Goal: Information Seeking & Learning: Learn about a topic

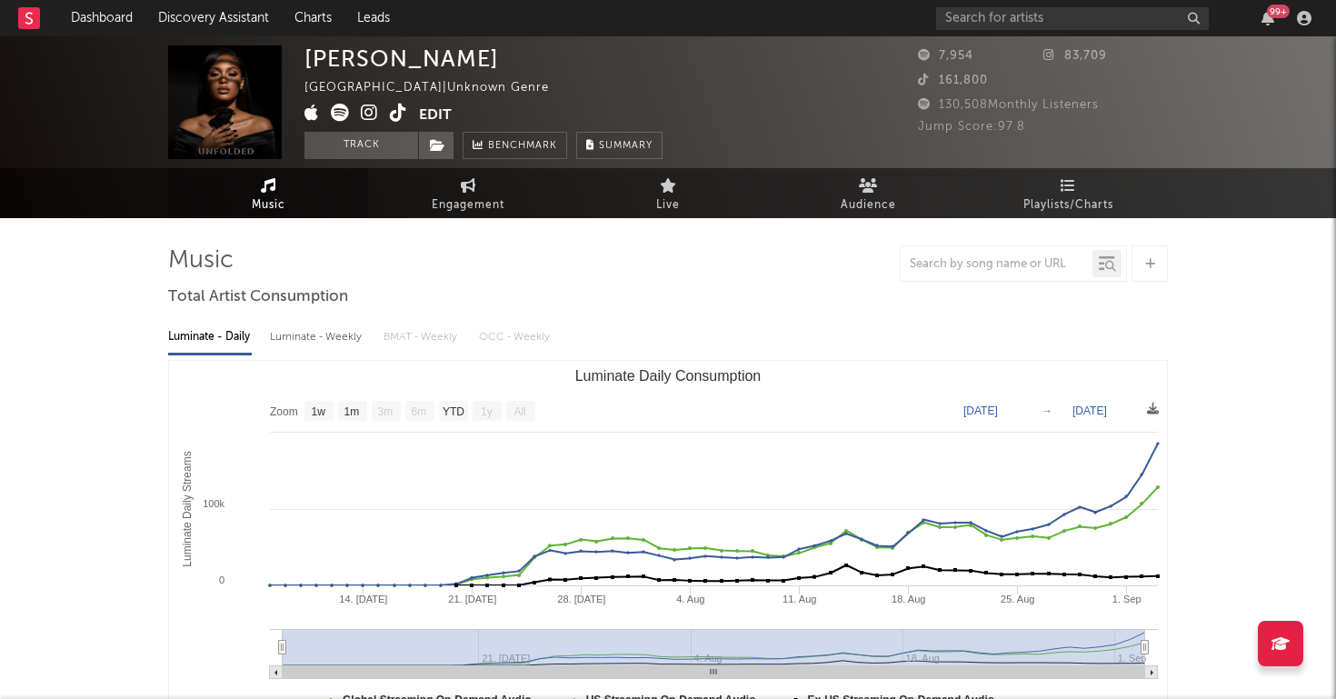
select select "1w"
click at [175, 25] on link "Discovery Assistant" at bounding box center [213, 18] width 136 height 36
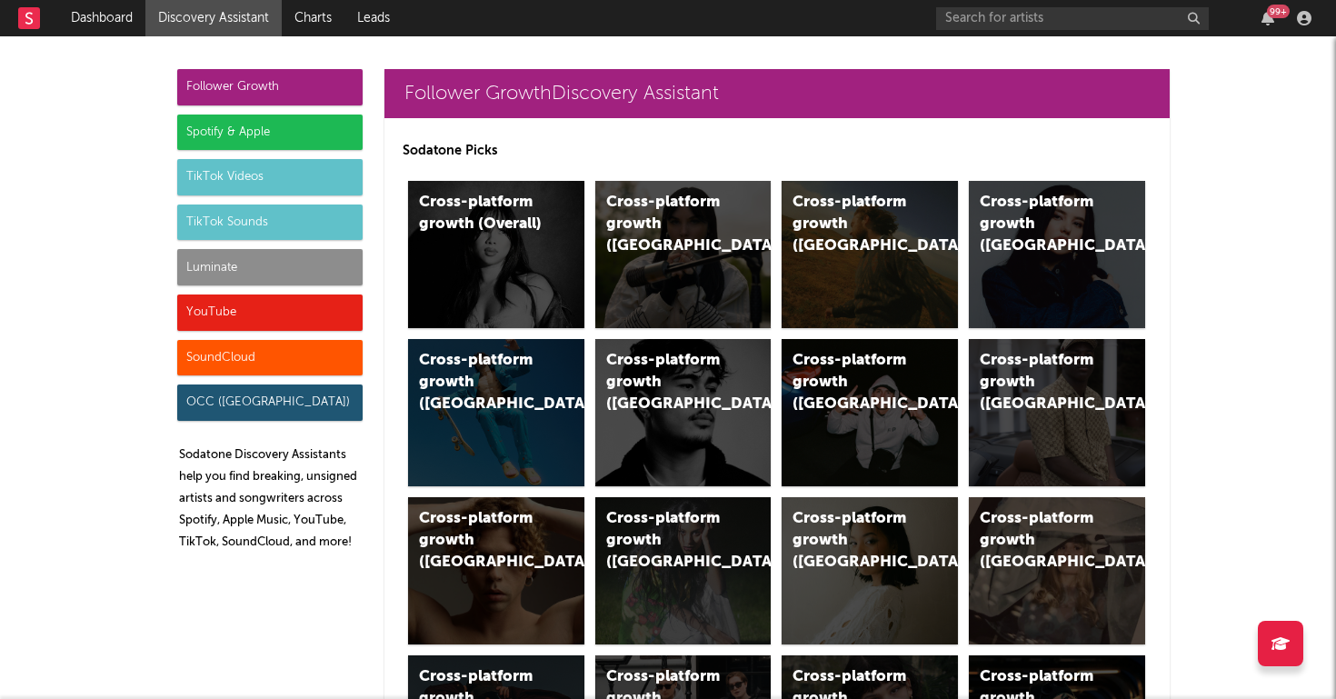
click at [308, 270] on div "Luminate" at bounding box center [269, 267] width 185 height 36
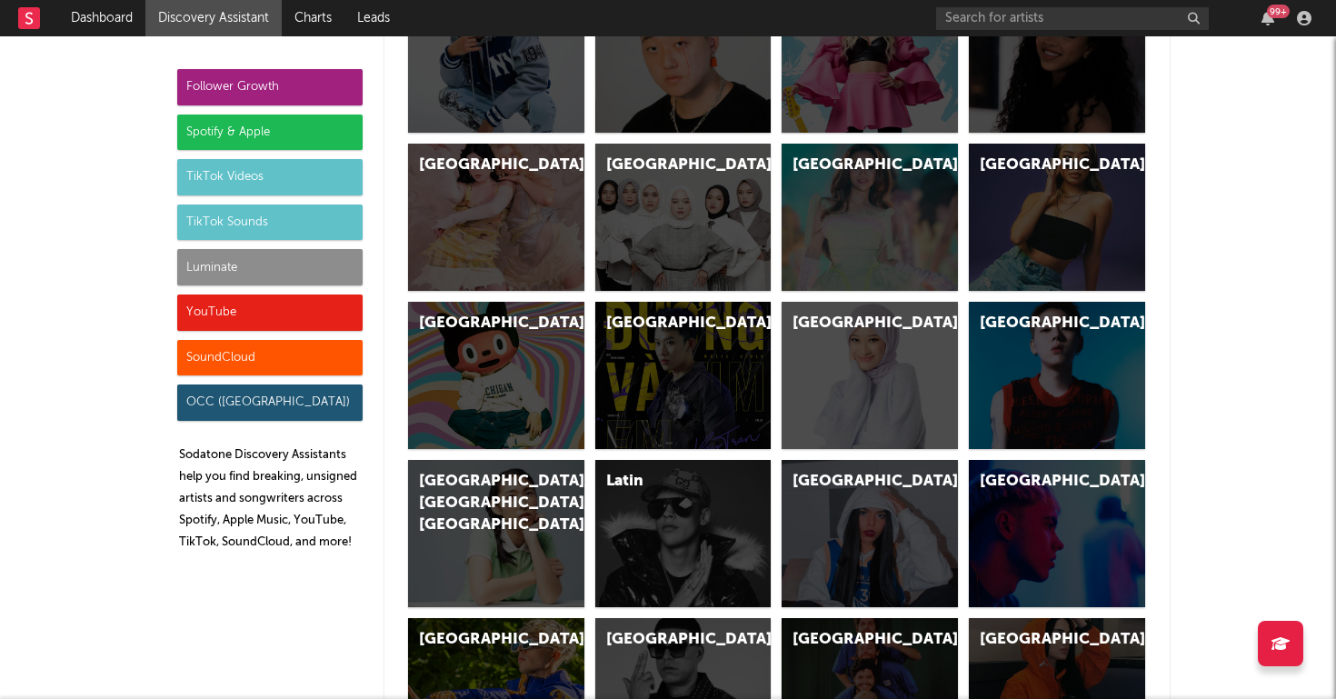
scroll to position [8069, 0]
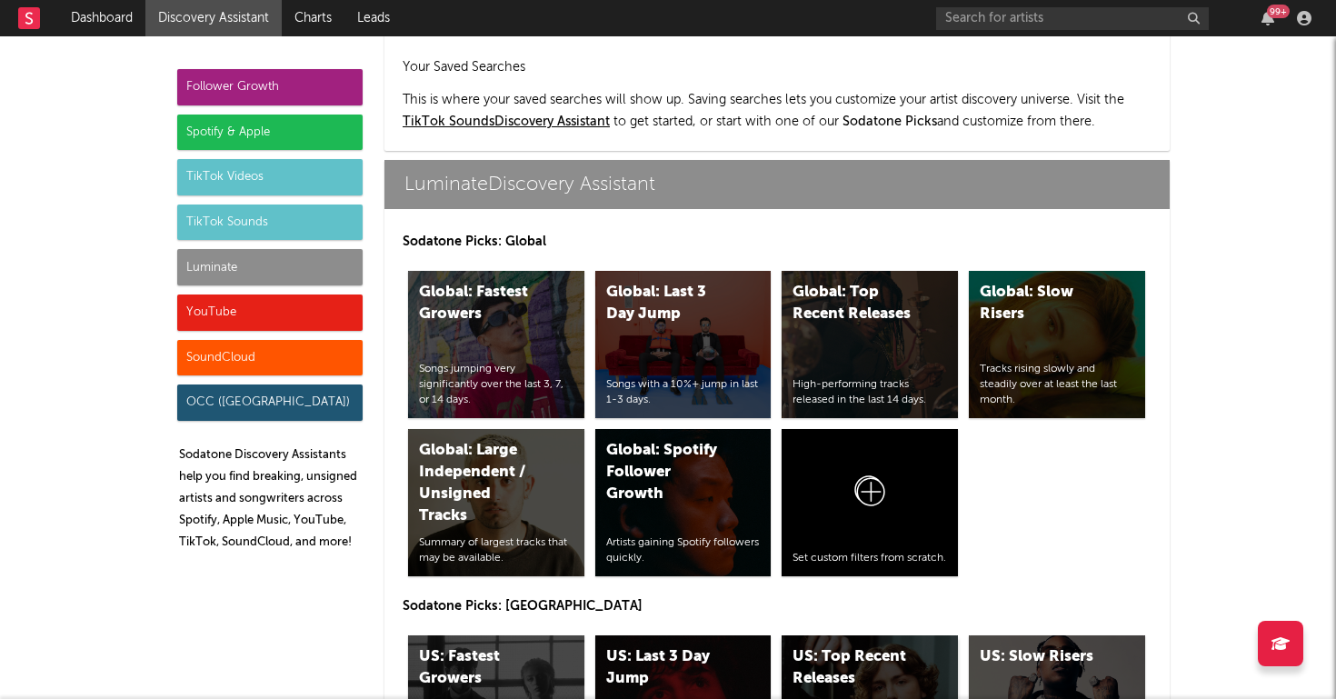
click at [835, 646] on div "US: Top Recent Releases" at bounding box center [855, 668] width 124 height 44
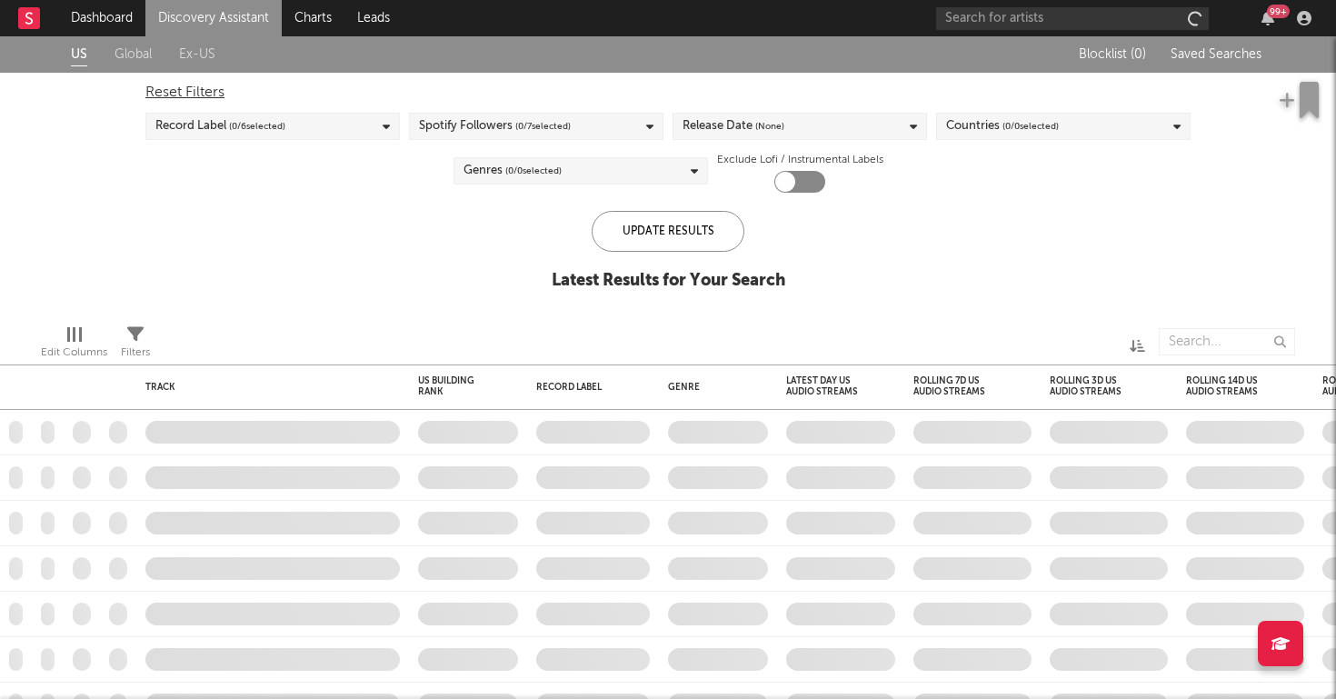
checkbox input "true"
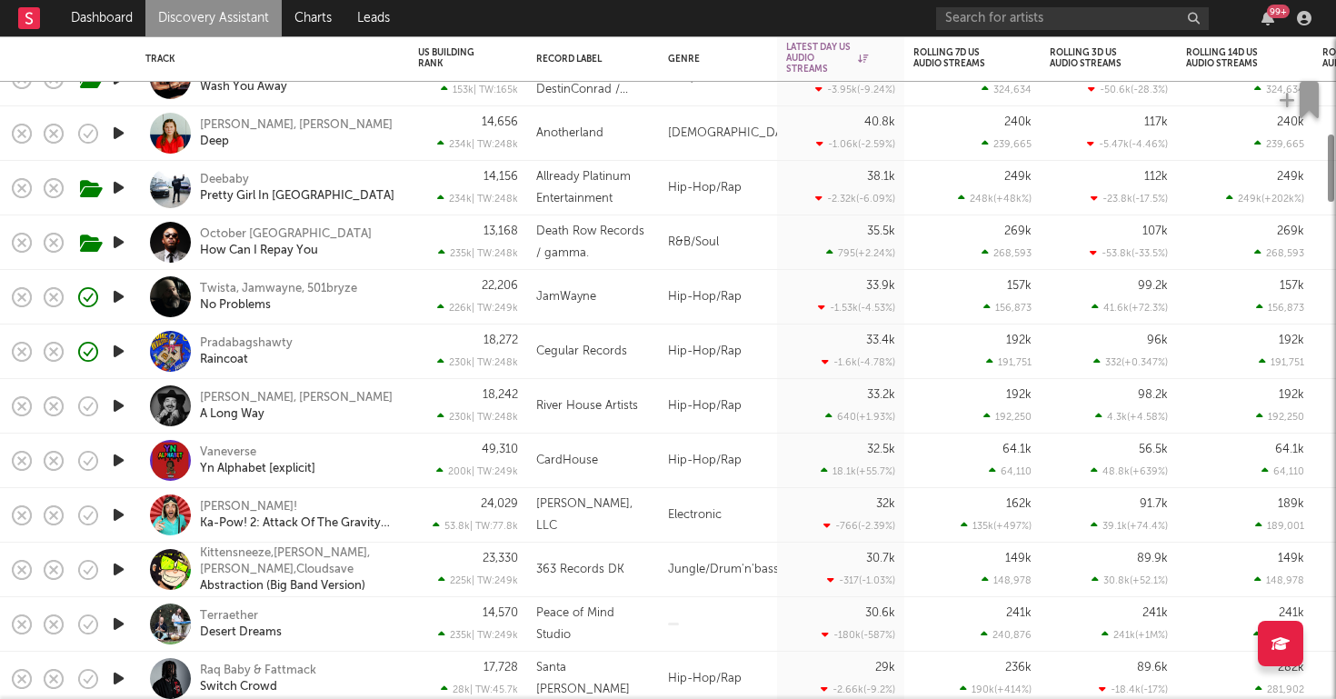
click at [374, 467] on div "Vaneverse Yn Alphabet [explicit]" at bounding box center [297, 460] width 195 height 33
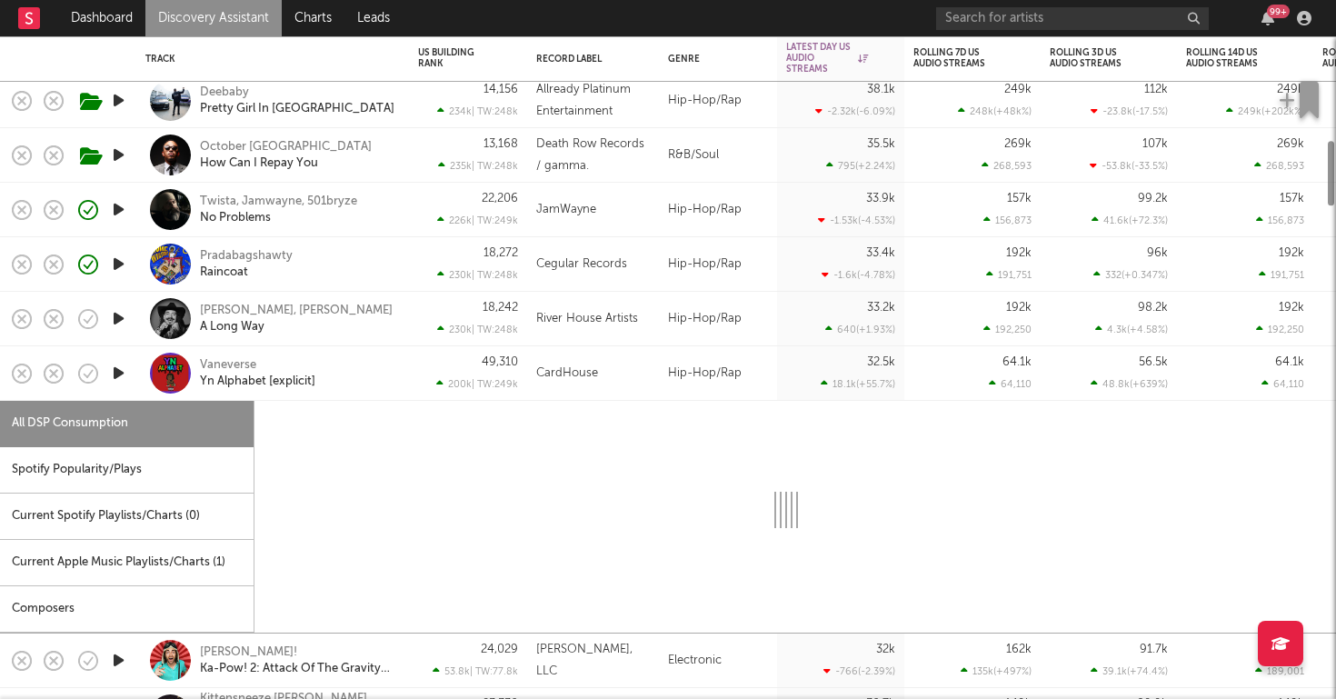
select select "1w"
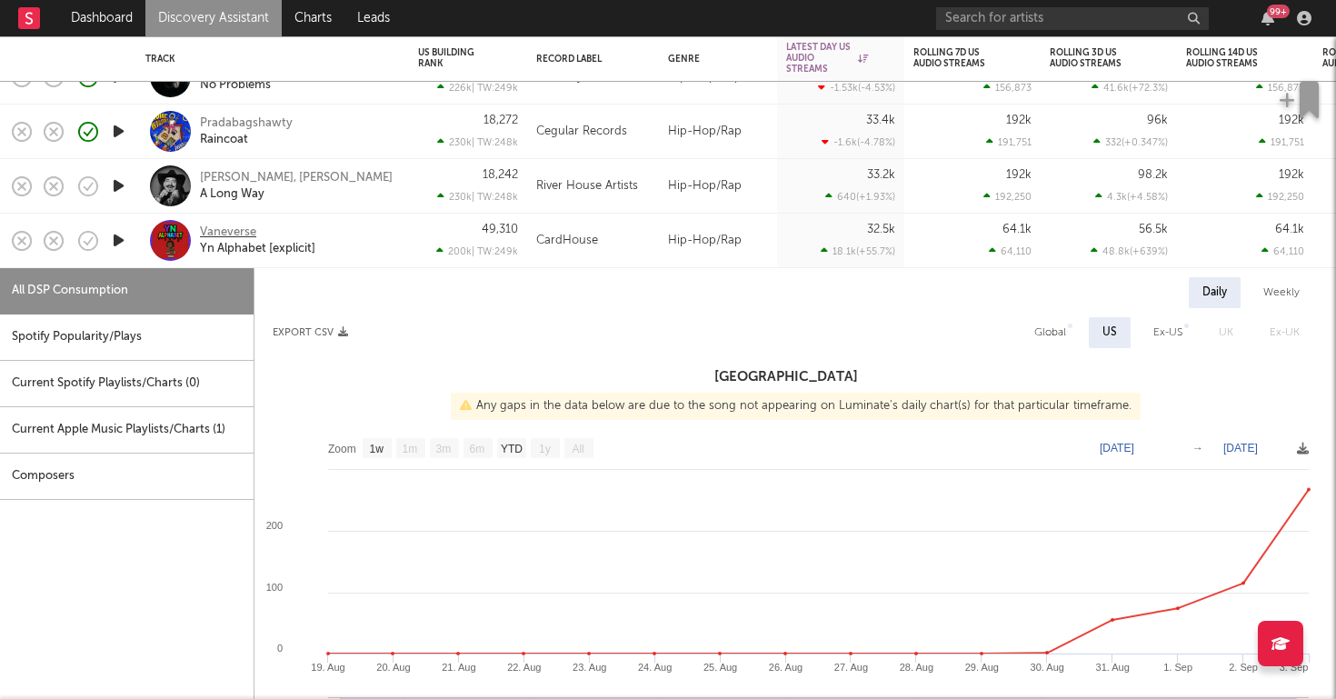
click at [242, 232] on div "Vaneverse" at bounding box center [228, 233] width 56 height 16
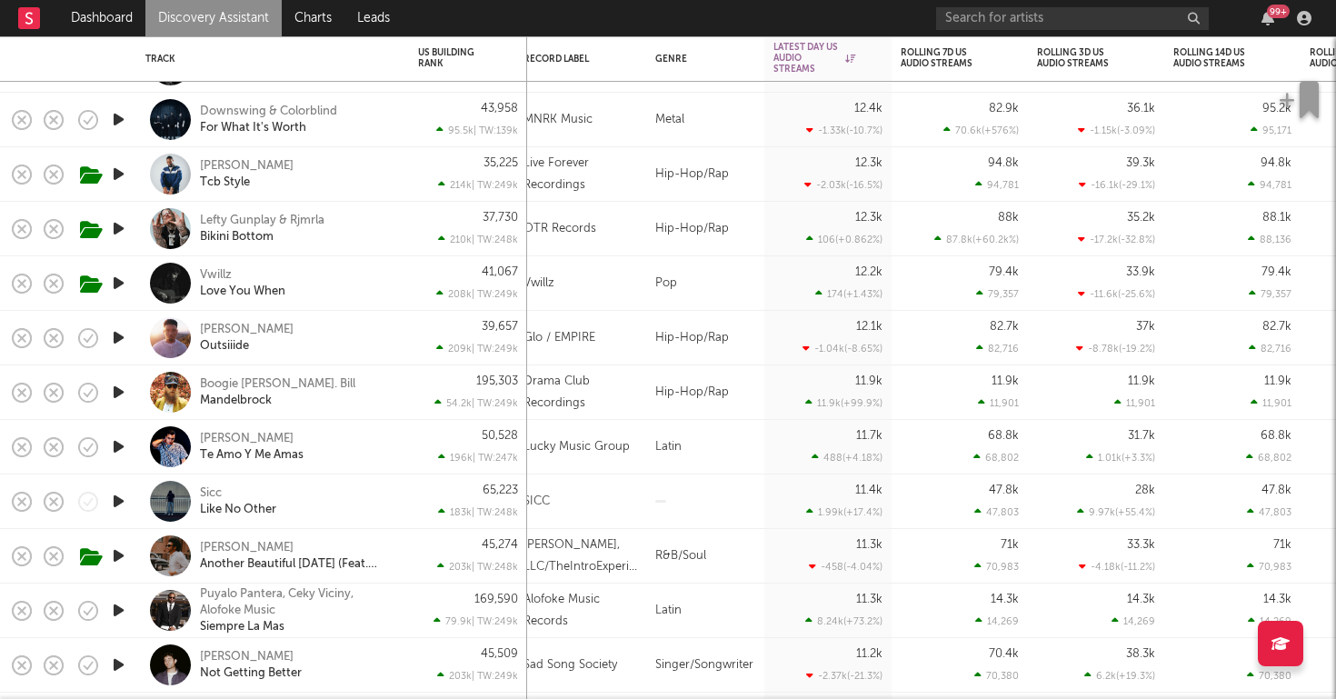
click at [344, 493] on div "Sicc Like No Other" at bounding box center [297, 501] width 195 height 33
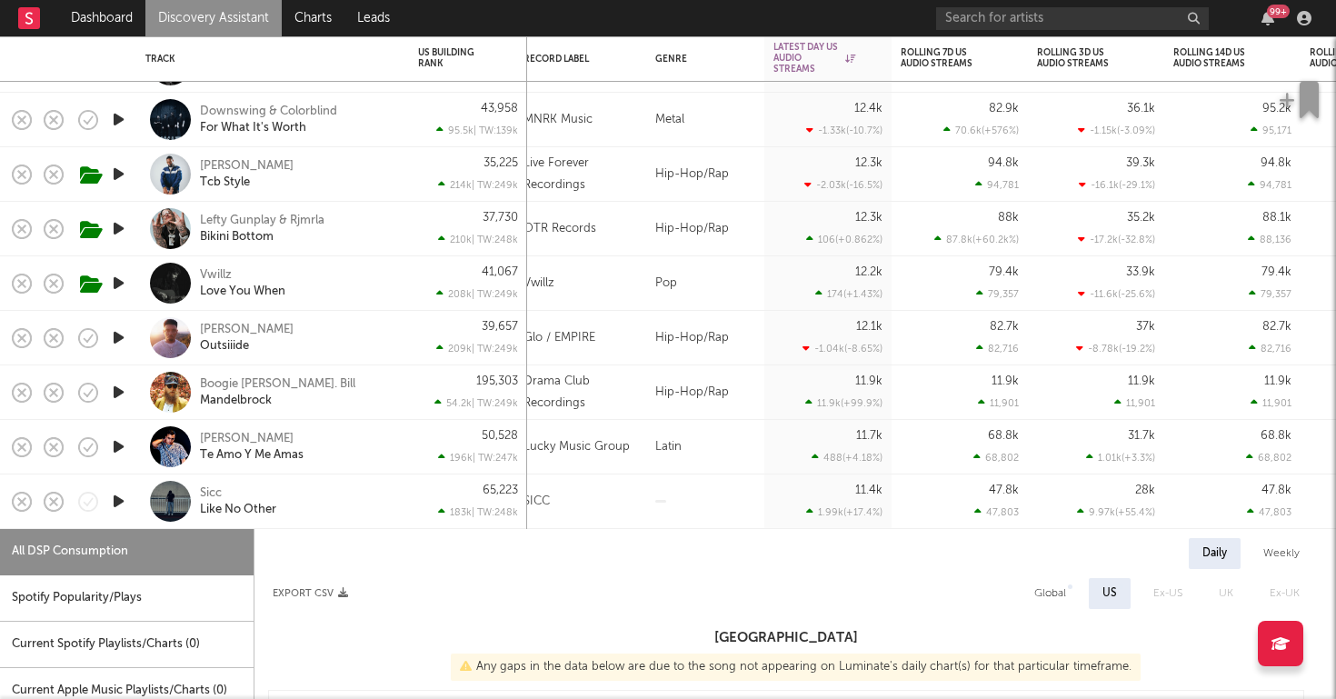
select select "1w"
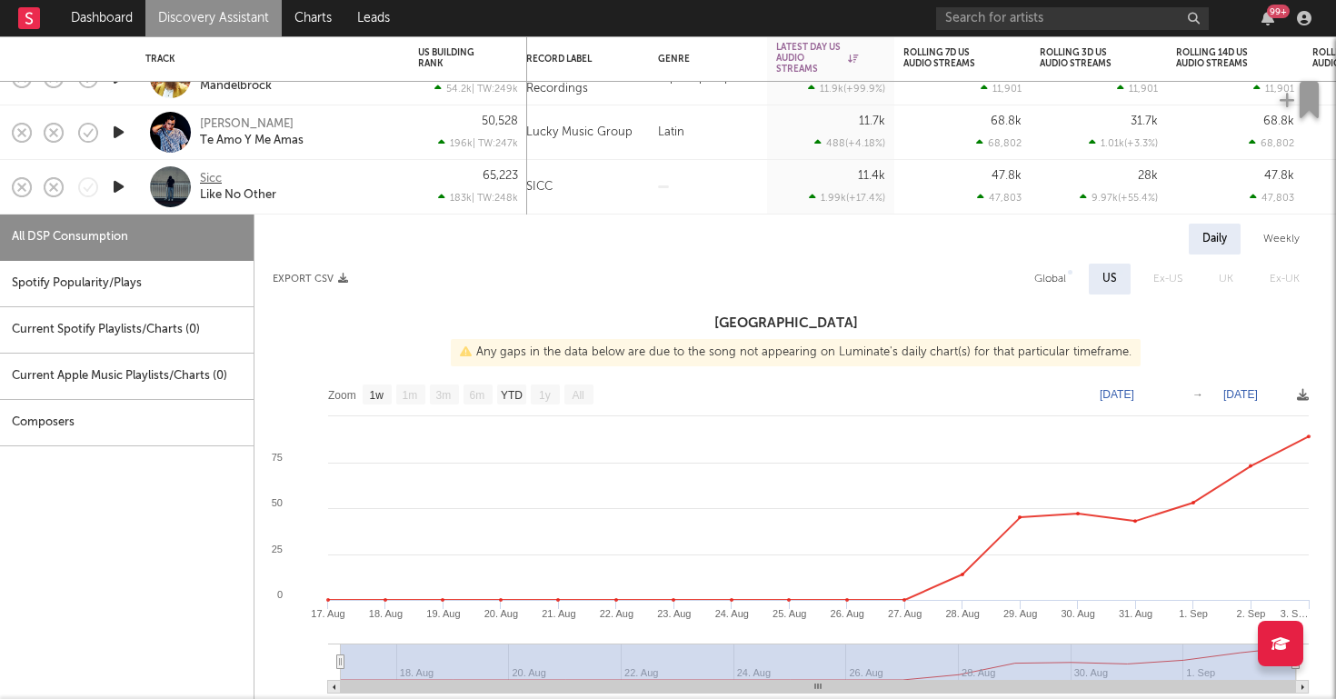
click at [208, 177] on div "Sicc" at bounding box center [211, 179] width 22 height 16
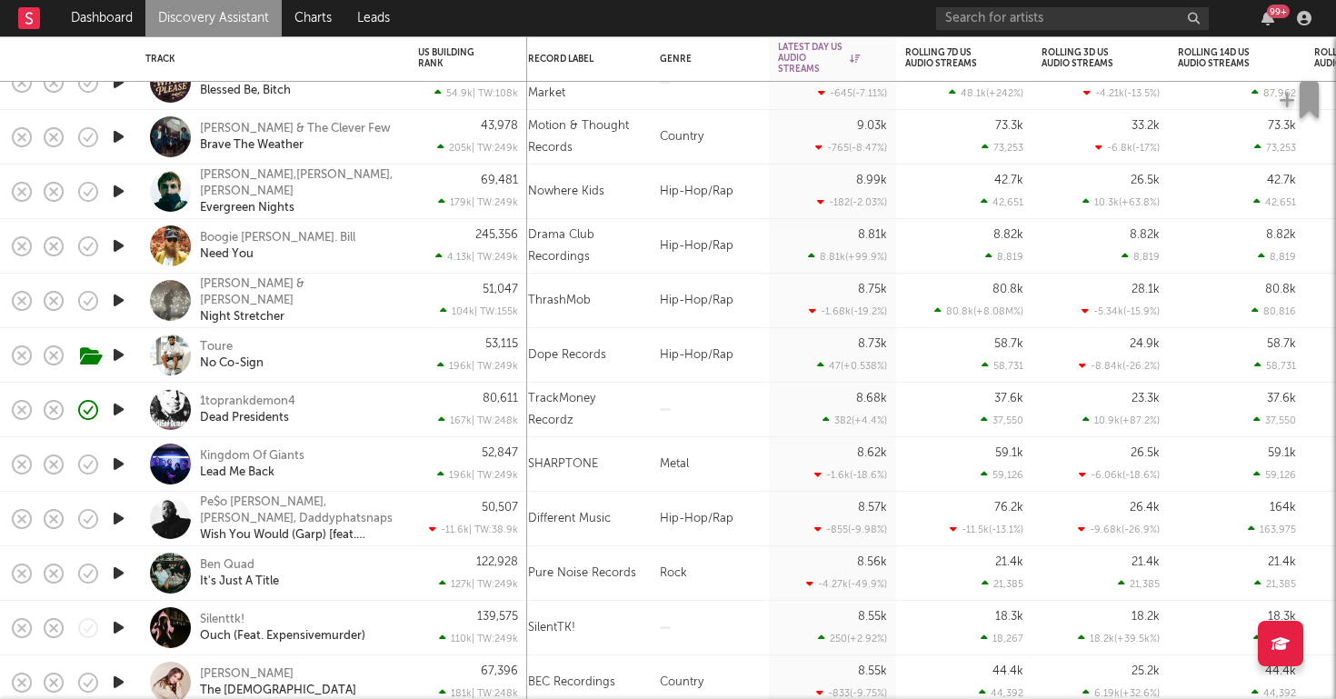
click at [120, 624] on icon "button" at bounding box center [118, 627] width 19 height 23
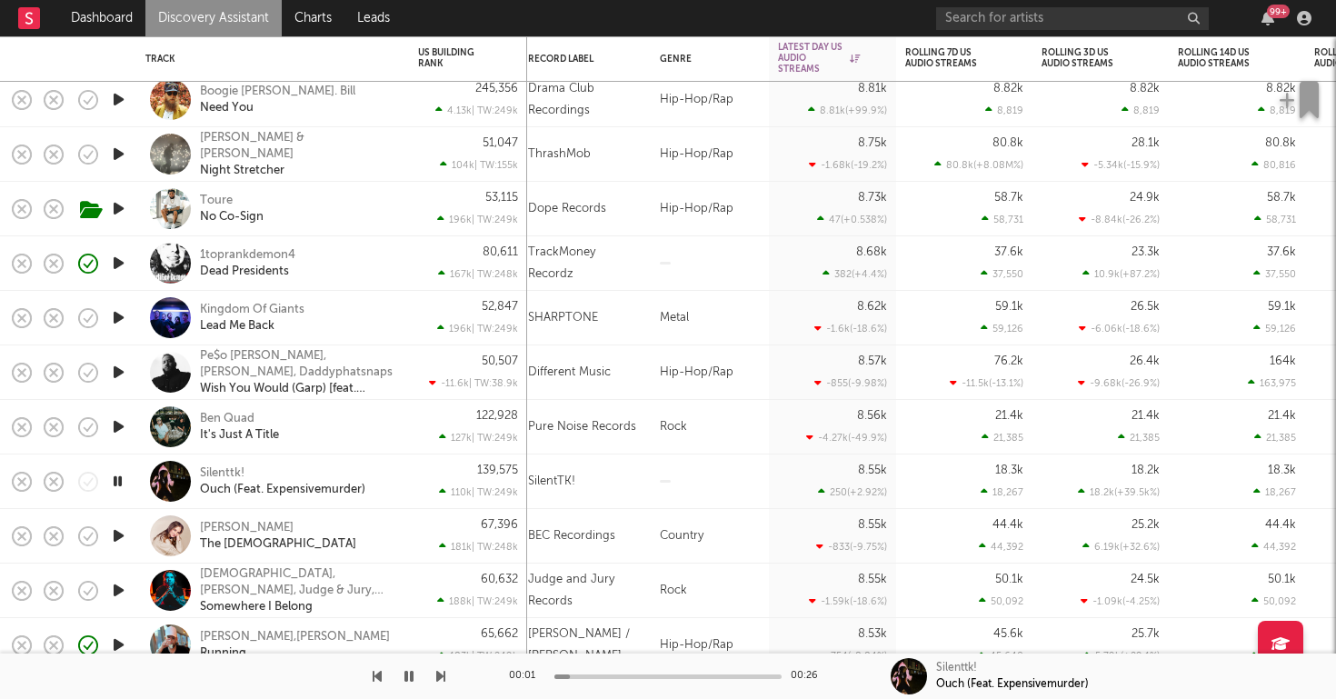
click at [435, 482] on div "139,575 110k | TW: 249k" at bounding box center [468, 481] width 100 height 54
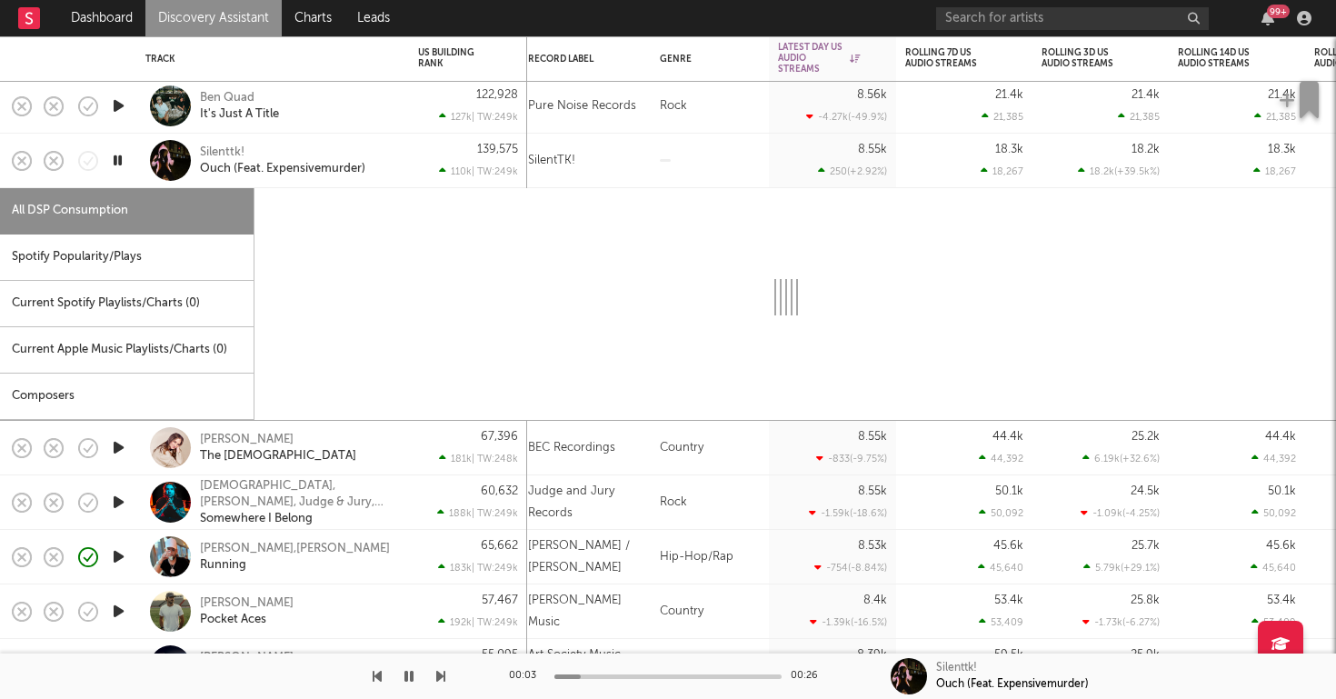
select select "1w"
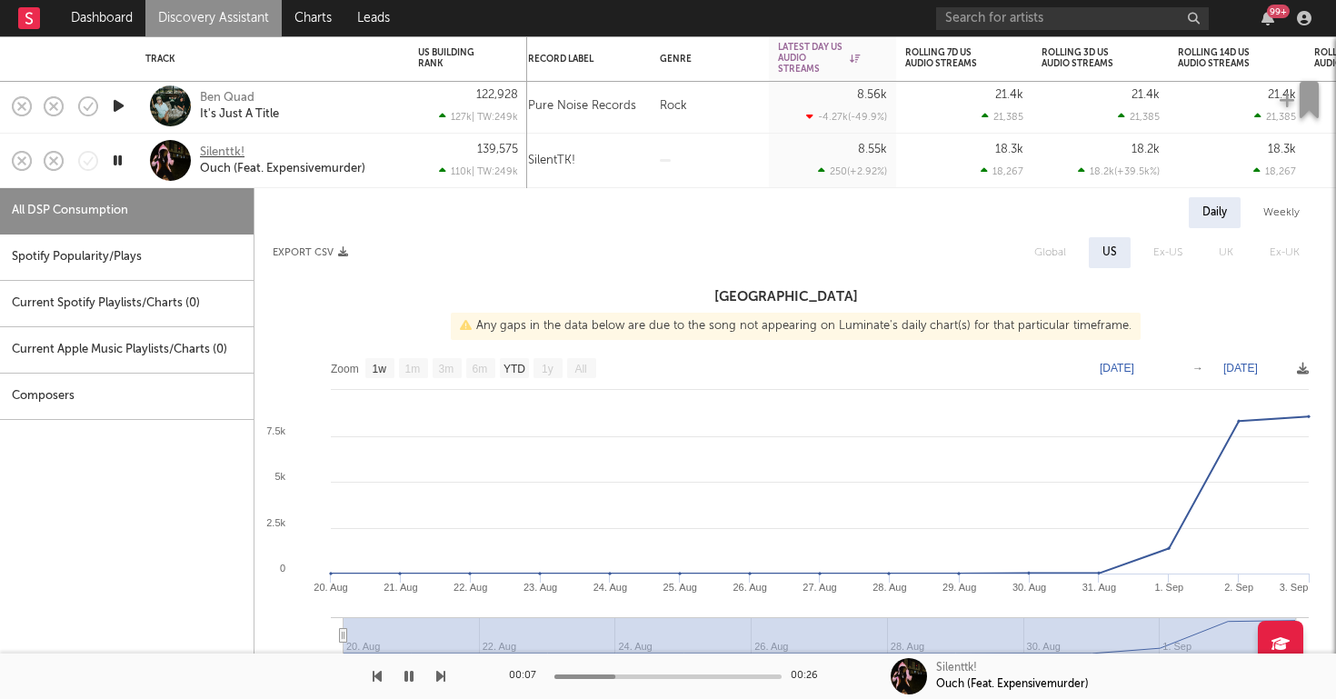
click at [232, 152] on div "Silenttk!" at bounding box center [222, 153] width 45 height 16
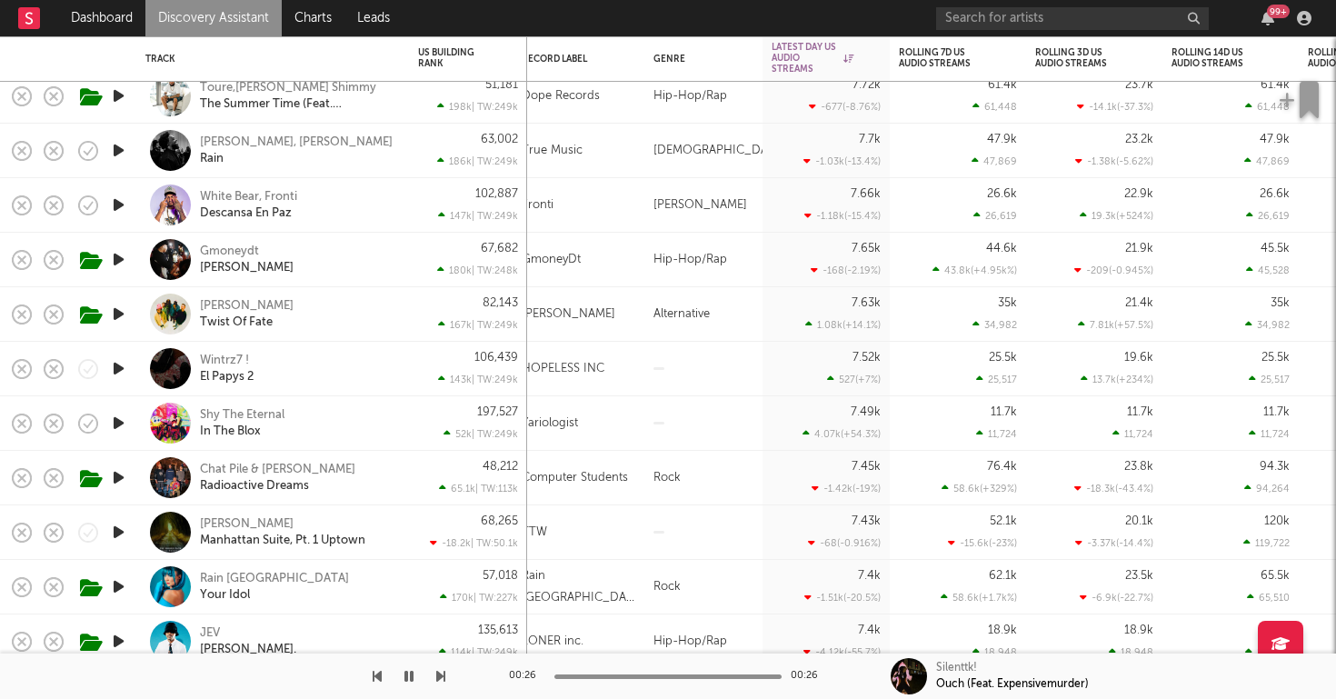
click at [117, 372] on icon "button" at bounding box center [118, 368] width 19 height 23
click at [390, 359] on div "Wintrz7 ! El Papys 2" at bounding box center [297, 369] width 195 height 33
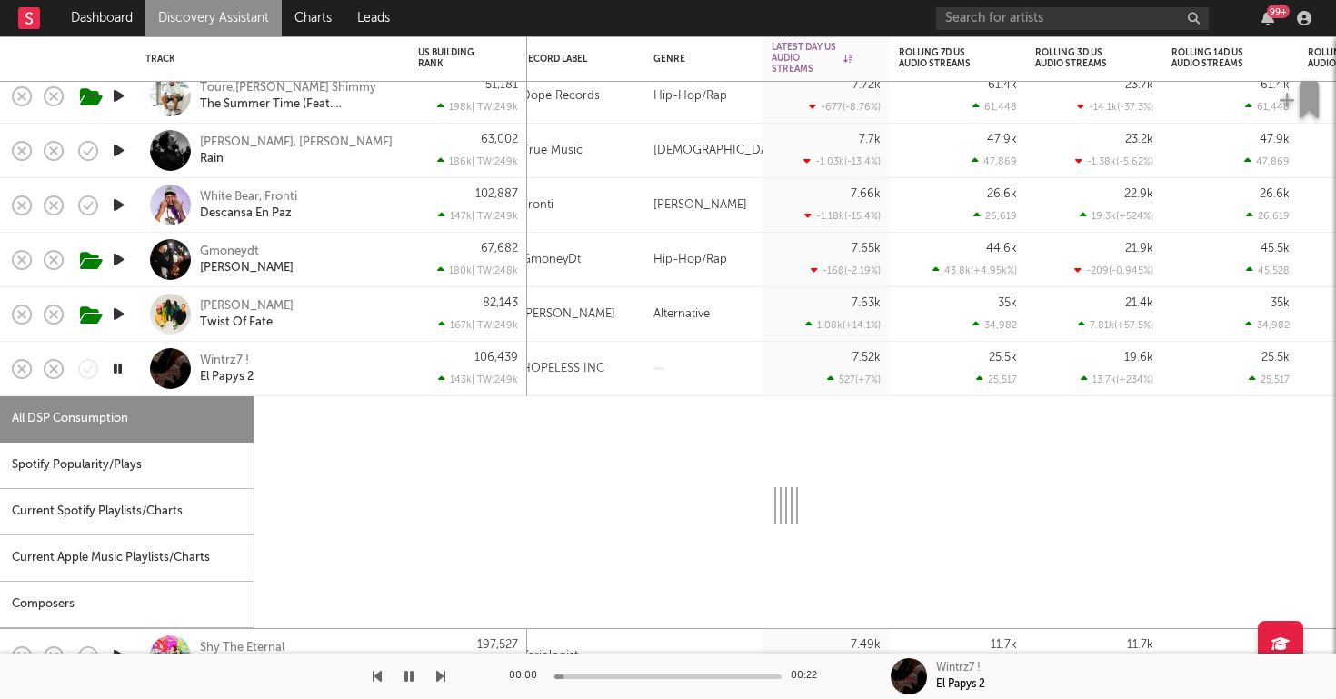
select select "1w"
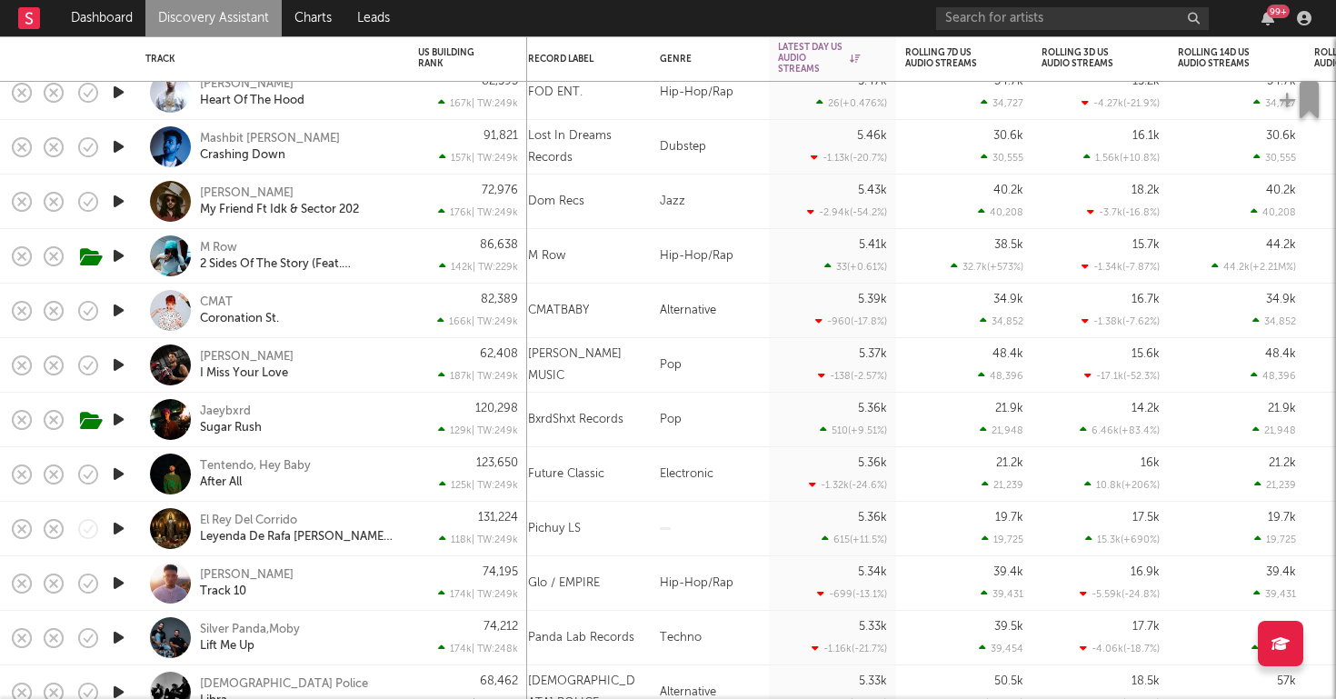
click at [115, 418] on icon "button" at bounding box center [118, 419] width 19 height 23
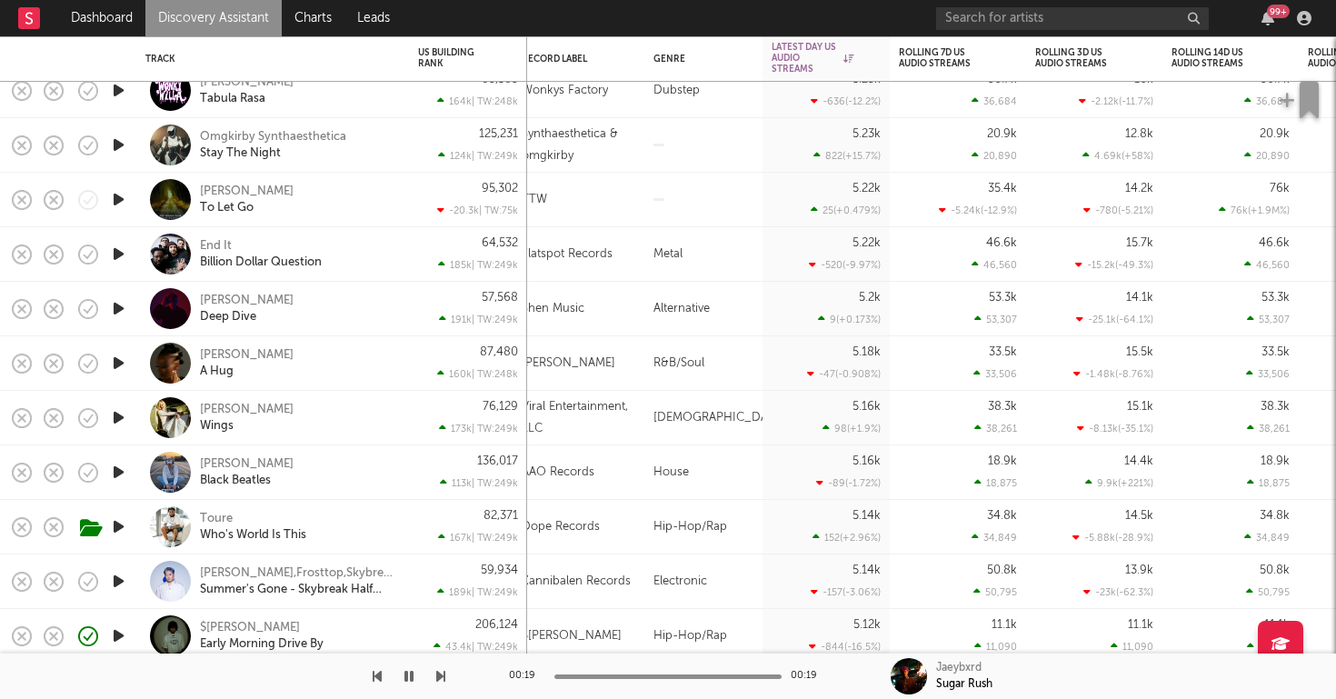
click at [119, 362] on icon "button" at bounding box center [118, 363] width 19 height 23
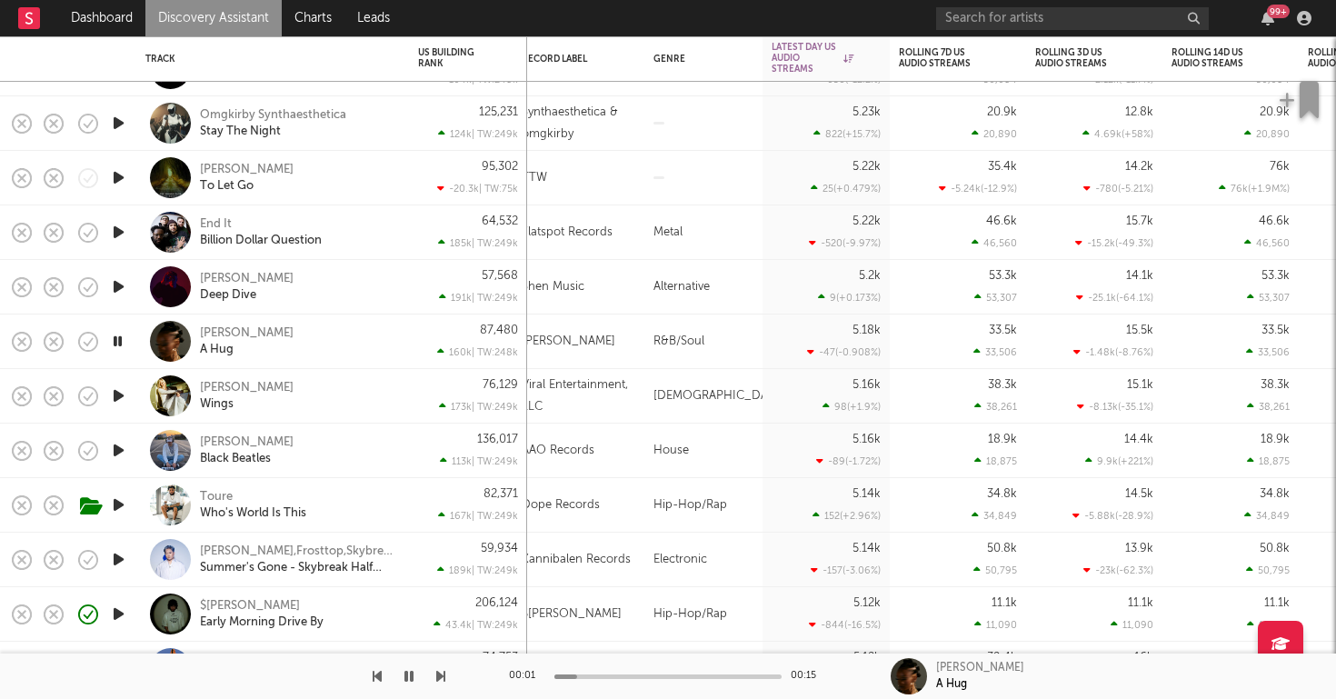
click at [364, 340] on div "Tiara Thomas A Hug" at bounding box center [297, 341] width 195 height 33
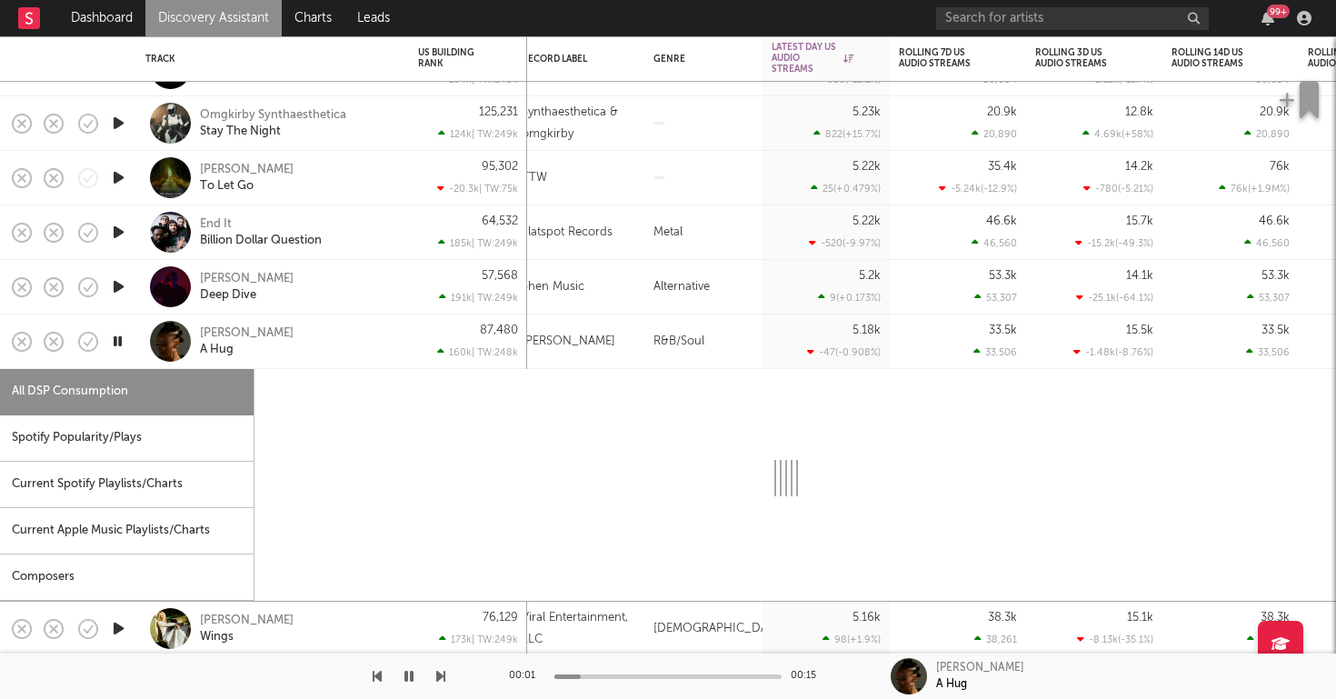
select select "1w"
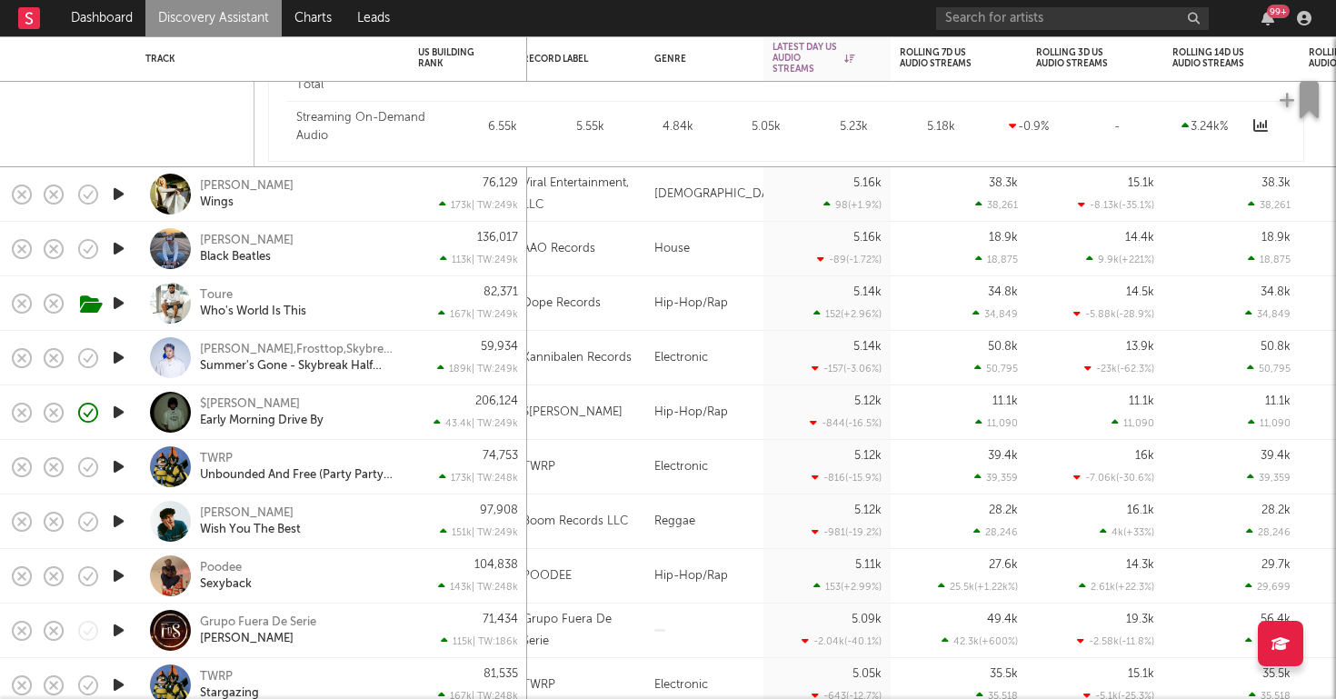
click at [120, 415] on icon "button" at bounding box center [118, 412] width 19 height 23
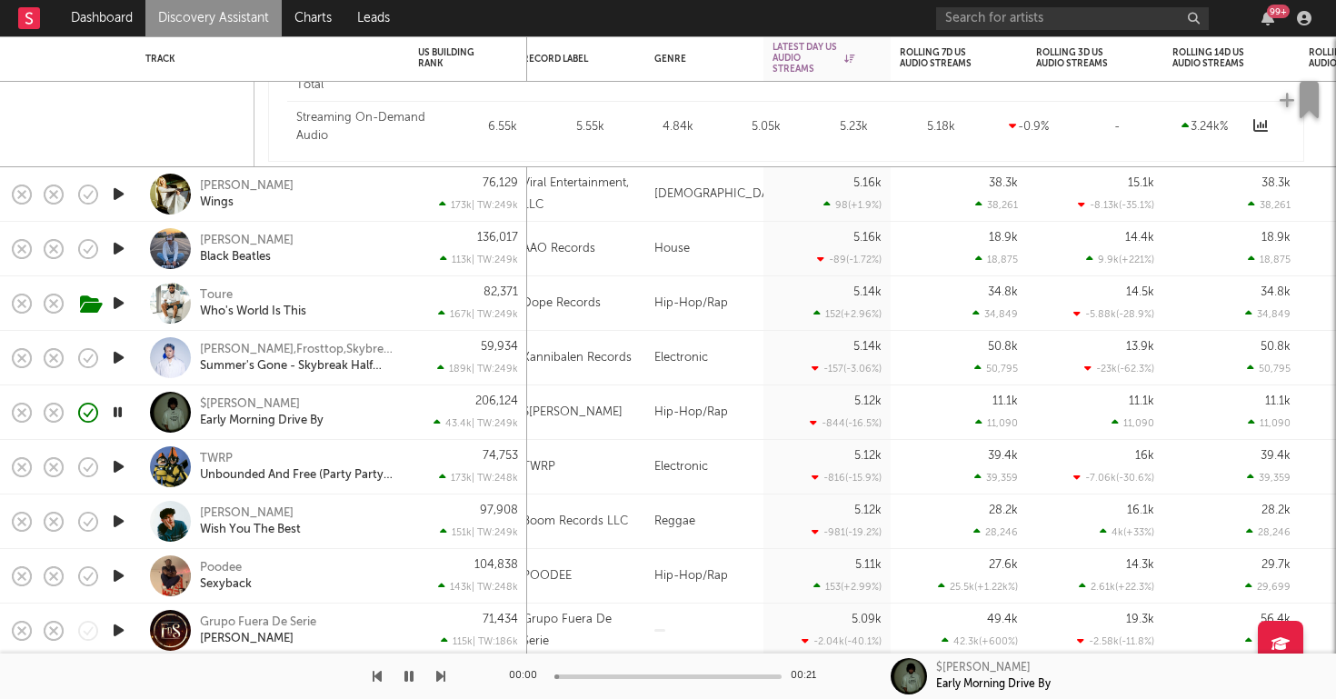
click at [417, 417] on div "206,124 43.4k | TW: 249k" at bounding box center [468, 412] width 118 height 55
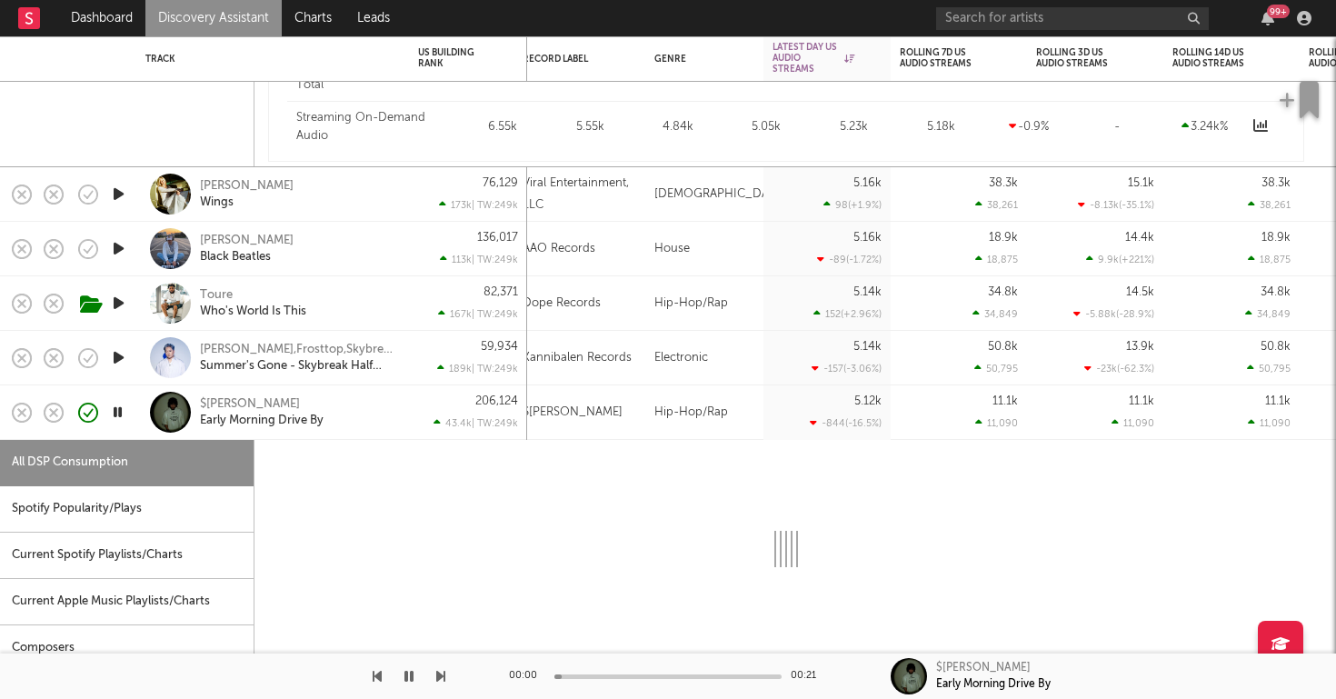
select select "1w"
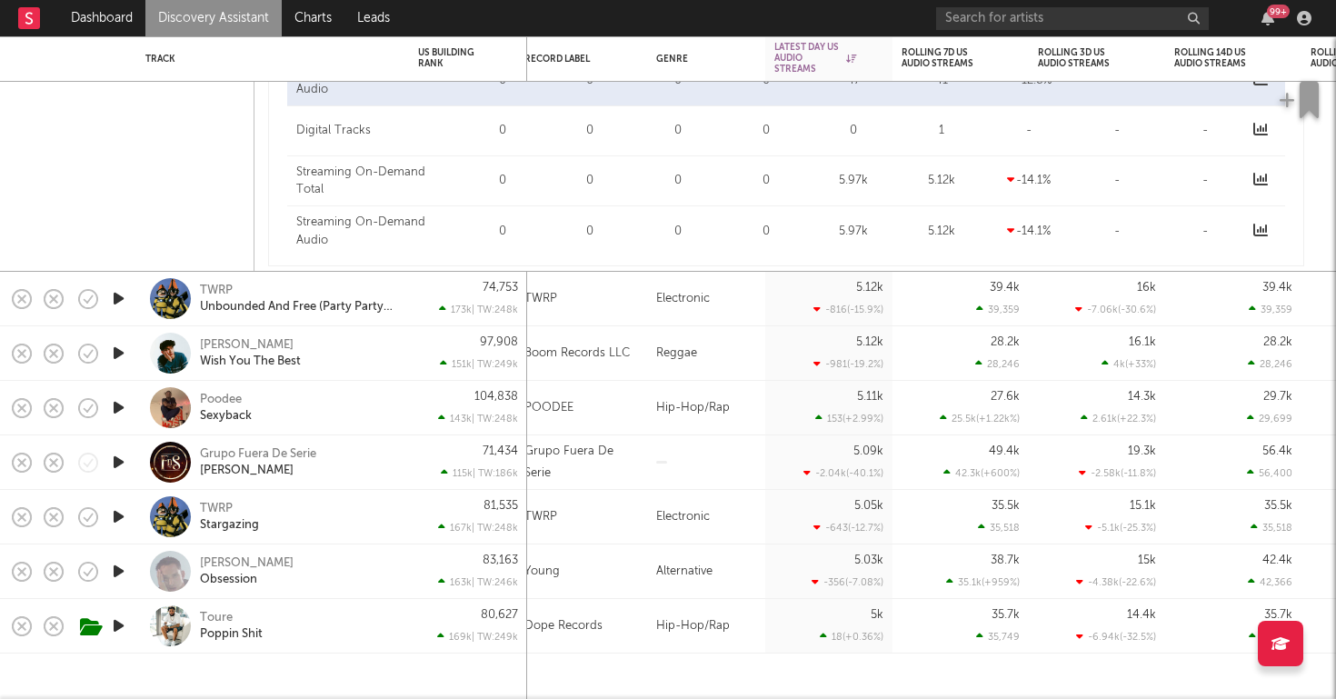
click at [119, 404] on icon "button" at bounding box center [118, 407] width 19 height 23
click at [212, 14] on link "Discovery Assistant" at bounding box center [213, 18] width 136 height 36
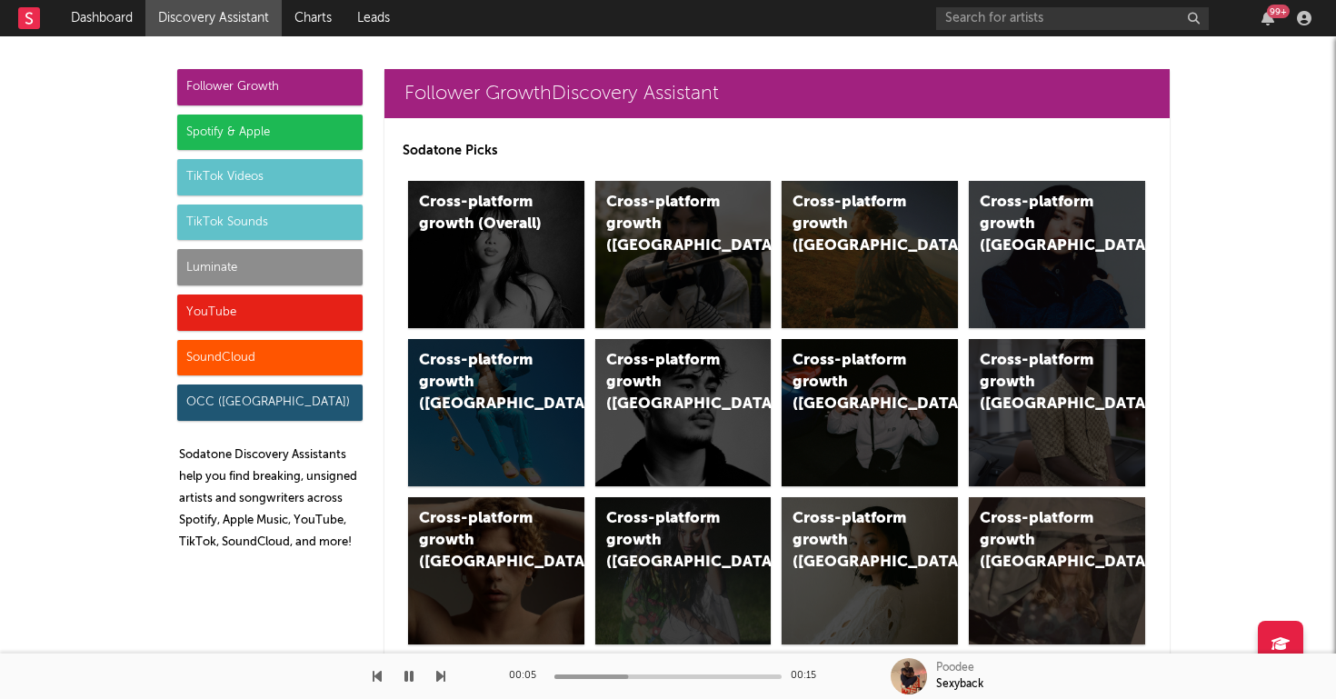
click at [254, 271] on div "Luminate" at bounding box center [269, 267] width 185 height 36
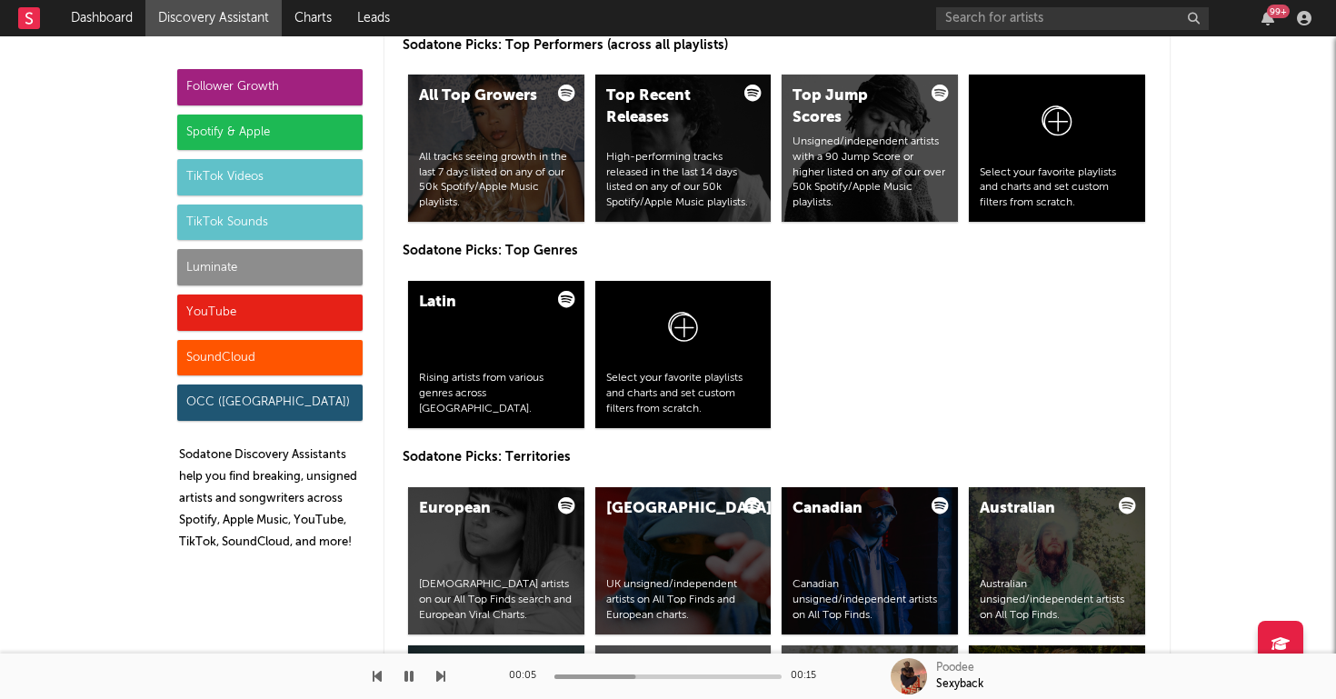
scroll to position [8069, 0]
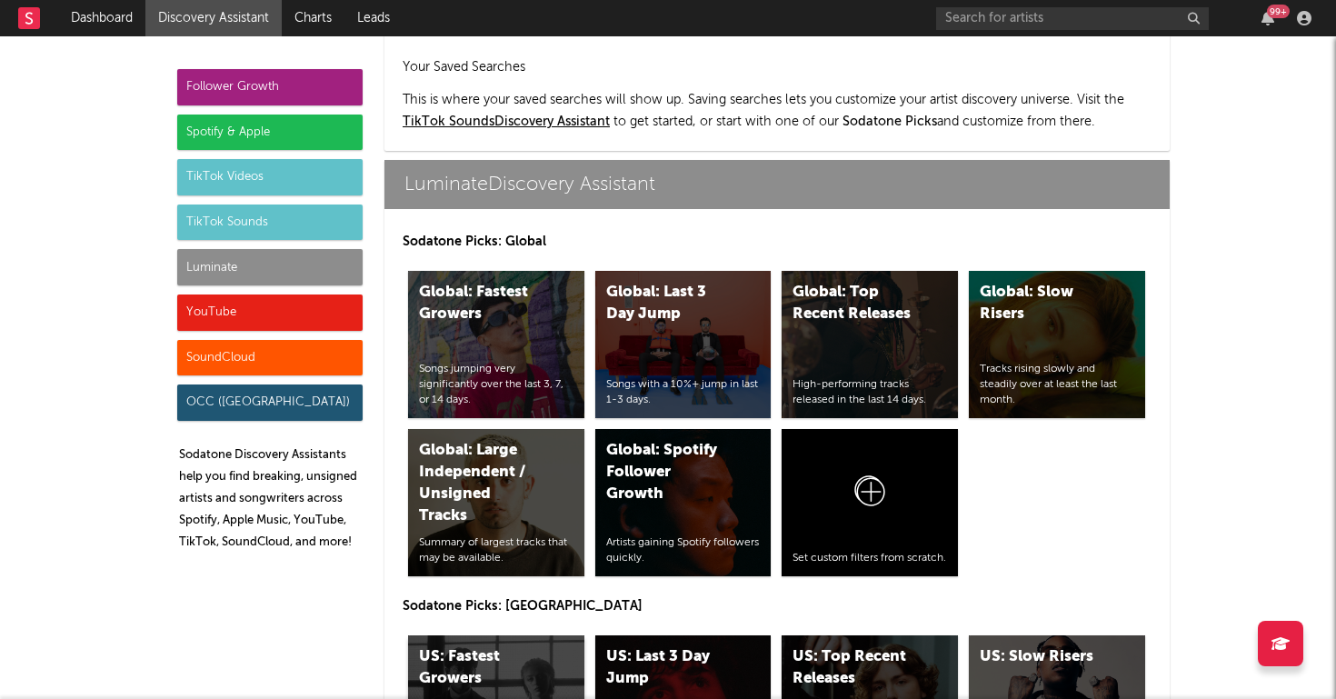
click at [555, 635] on div "US: Fastest Growers Songs jumping very significantly over the last 3, 7, or 14 …" at bounding box center [496, 708] width 176 height 147
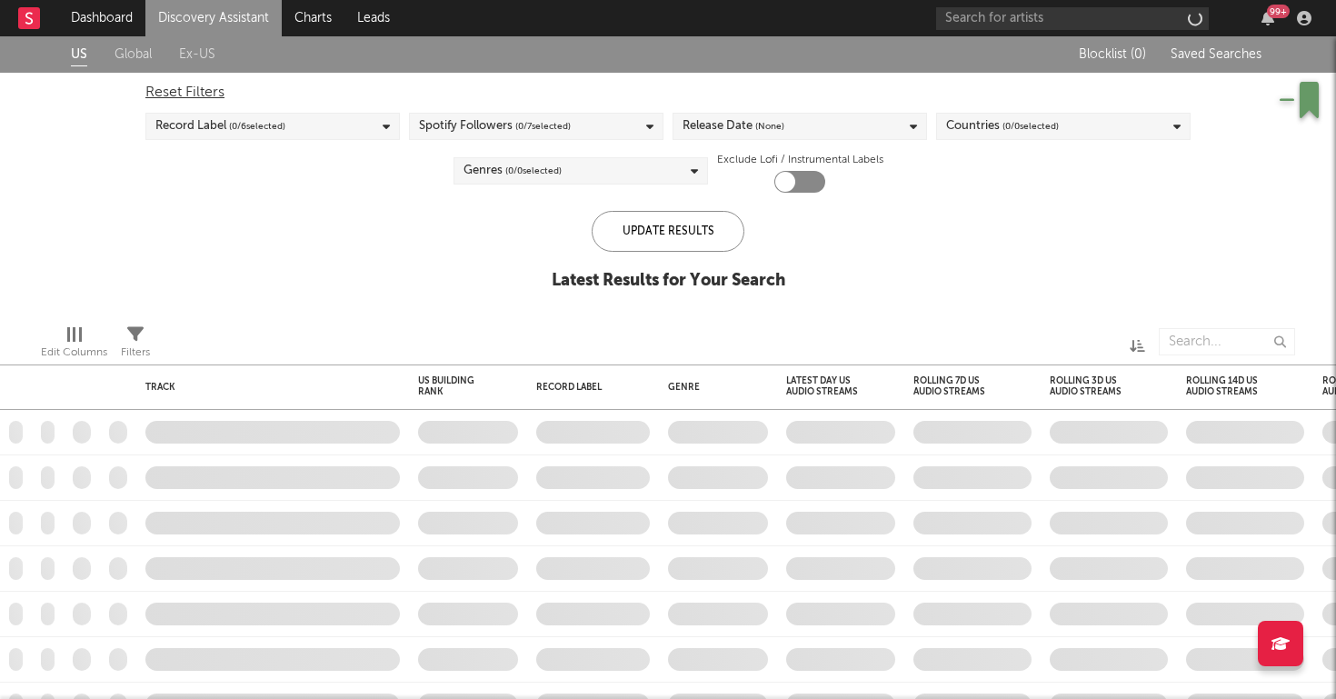
checkbox input "true"
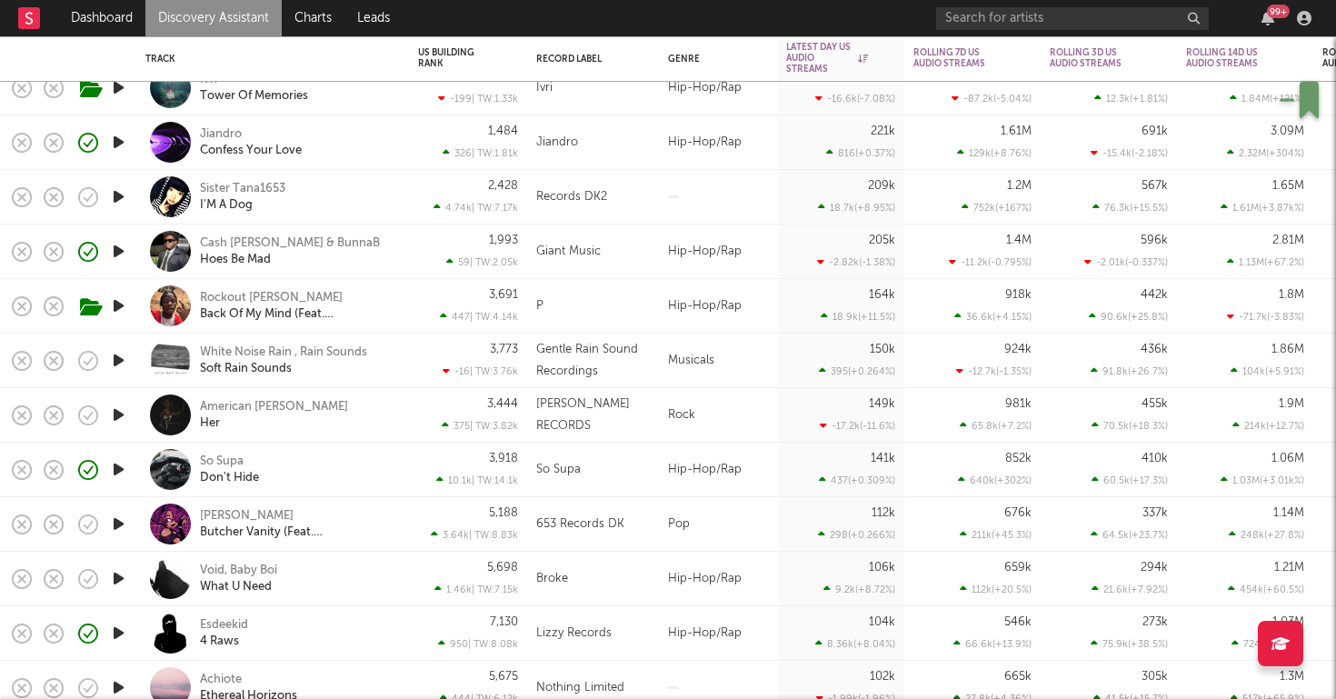
click at [421, 316] on div "447 | TW: 4.14k" at bounding box center [468, 317] width 100 height 12
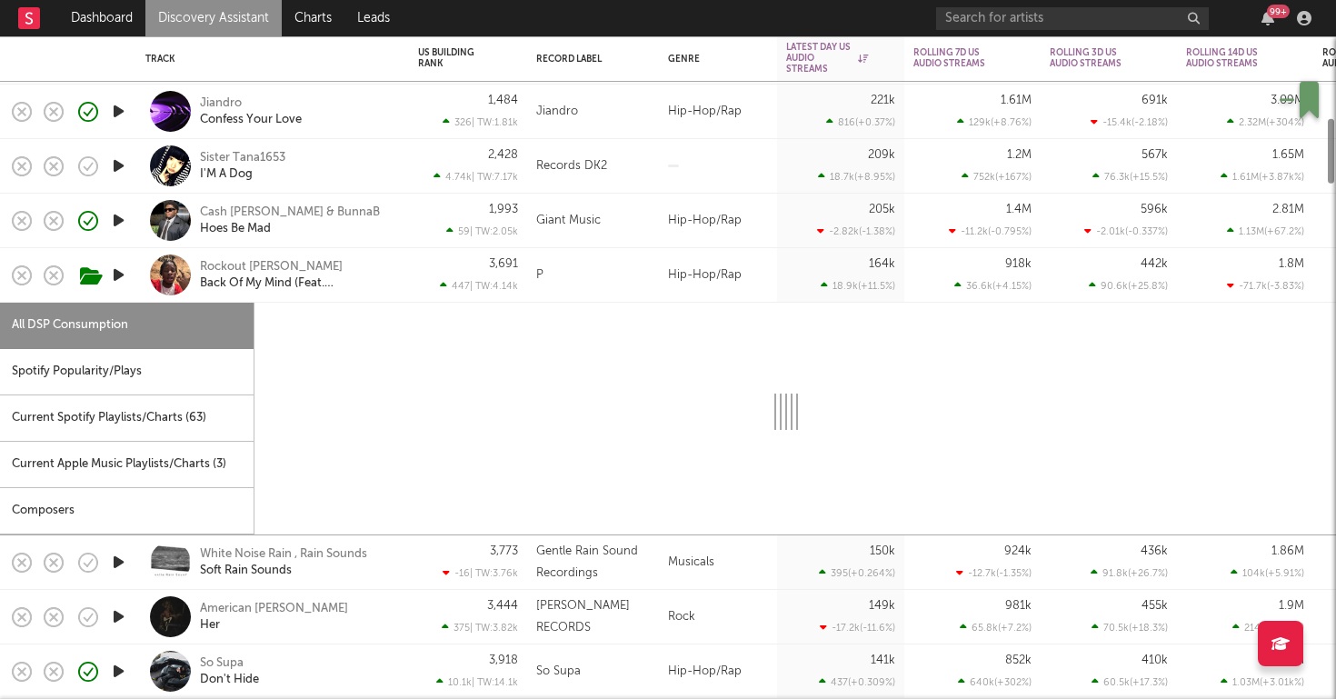
select select "1w"
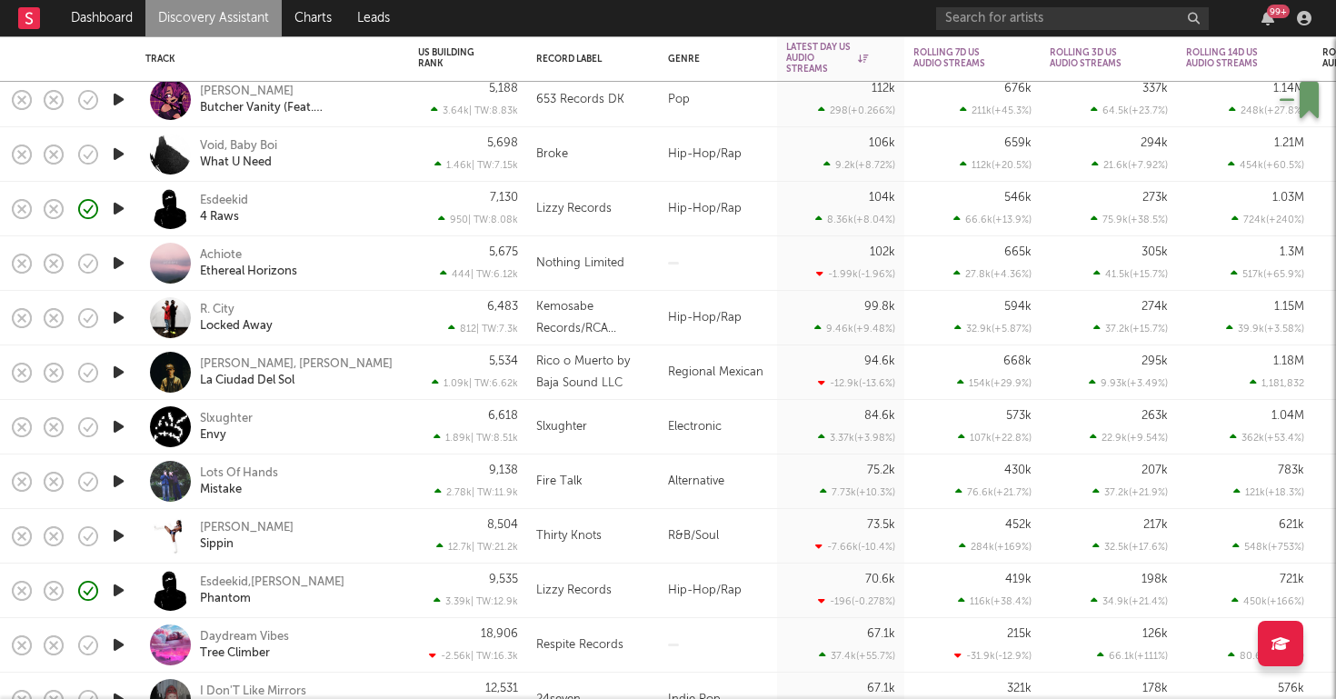
click at [115, 532] on icon "button" at bounding box center [118, 535] width 19 height 23
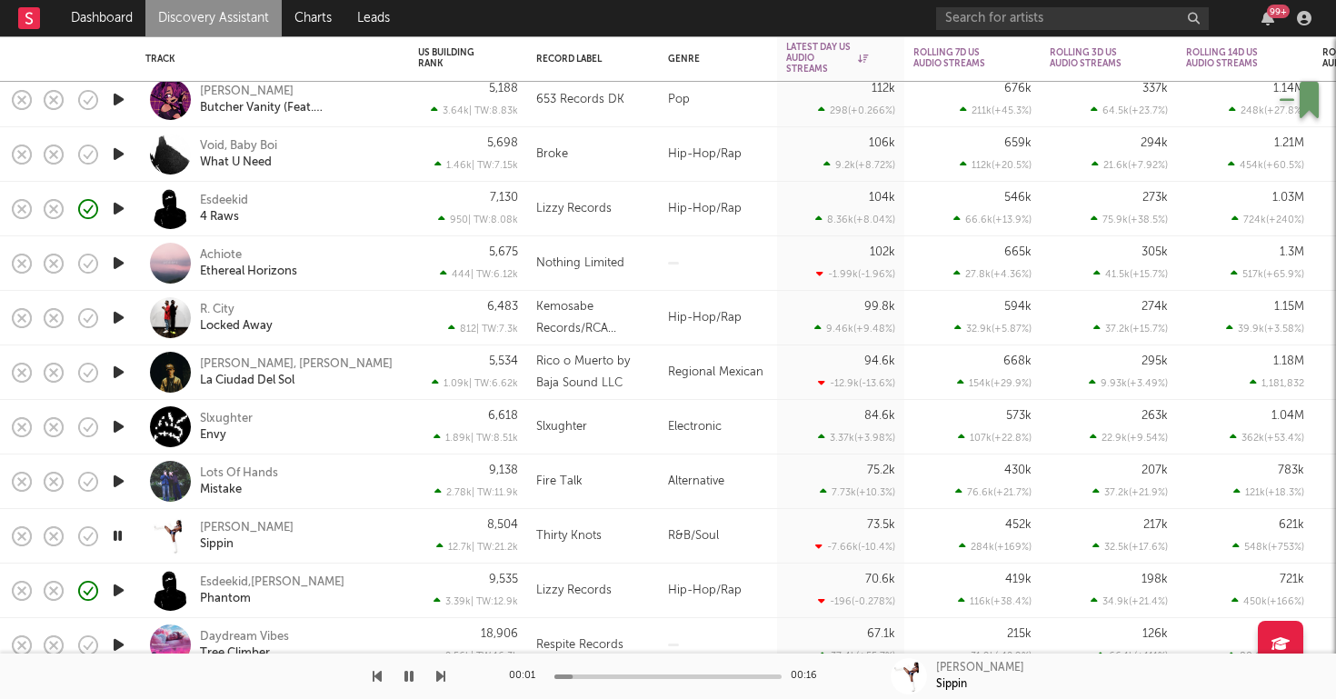
click at [299, 544] on div "Deja Milco Sippin" at bounding box center [297, 536] width 195 height 33
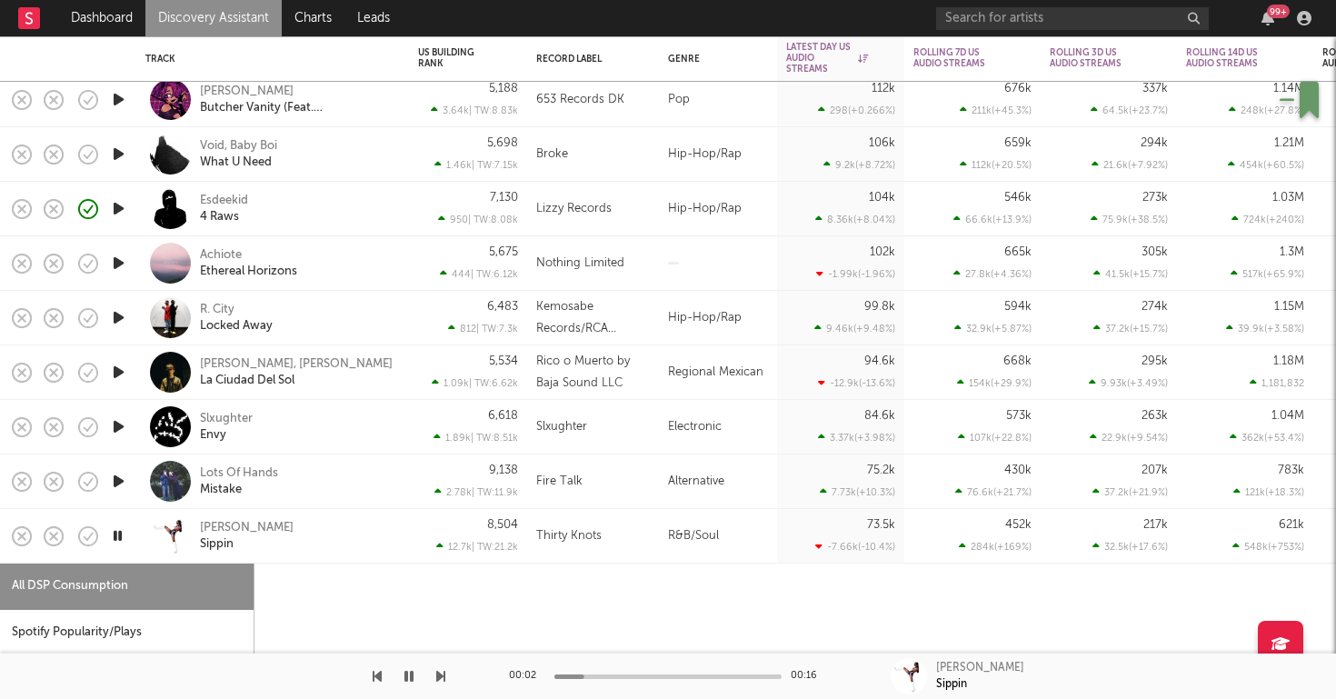
select select "1w"
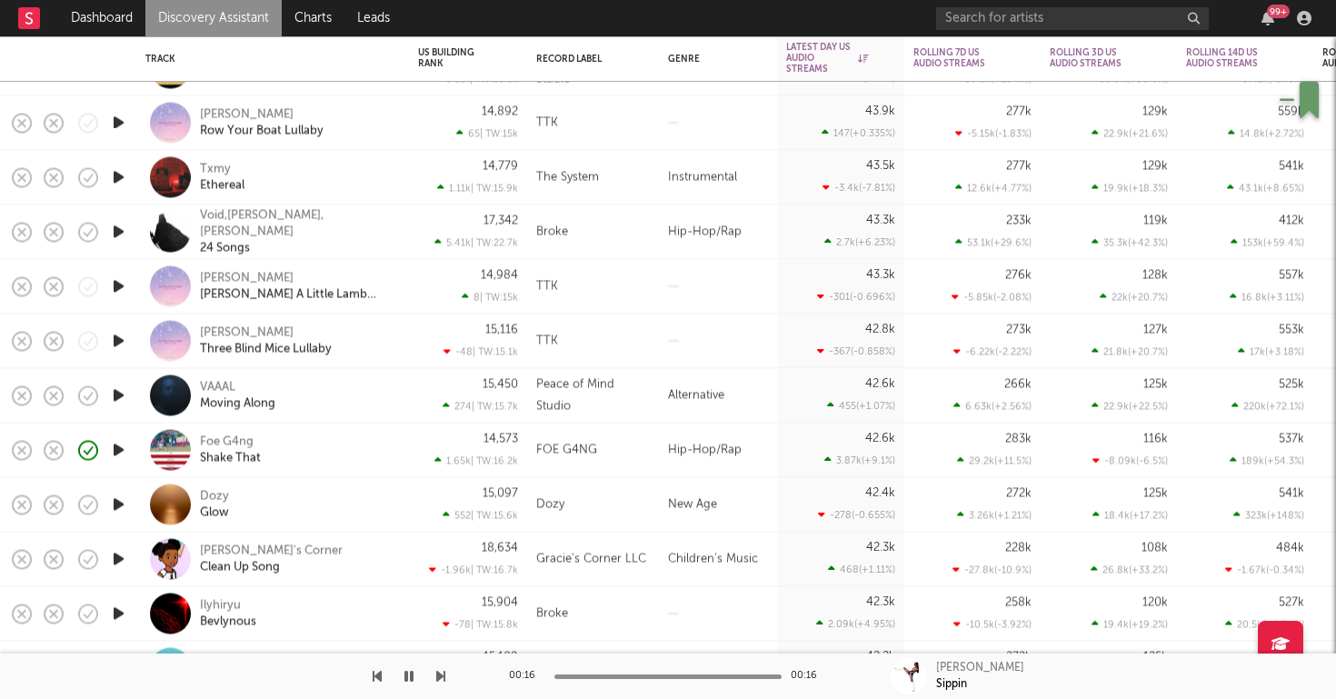
click at [314, 450] on div "Foe G4ng Shake That" at bounding box center [297, 450] width 195 height 33
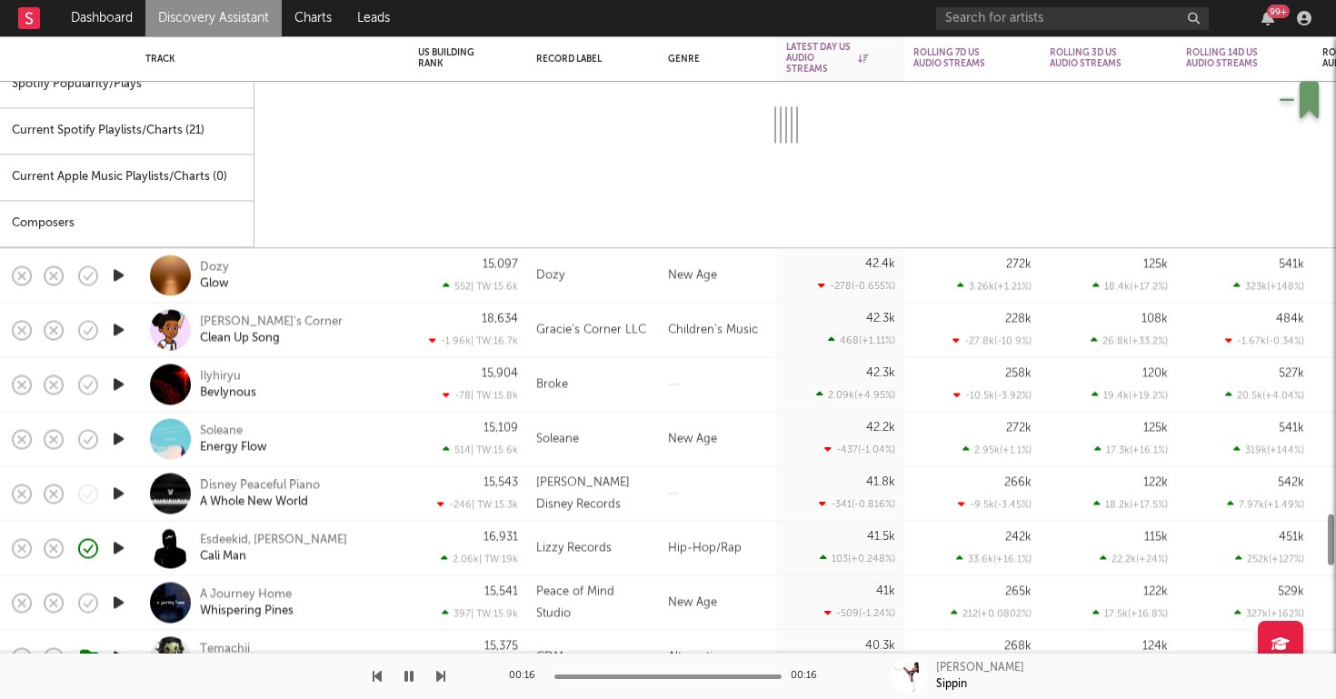
select select "6m"
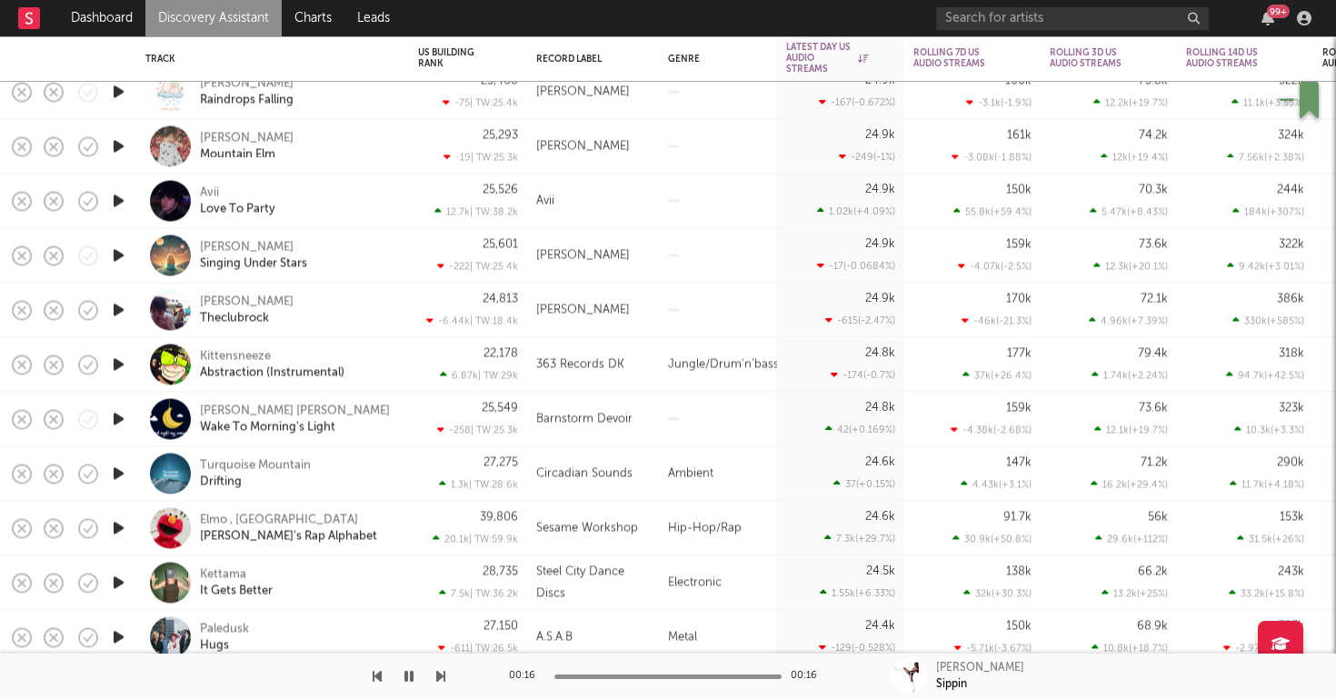
click at [124, 315] on icon "button" at bounding box center [118, 309] width 19 height 23
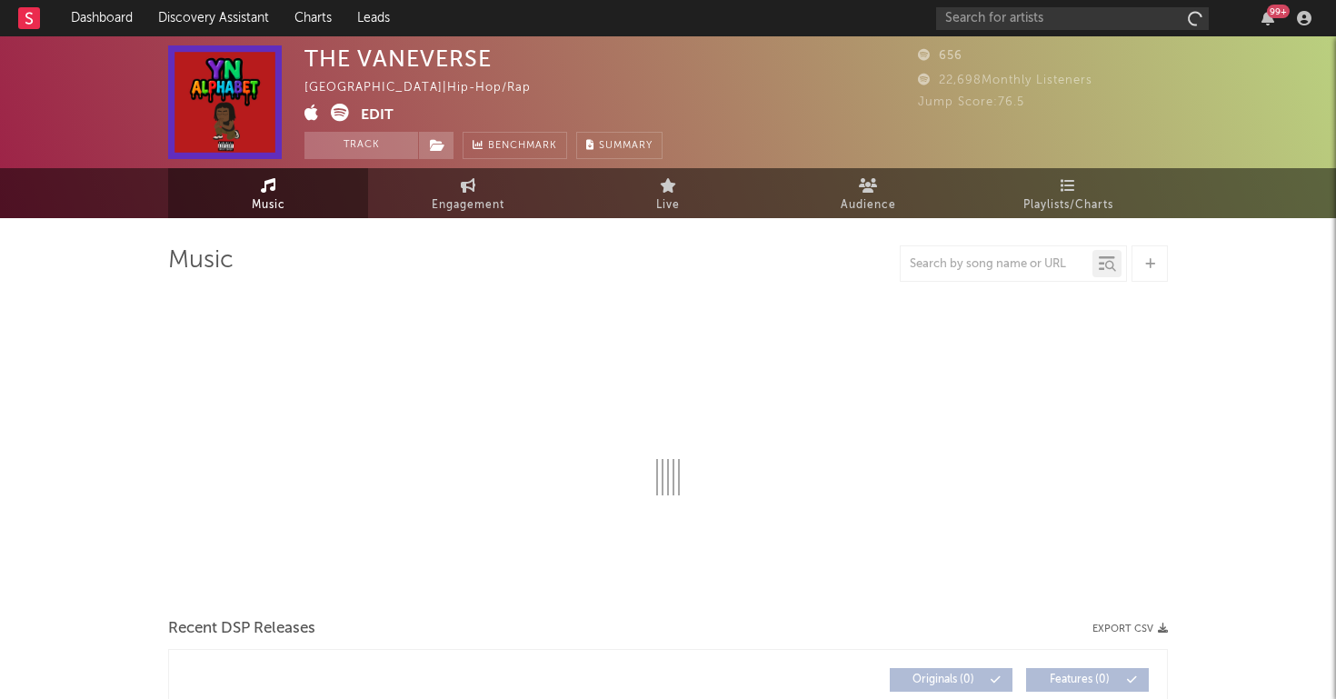
select select "1w"
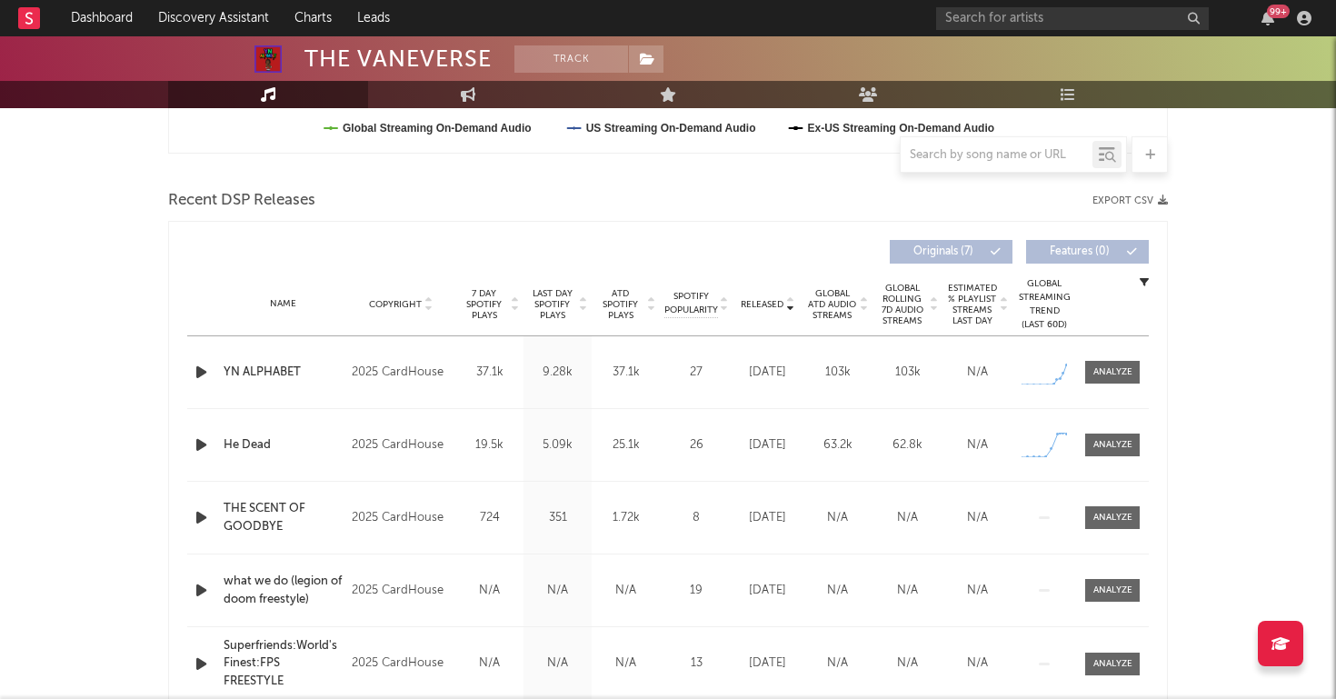
scroll to position [576, 0]
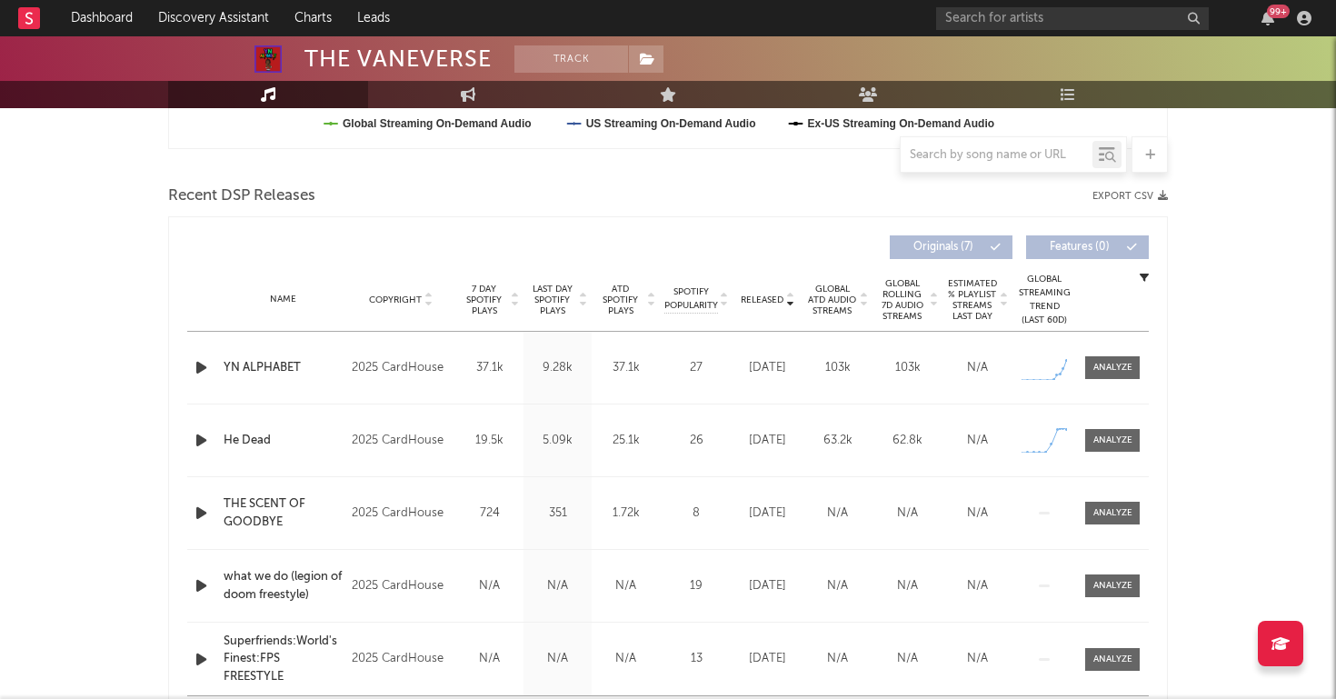
click at [197, 371] on icon "button" at bounding box center [201, 367] width 19 height 23
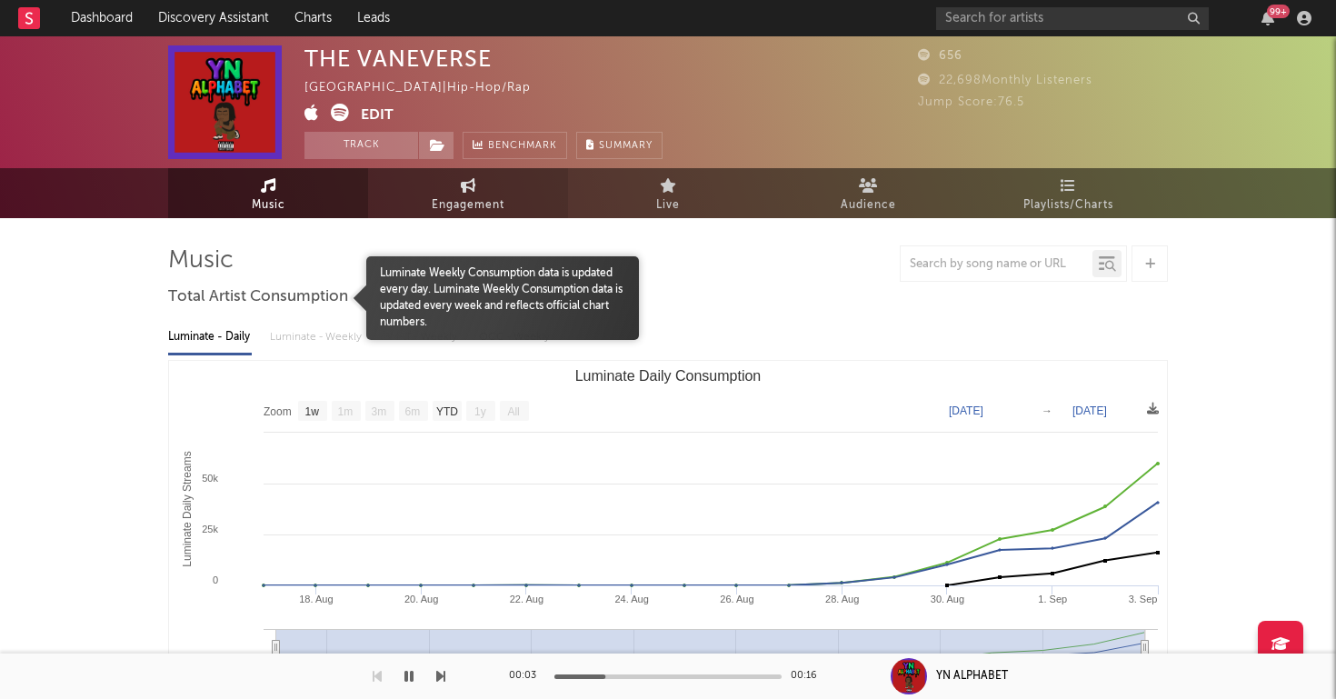
scroll to position [0, 0]
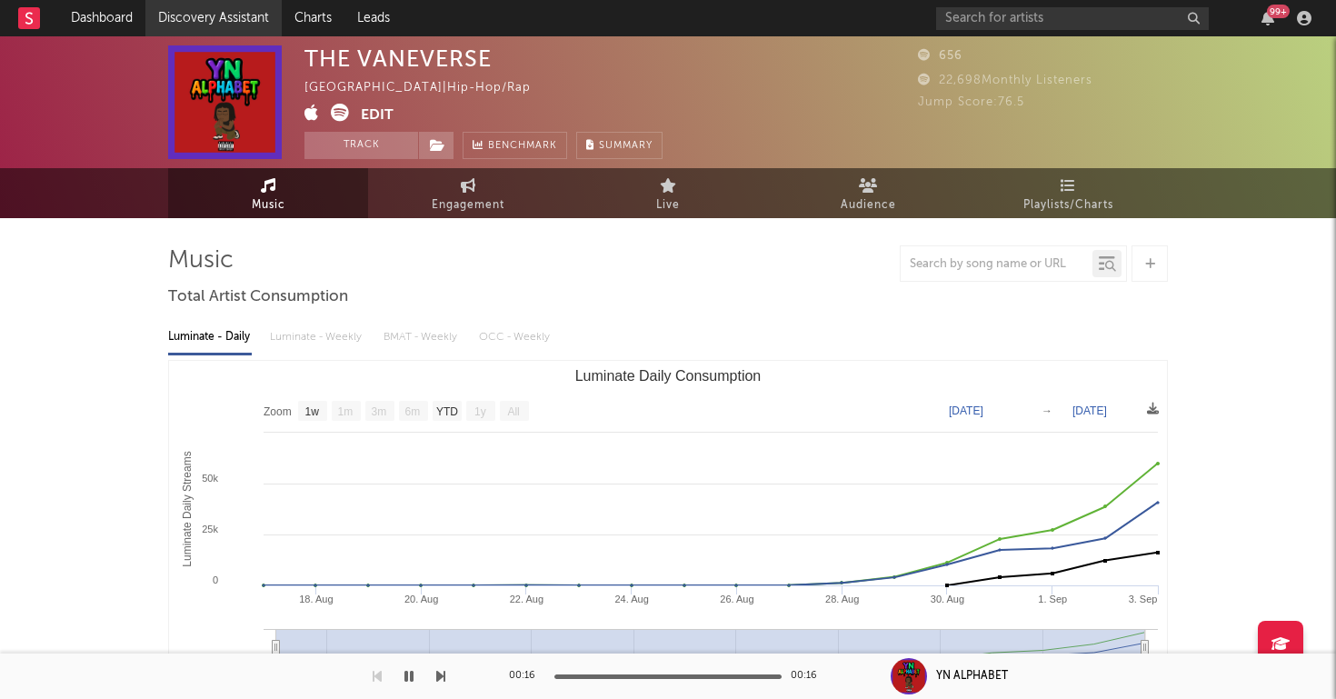
click at [239, 15] on link "Discovery Assistant" at bounding box center [213, 18] width 136 height 36
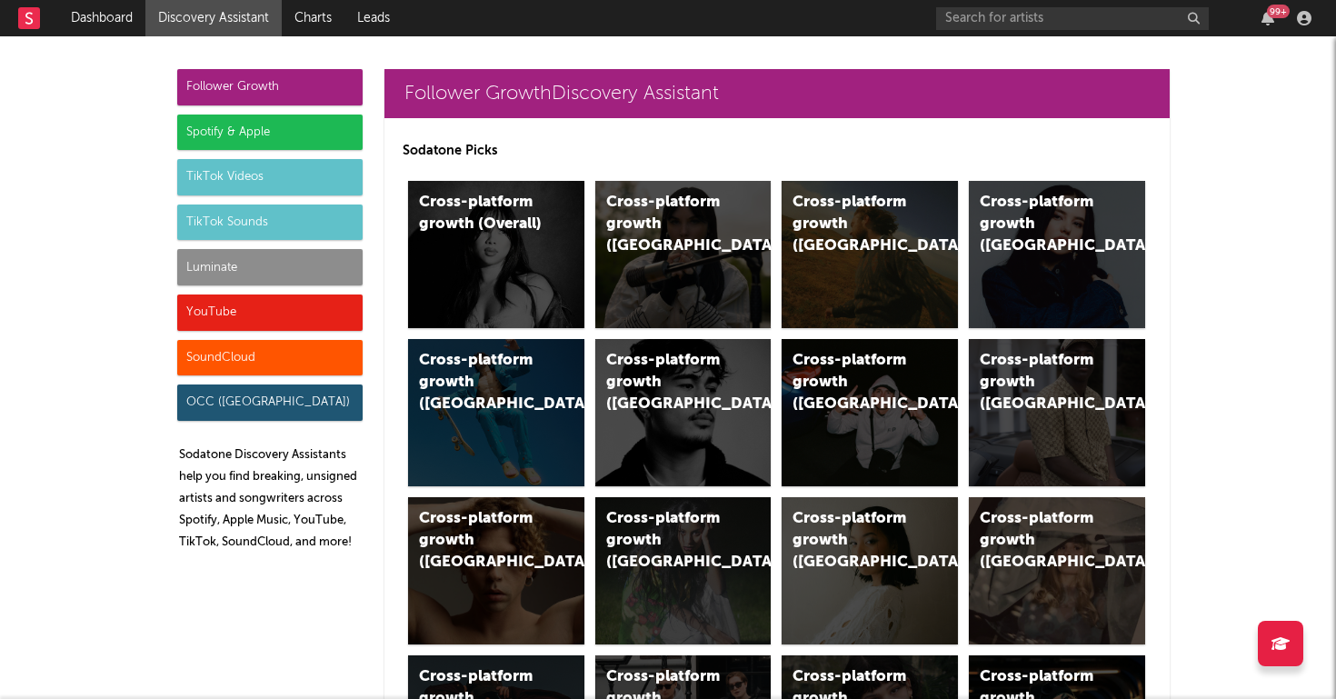
click at [253, 260] on div "Luminate" at bounding box center [269, 267] width 185 height 36
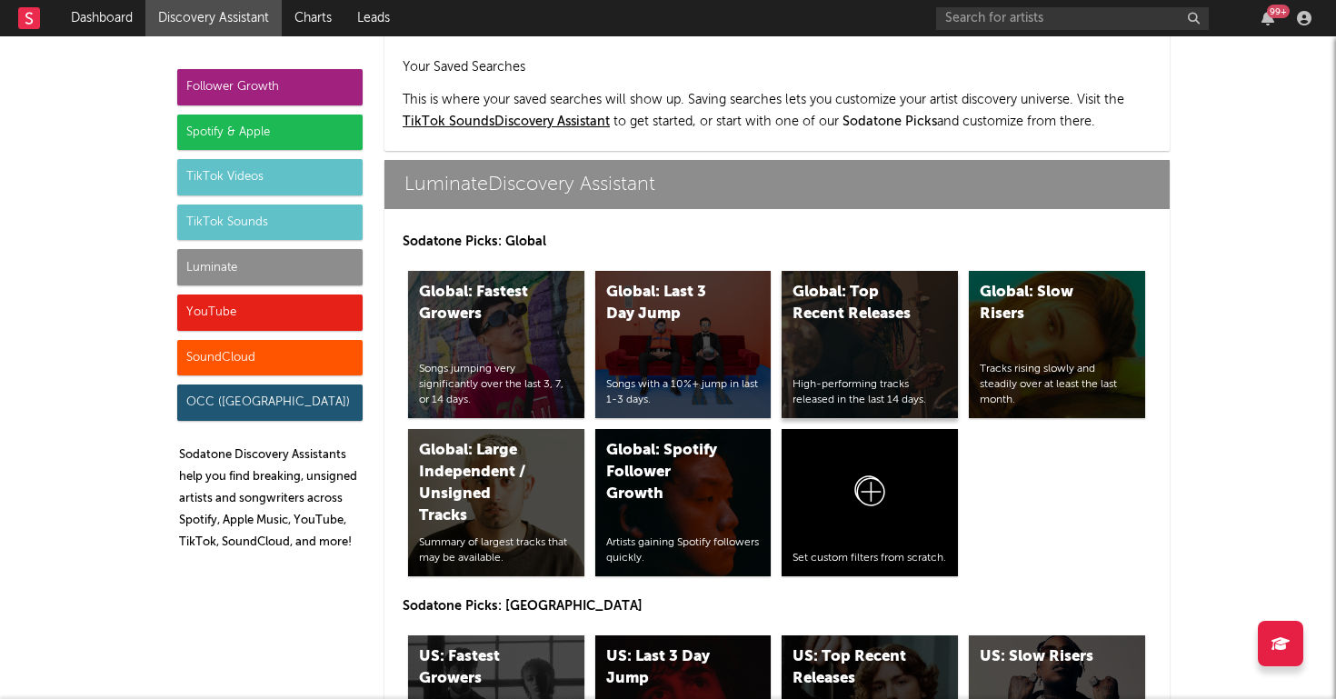
scroll to position [8069, 0]
click at [856, 646] on div "US: Top Recent Releases" at bounding box center [855, 668] width 124 height 44
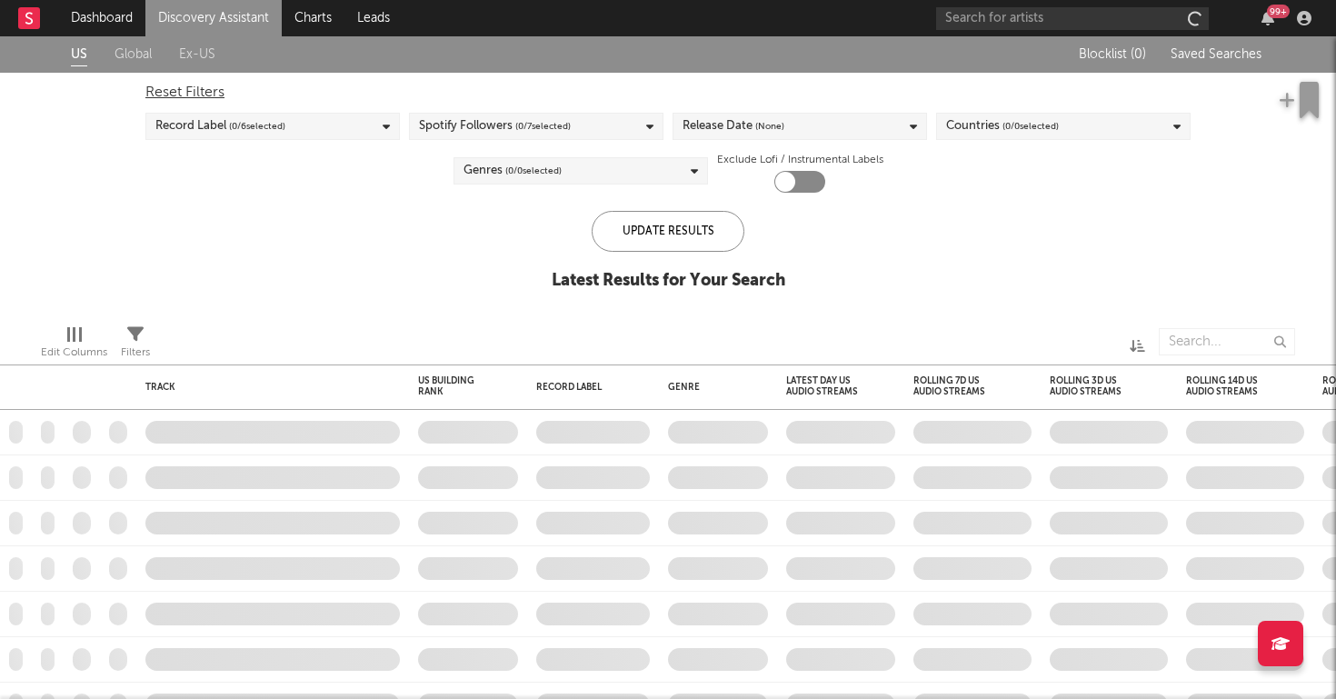
checkbox input "true"
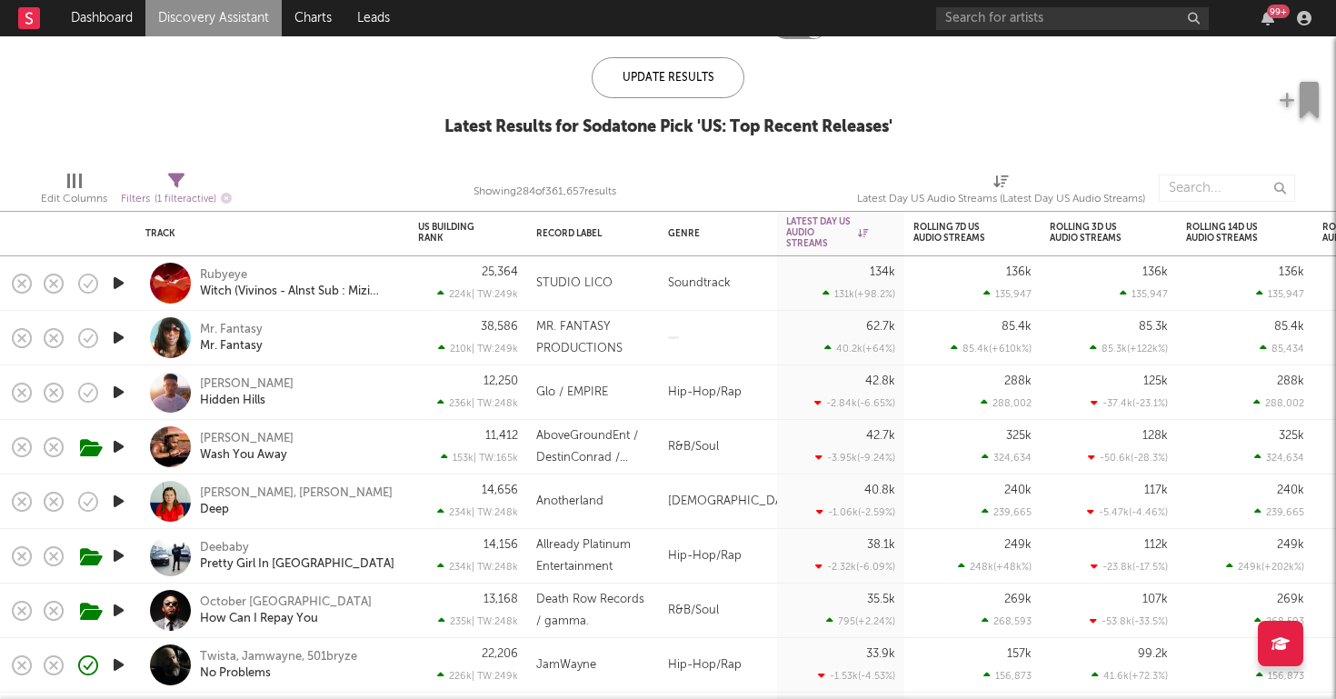
click at [111, 332] on icon "button" at bounding box center [118, 337] width 19 height 23
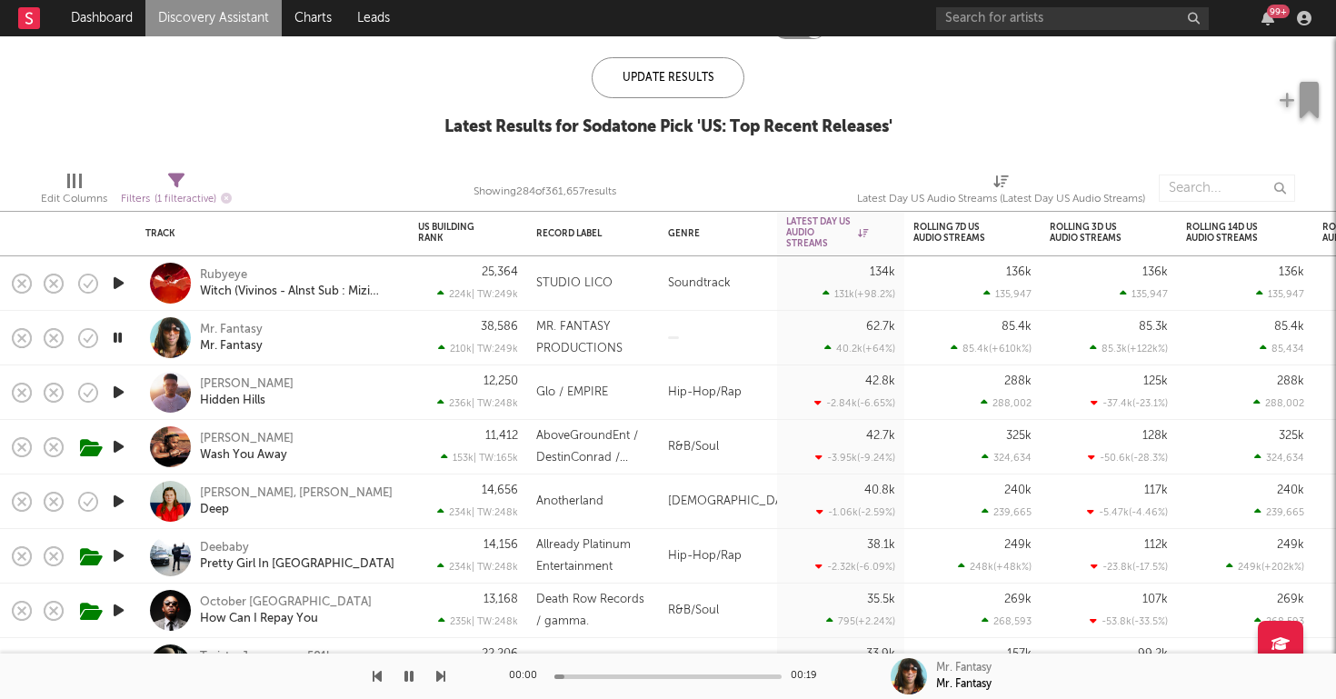
click at [338, 331] on div "Mr. Fantasy Mr. Fantasy" at bounding box center [297, 338] width 195 height 33
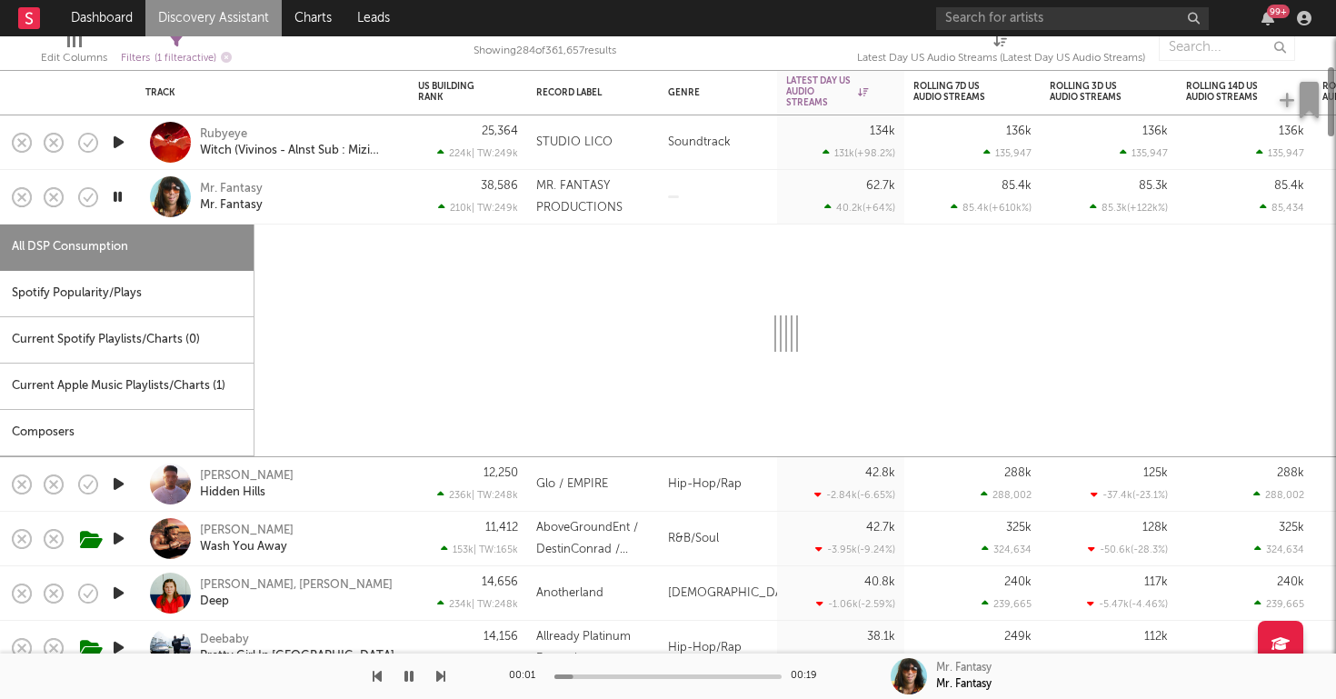
select select "1w"
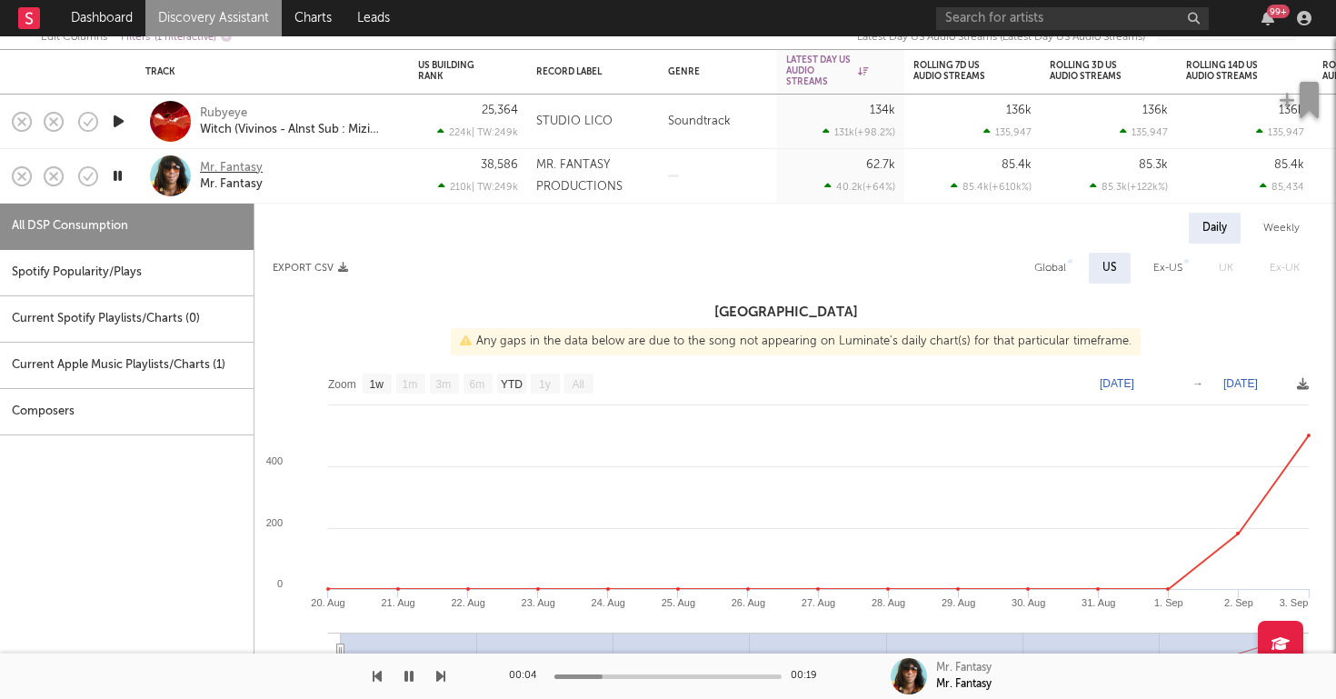
click at [225, 166] on div "Mr. Fantasy" at bounding box center [231, 168] width 63 height 16
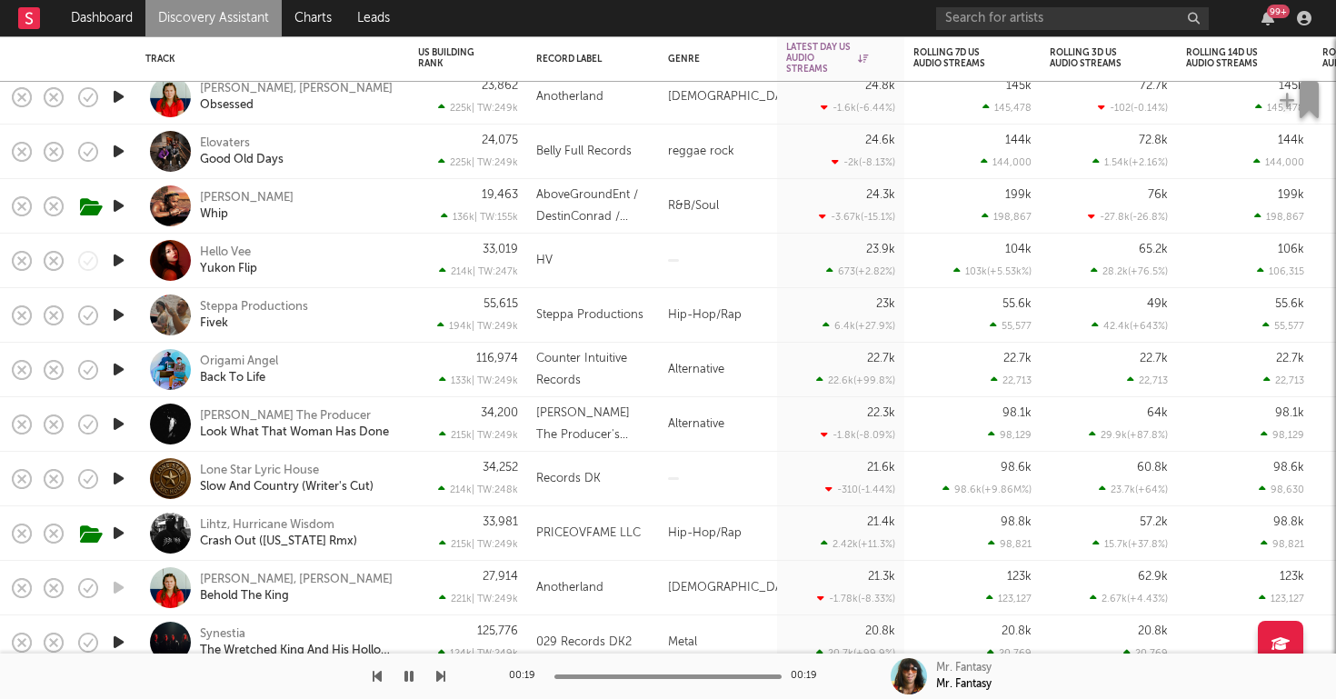
click at [124, 257] on icon "button" at bounding box center [118, 260] width 19 height 23
click at [371, 264] on div "Hello Vee Yukon Flip" at bounding box center [297, 261] width 195 height 33
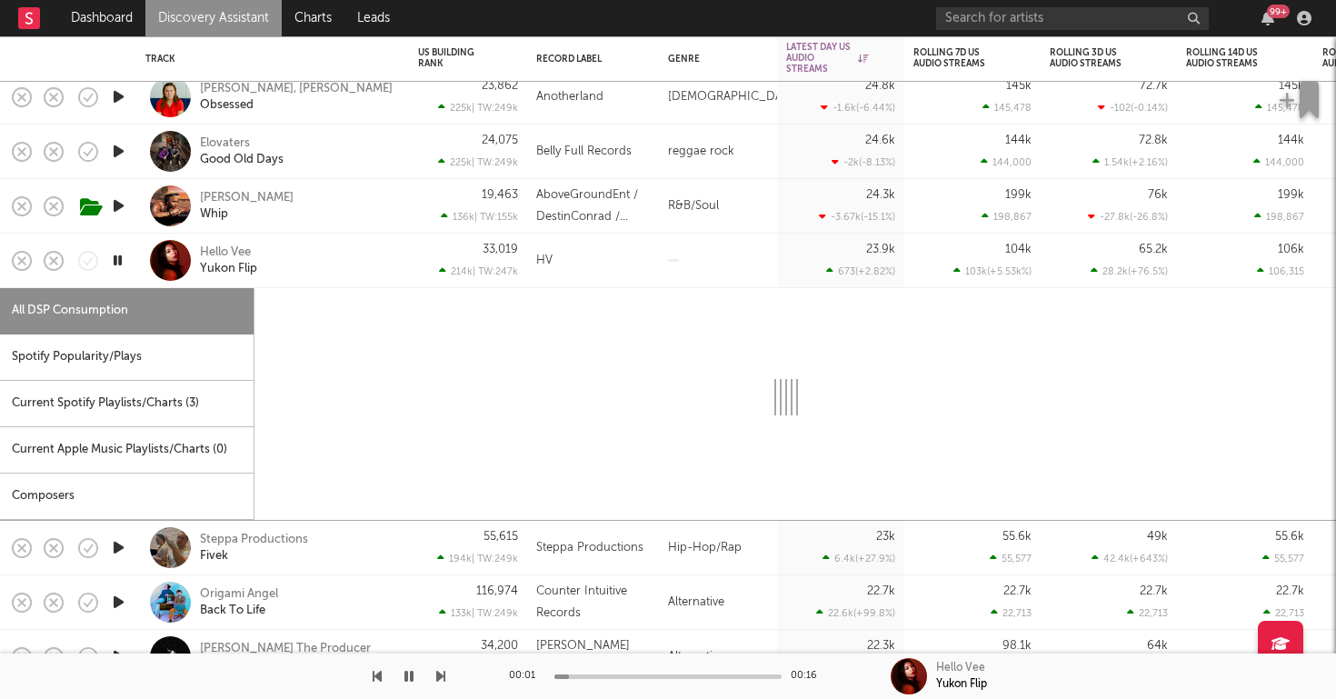
select select "1w"
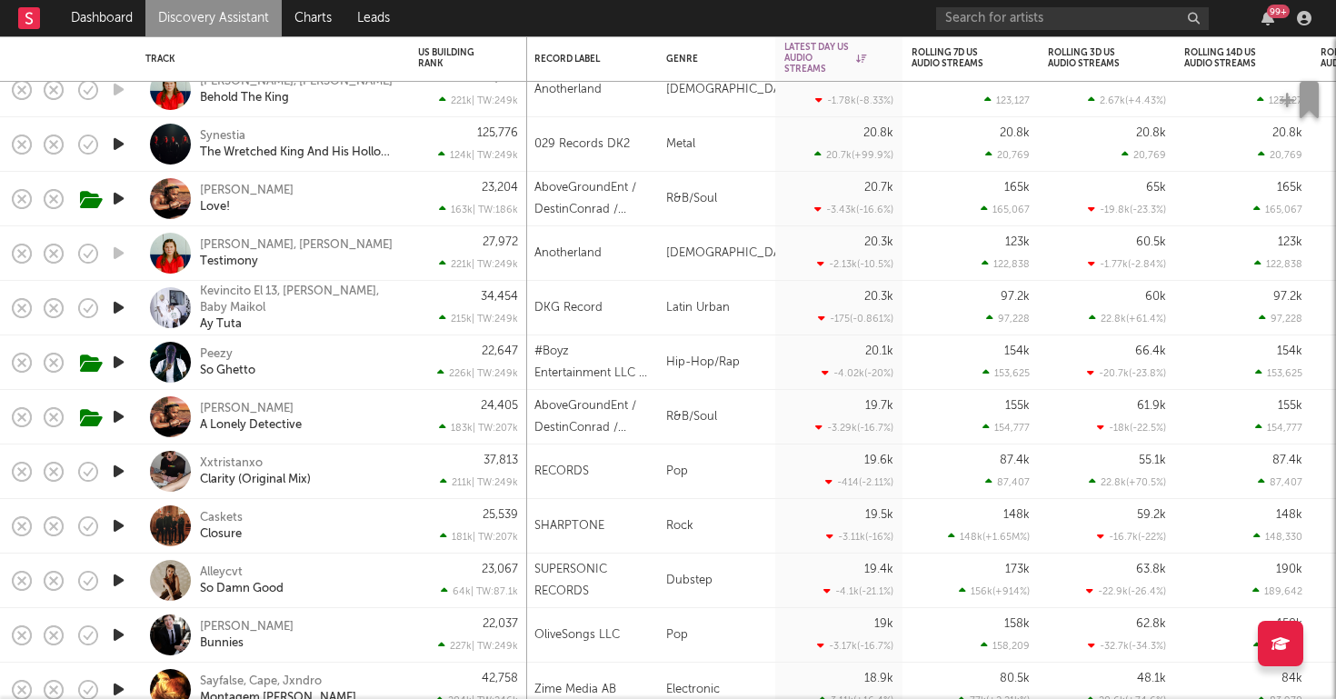
click at [359, 353] on div "Peezy So Ghetto" at bounding box center [297, 362] width 195 height 33
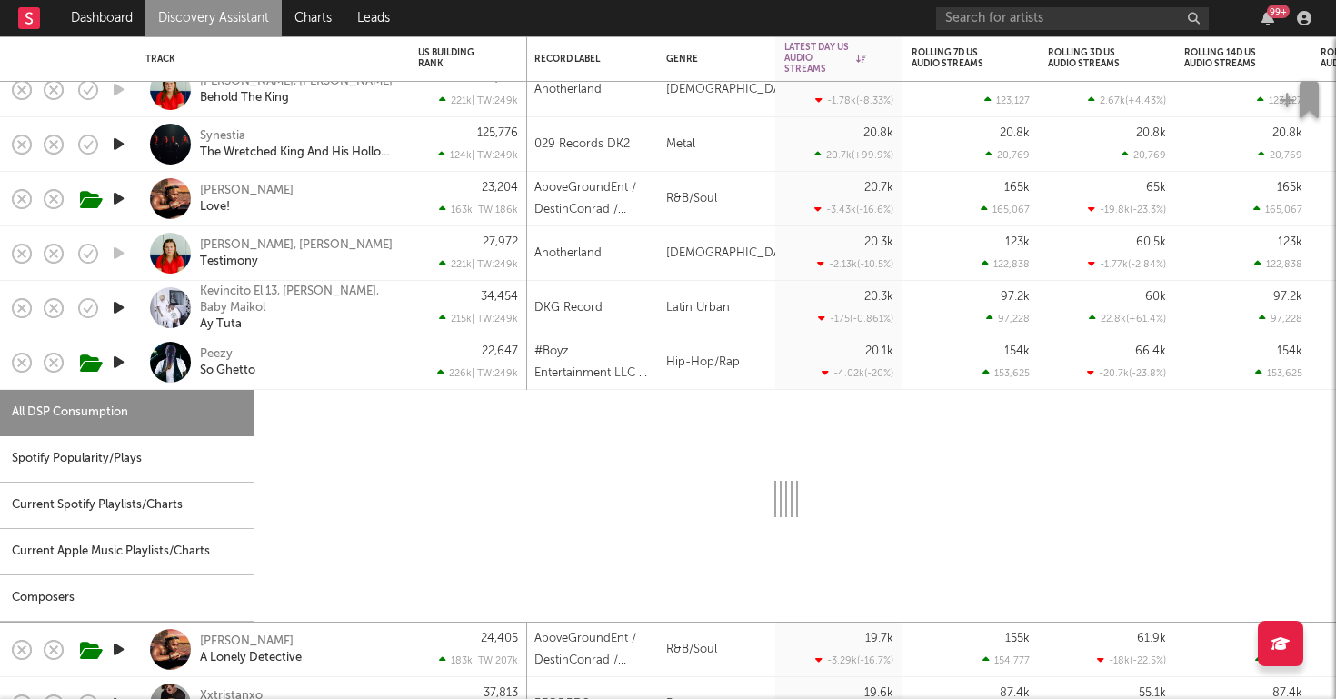
select select "1w"
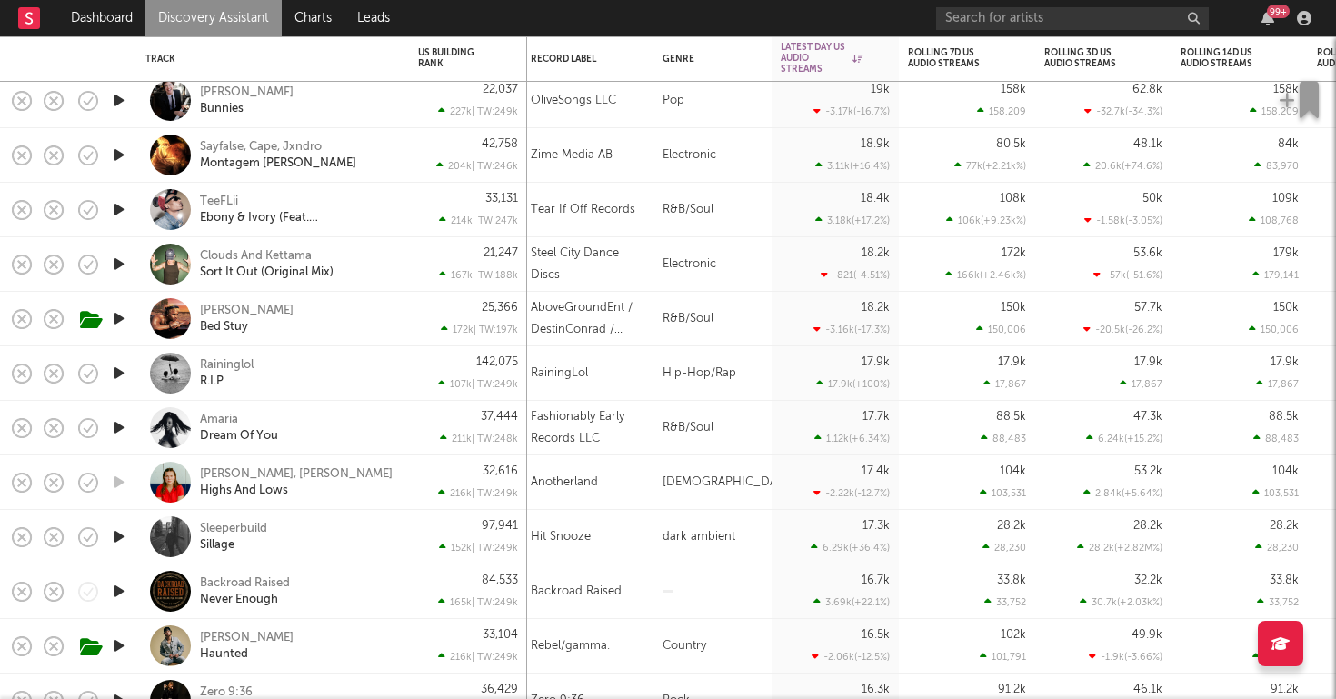
click at [118, 374] on icon "button" at bounding box center [118, 373] width 19 height 23
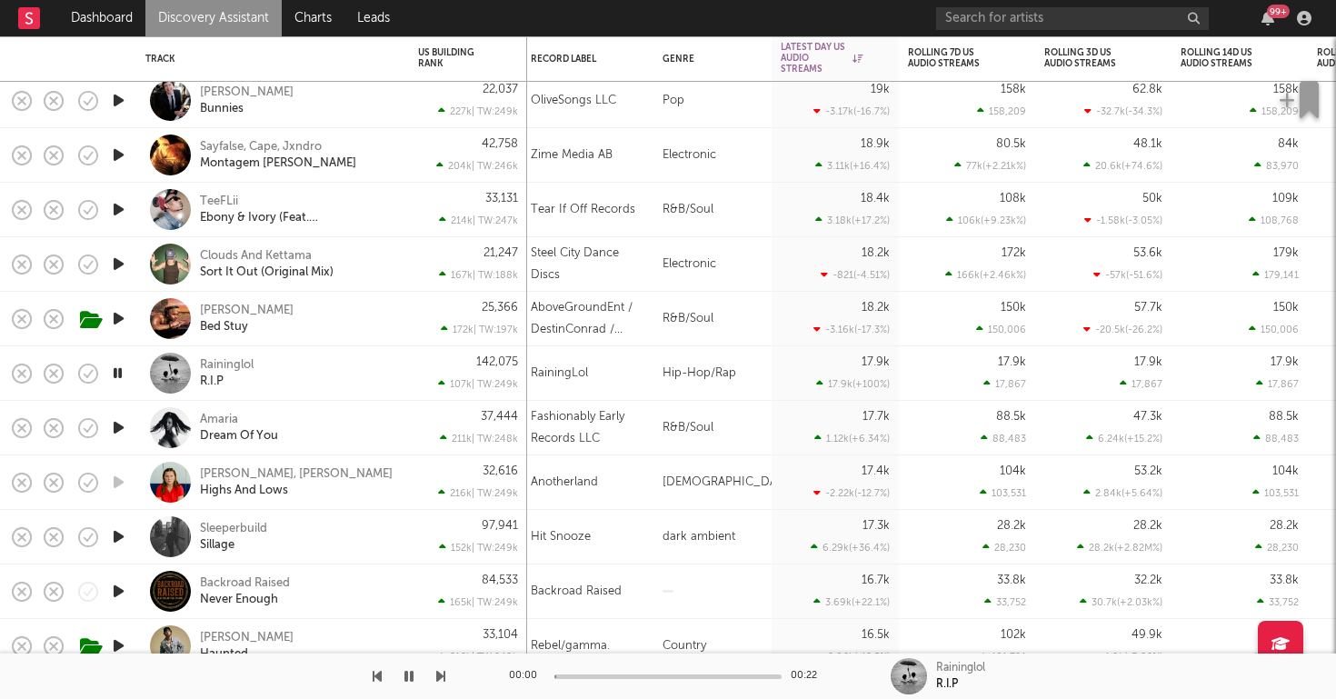
click at [384, 379] on div "Raininglol R.I.P" at bounding box center [297, 373] width 195 height 33
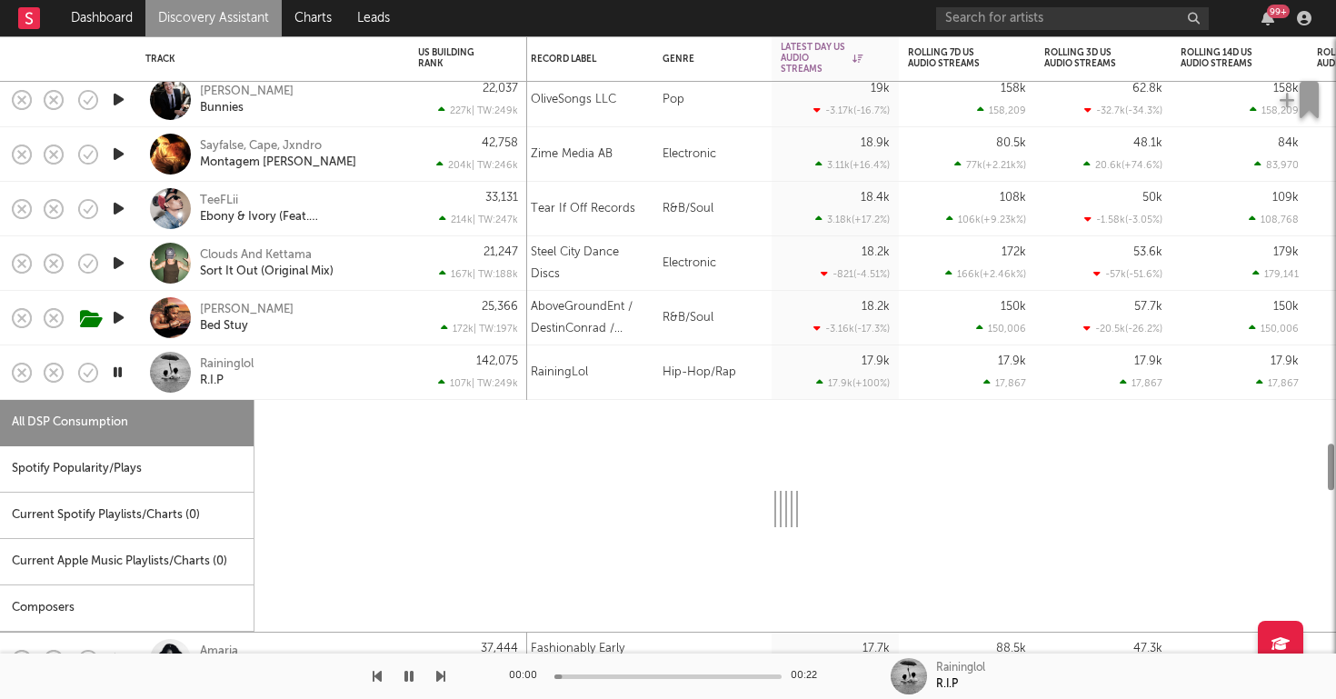
select select "1w"
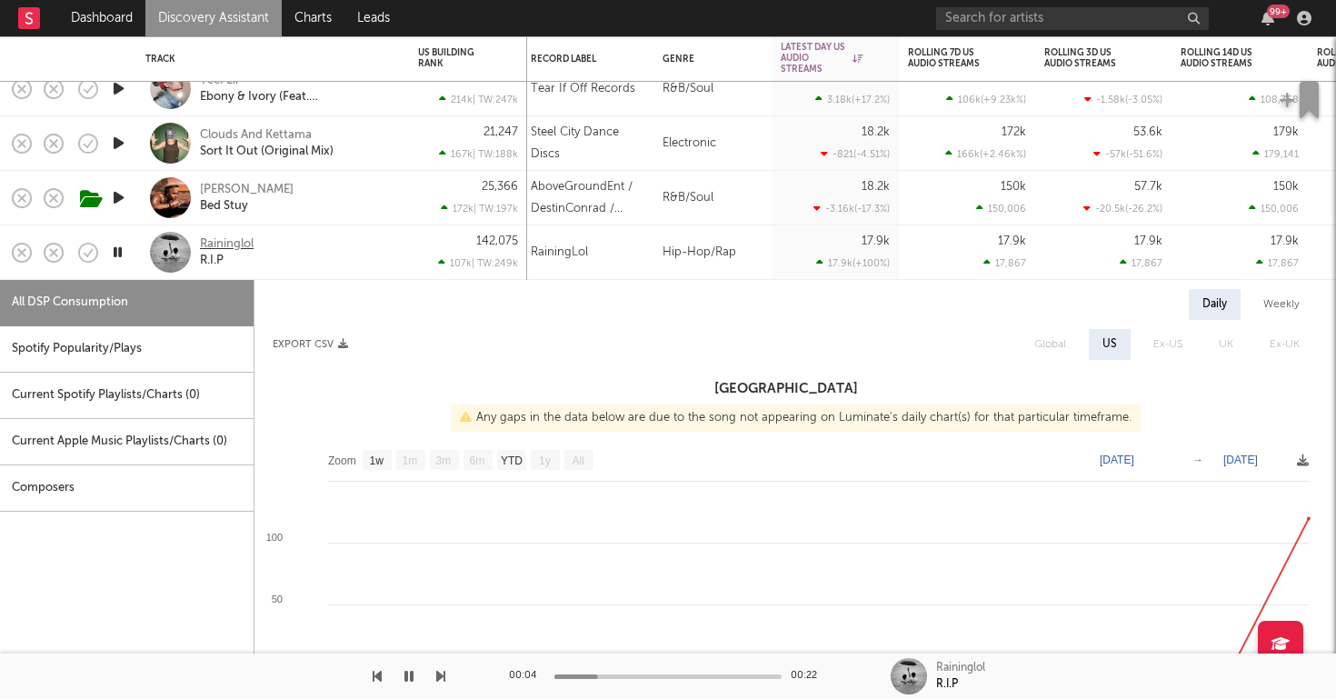
click at [235, 244] on div "Raininglol" at bounding box center [227, 244] width 54 height 16
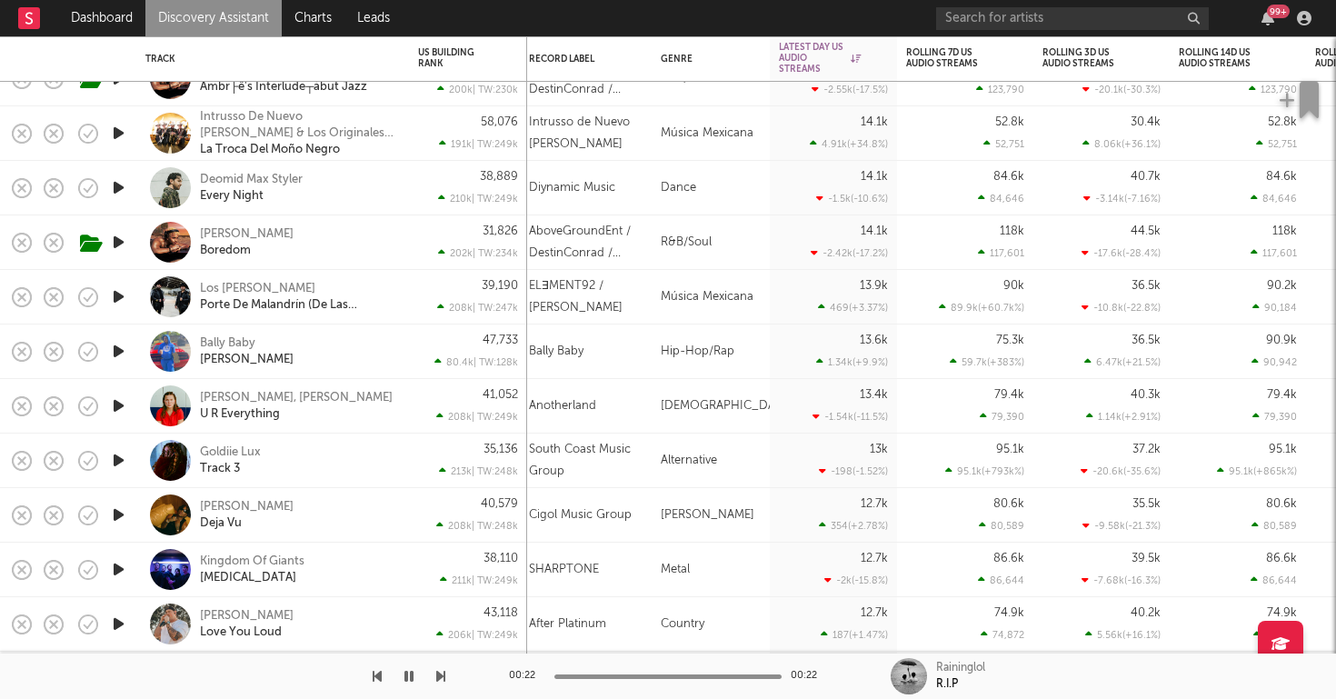
click at [122, 461] on icon "button" at bounding box center [118, 460] width 19 height 23
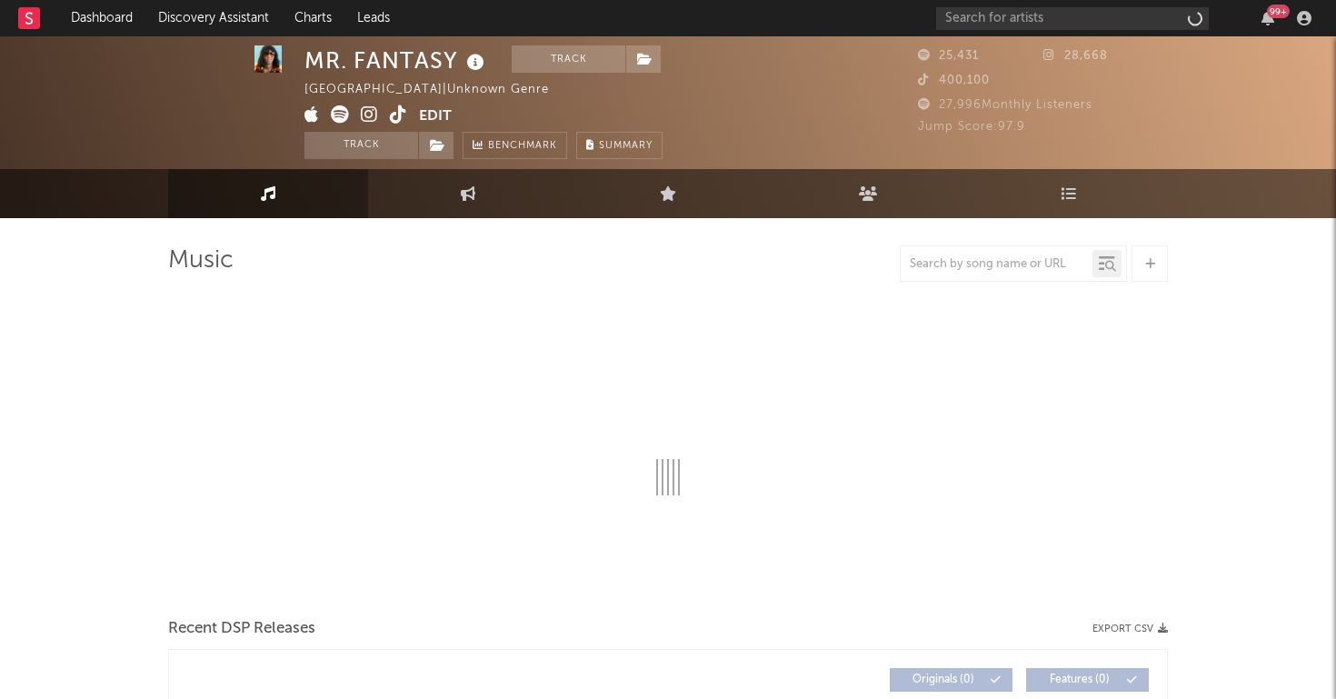
select select "1w"
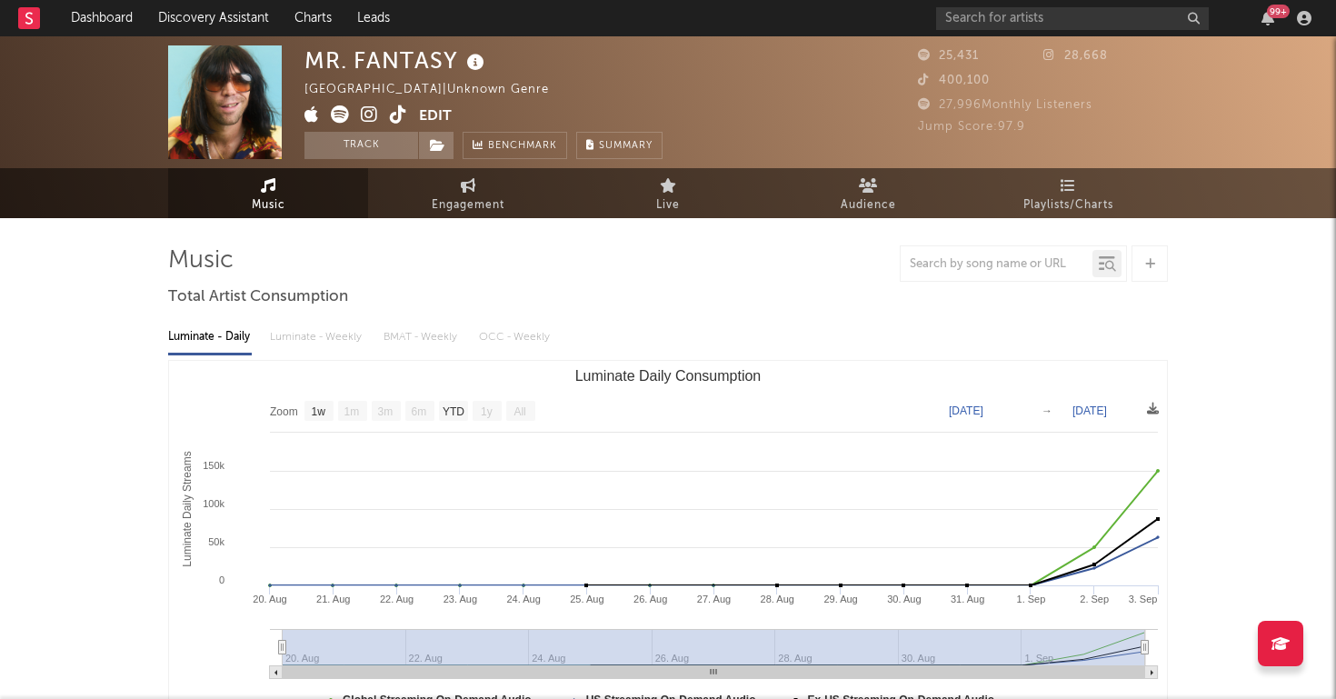
click at [369, 118] on icon at bounding box center [369, 114] width 17 height 18
click at [404, 116] on icon at bounding box center [398, 114] width 17 height 18
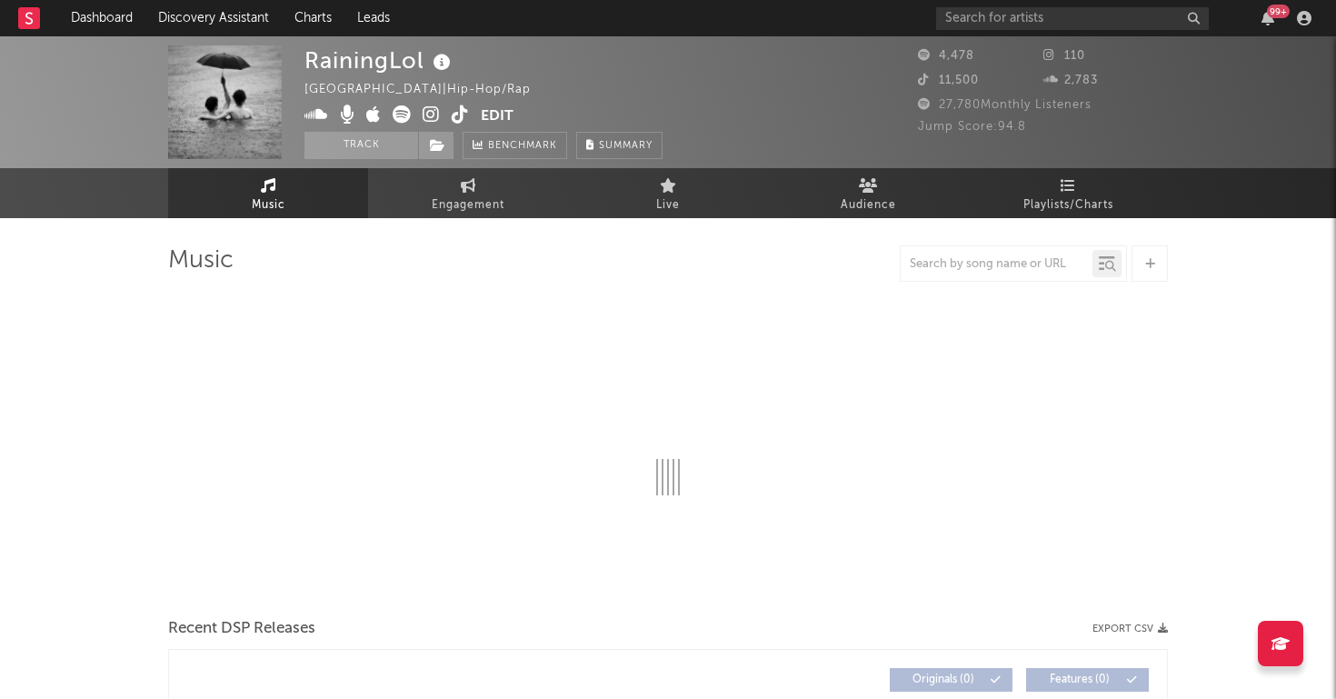
select select "1w"
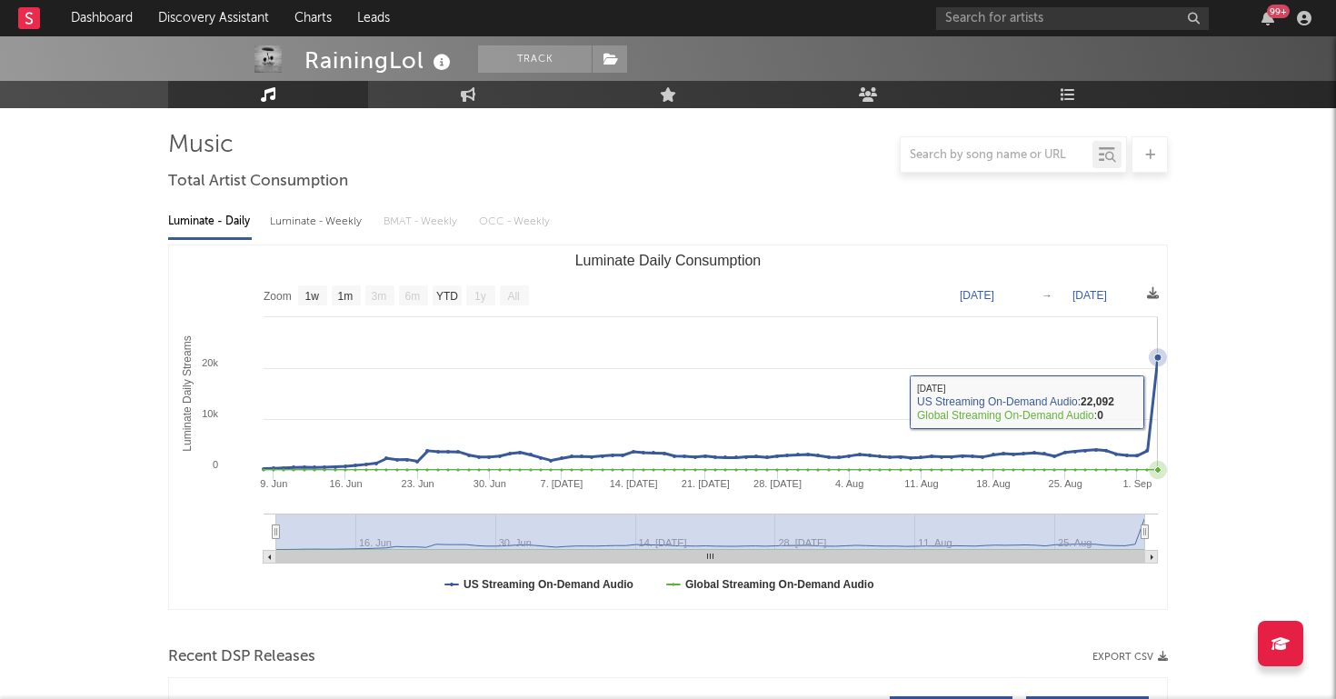
scroll to position [592, 0]
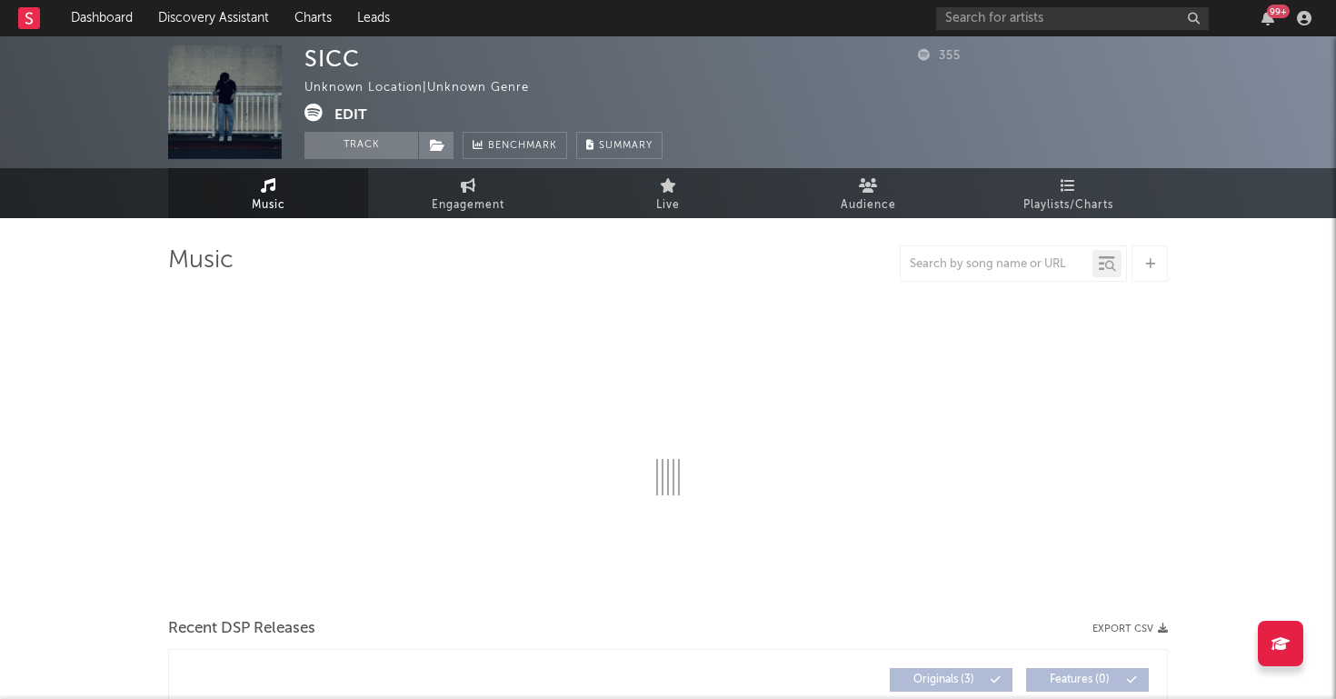
select select "1w"
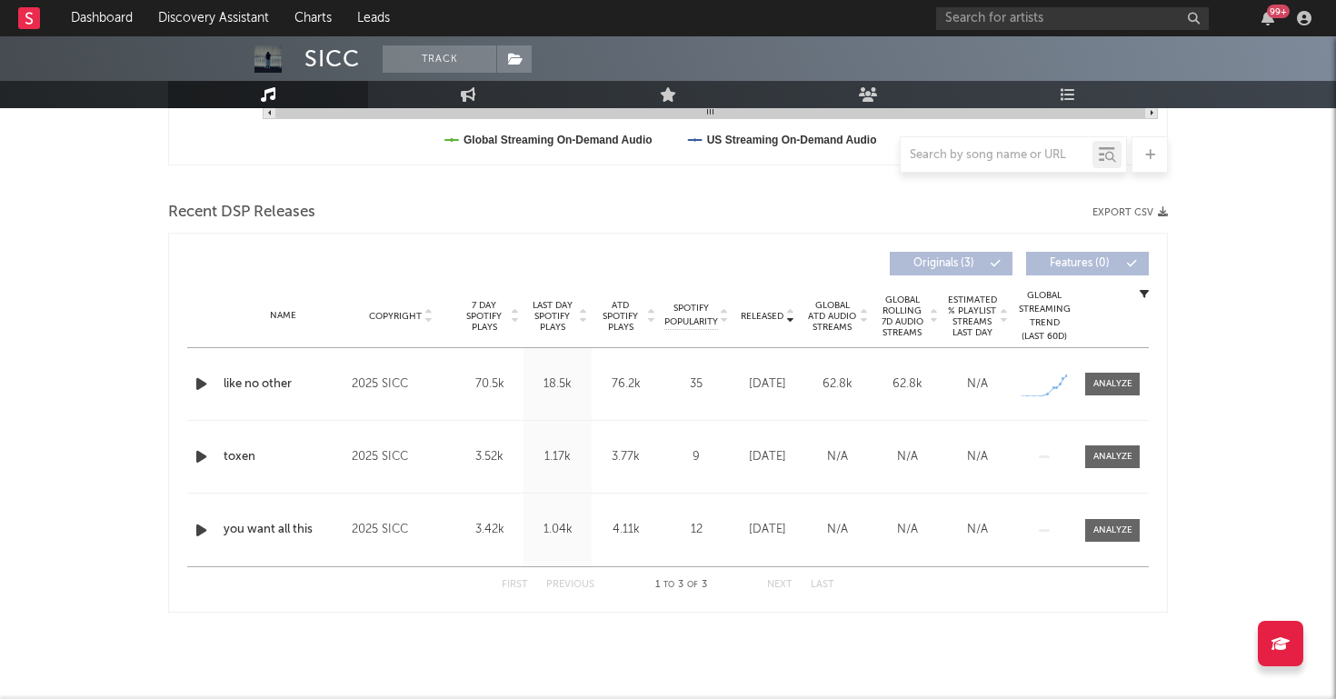
scroll to position [560, 0]
click at [1082, 392] on div at bounding box center [1110, 384] width 59 height 23
click at [1101, 392] on span at bounding box center [1112, 384] width 55 height 23
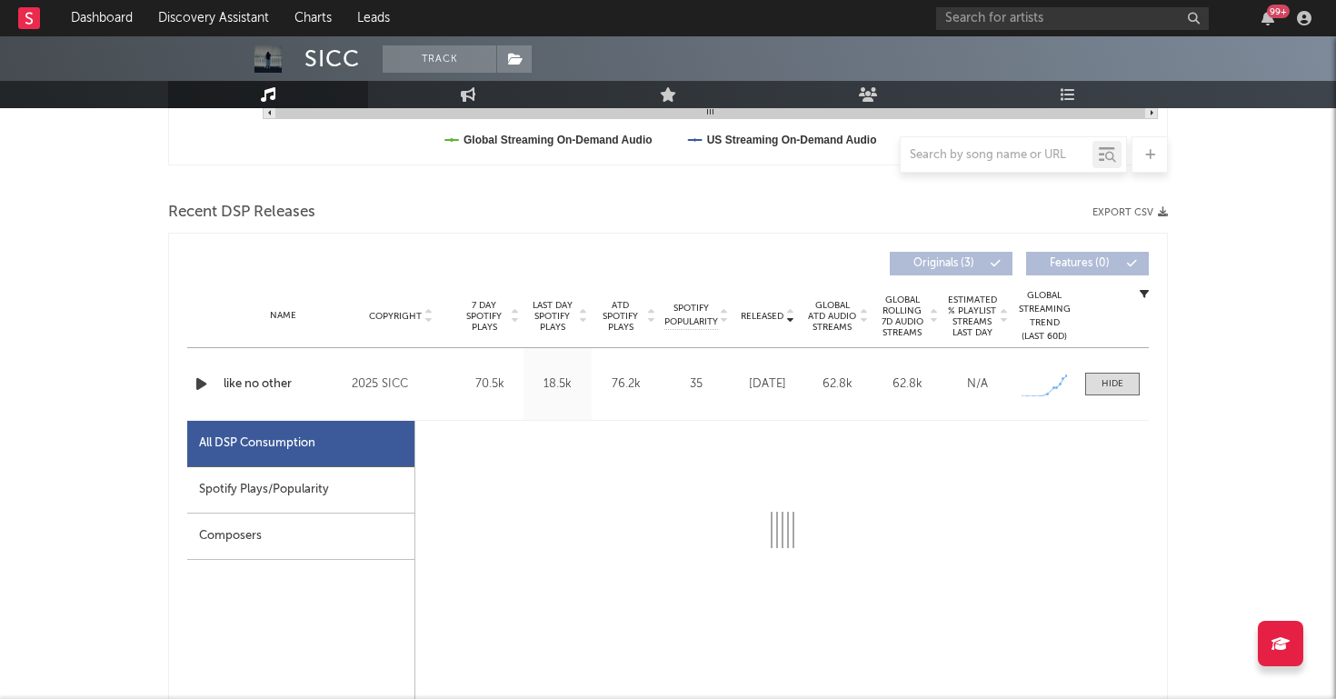
select select "1w"
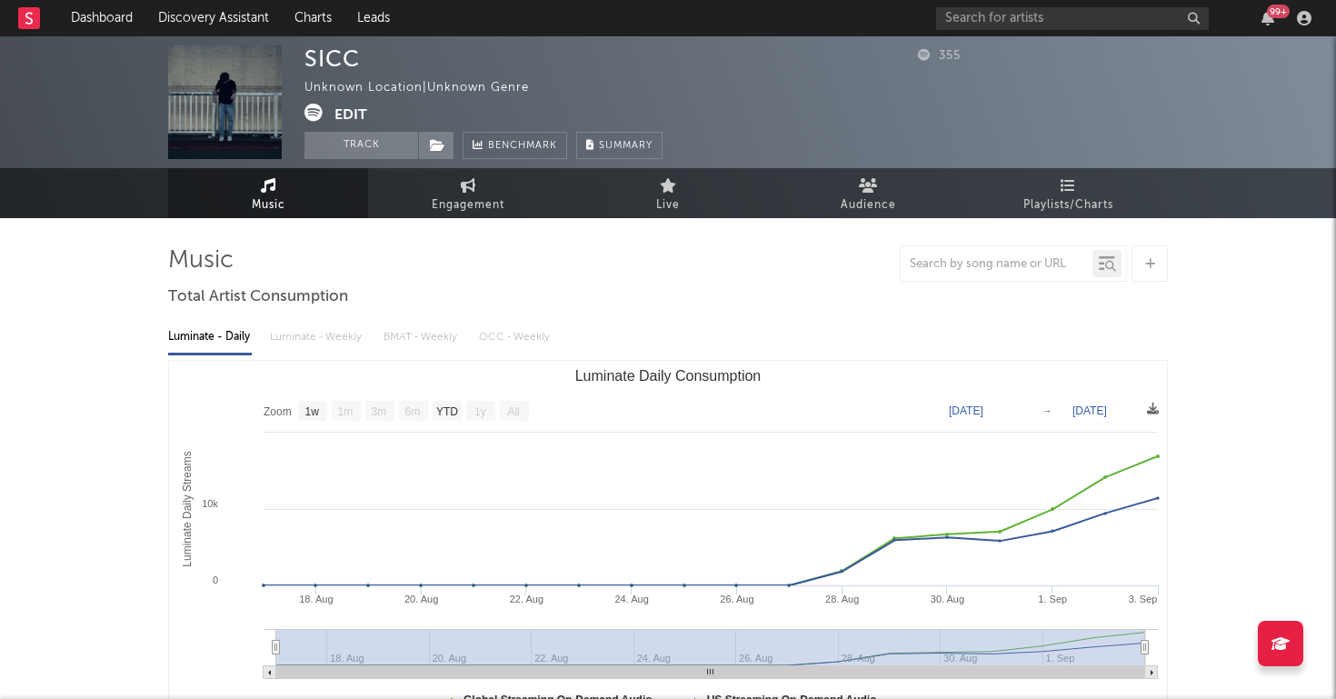
scroll to position [0, 0]
click at [313, 114] on icon at bounding box center [314, 113] width 18 height 18
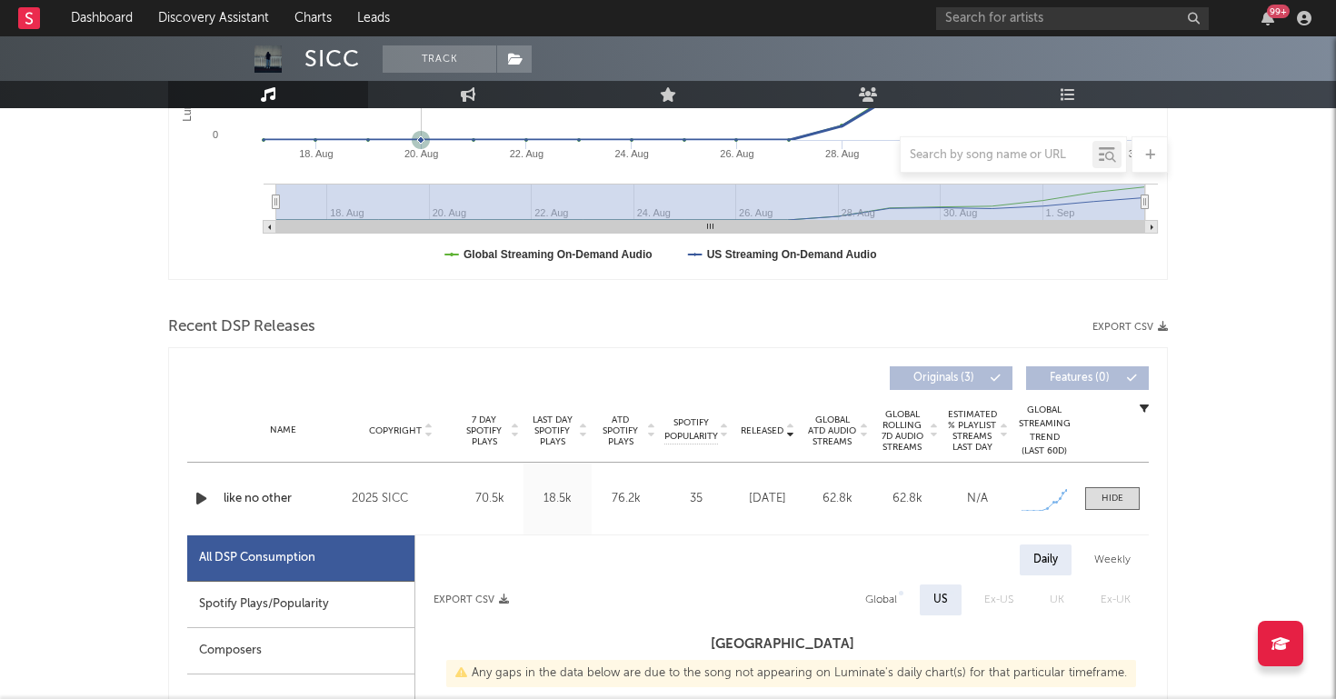
scroll to position [545, 0]
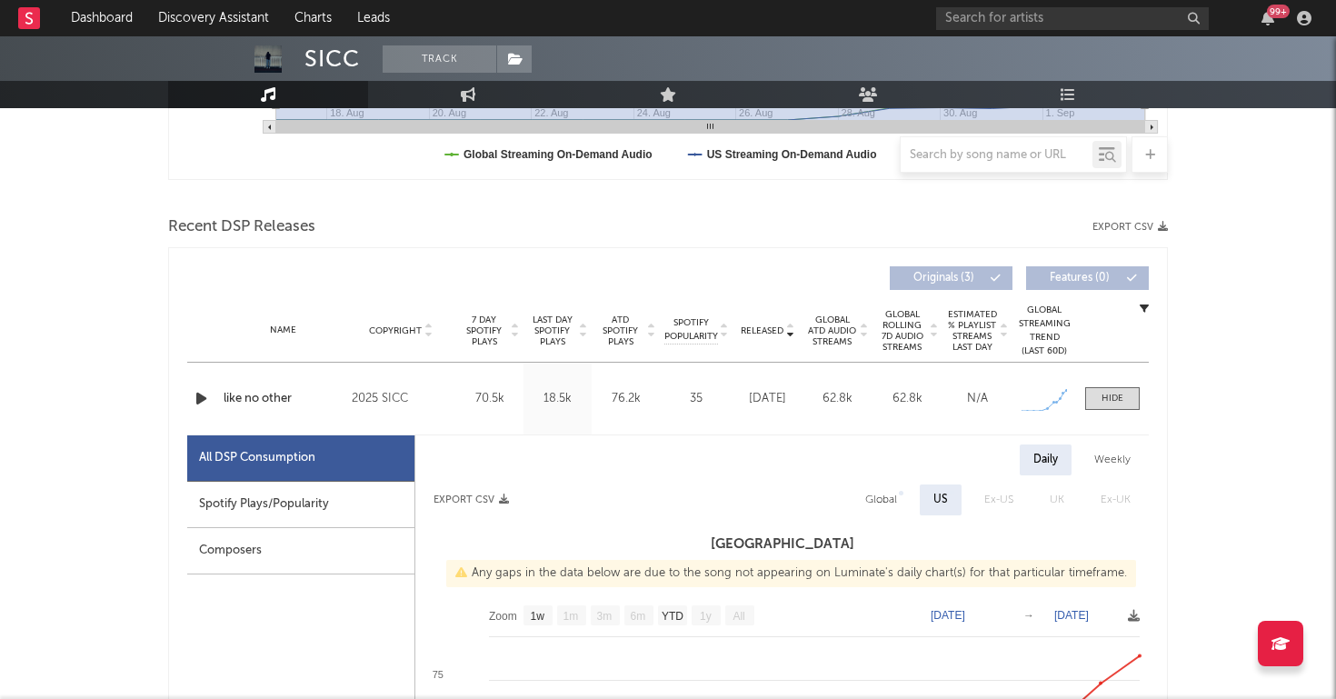
click at [204, 404] on icon "button" at bounding box center [201, 398] width 19 height 23
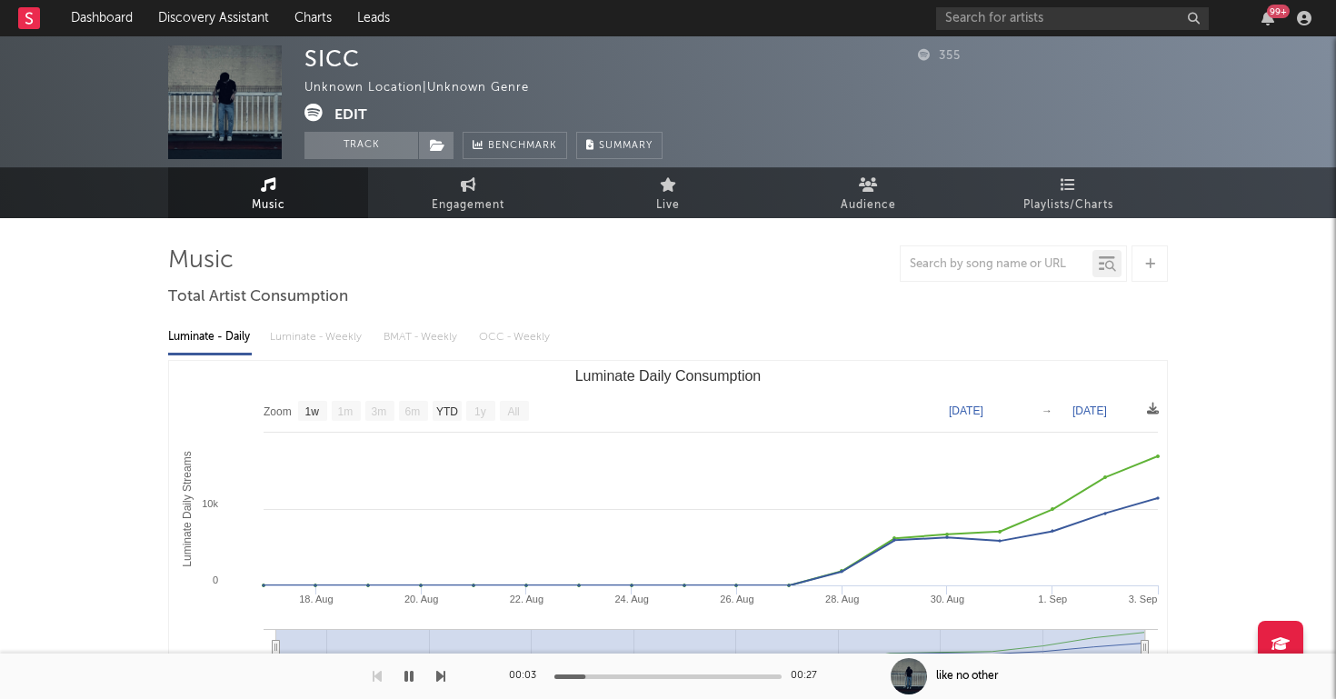
scroll to position [0, 0]
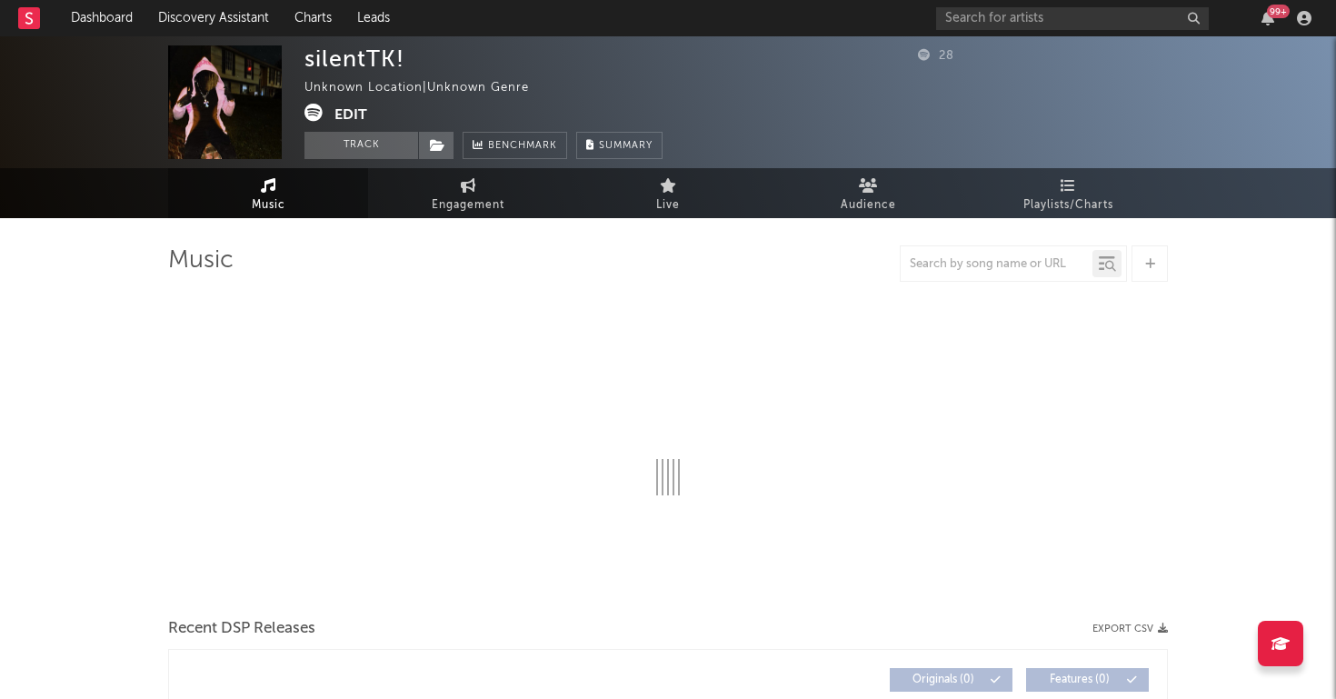
select select "1w"
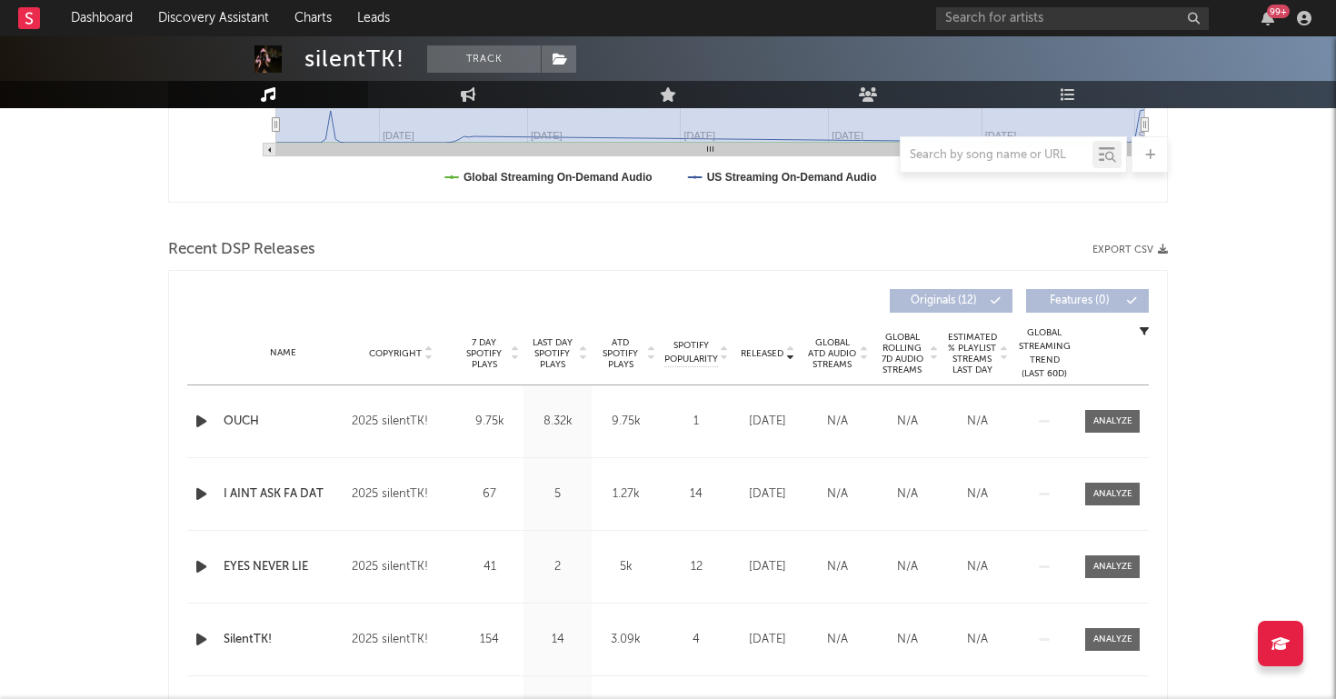
scroll to position [551, 0]
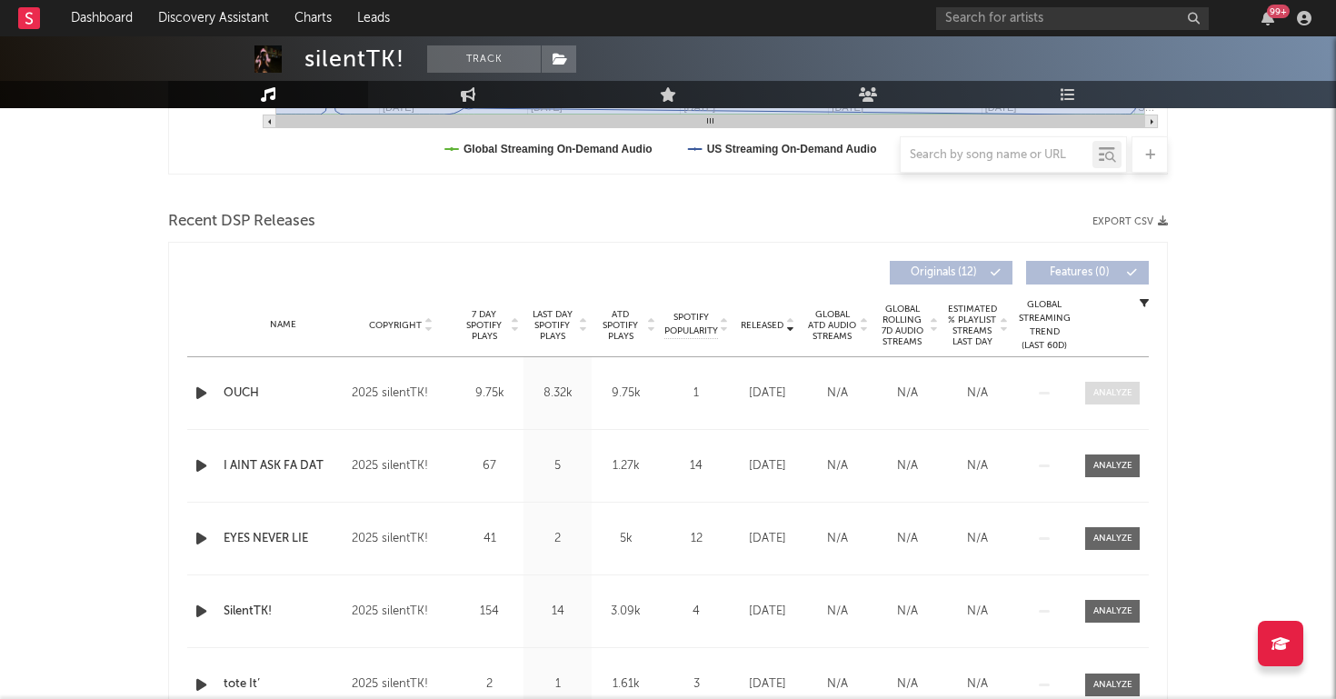
click at [1113, 390] on div at bounding box center [1112, 393] width 39 height 14
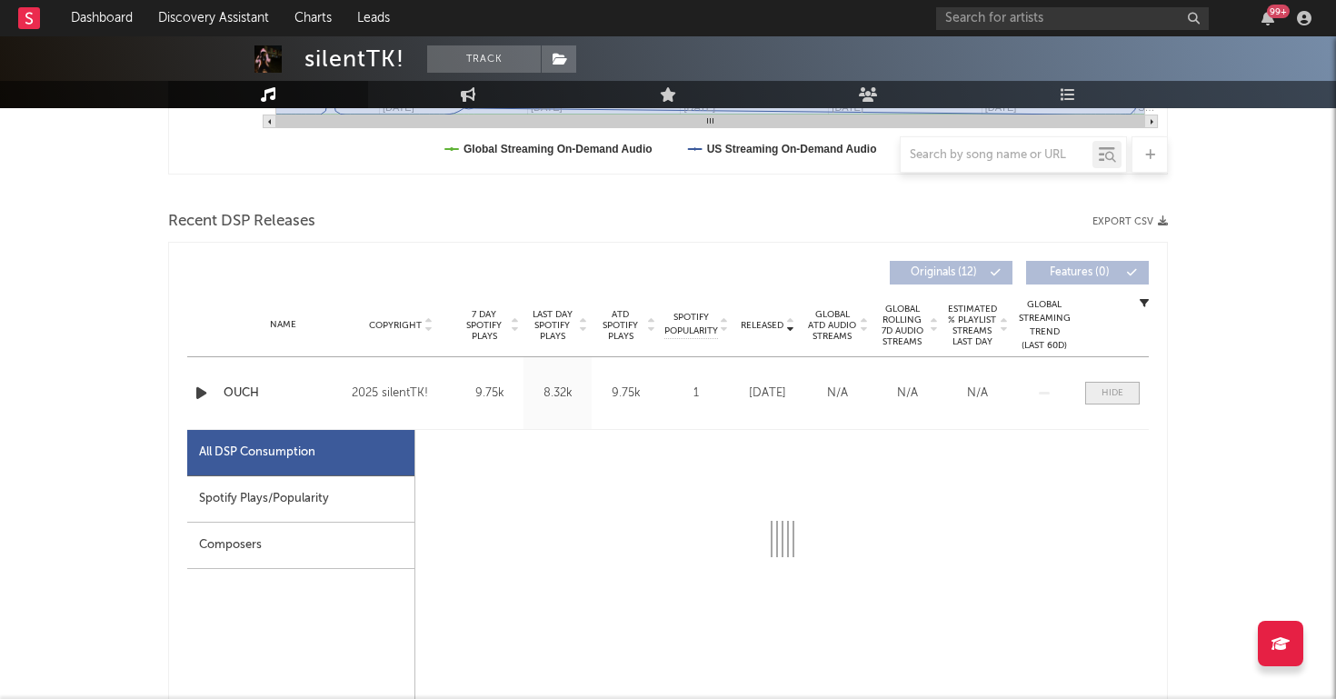
select select "1w"
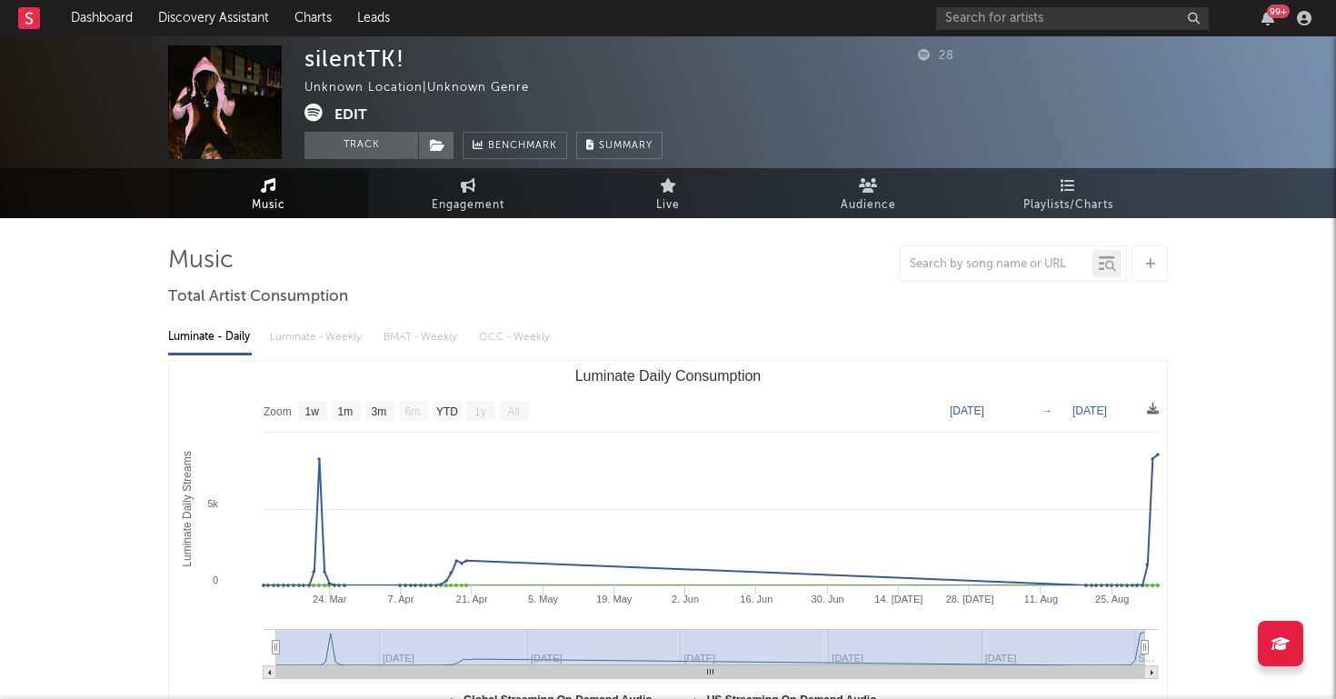
scroll to position [0, 0]
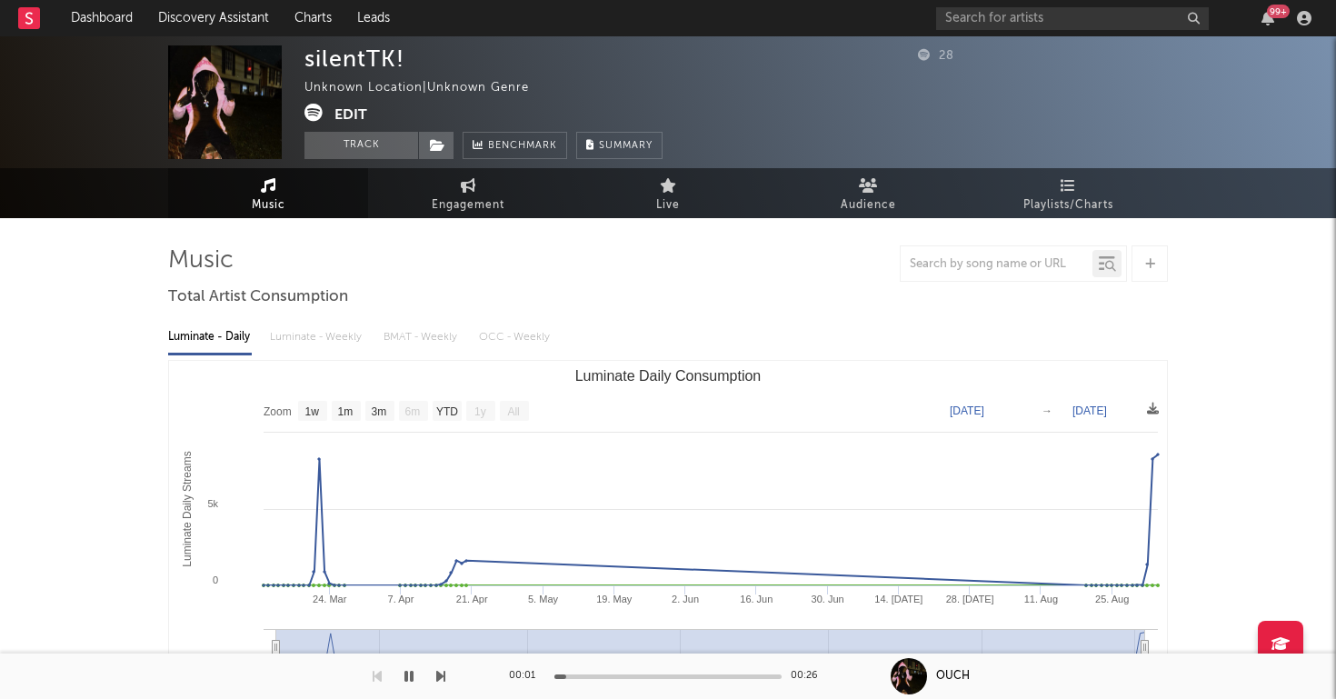
click at [318, 104] on icon at bounding box center [314, 113] width 18 height 18
click at [390, 133] on button "Track" at bounding box center [362, 145] width 114 height 27
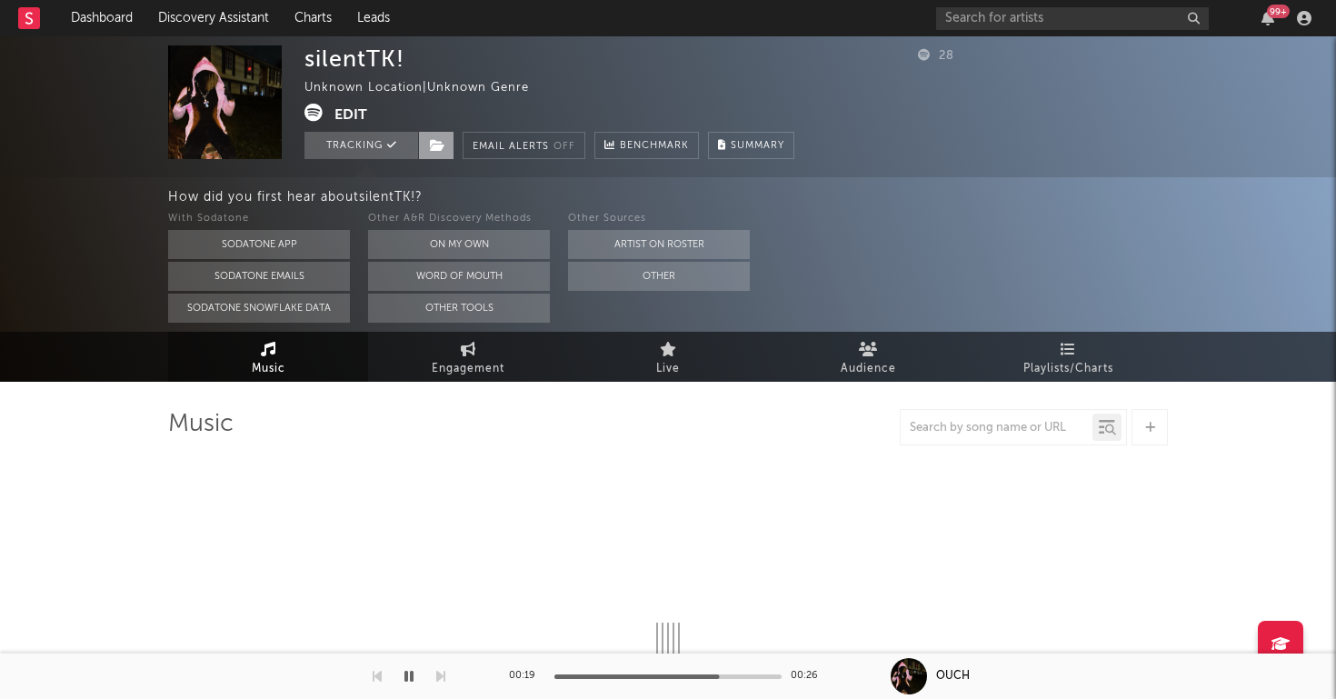
click at [434, 135] on span at bounding box center [436, 145] width 36 height 27
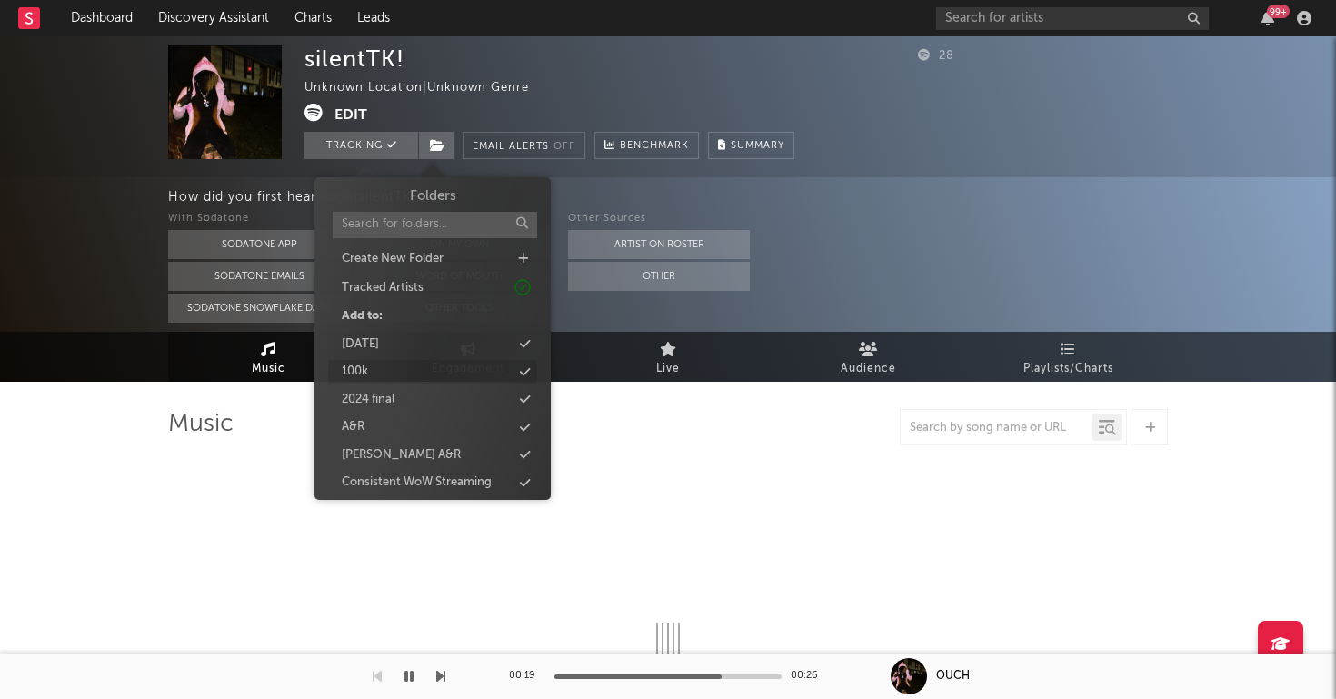
select select "1w"
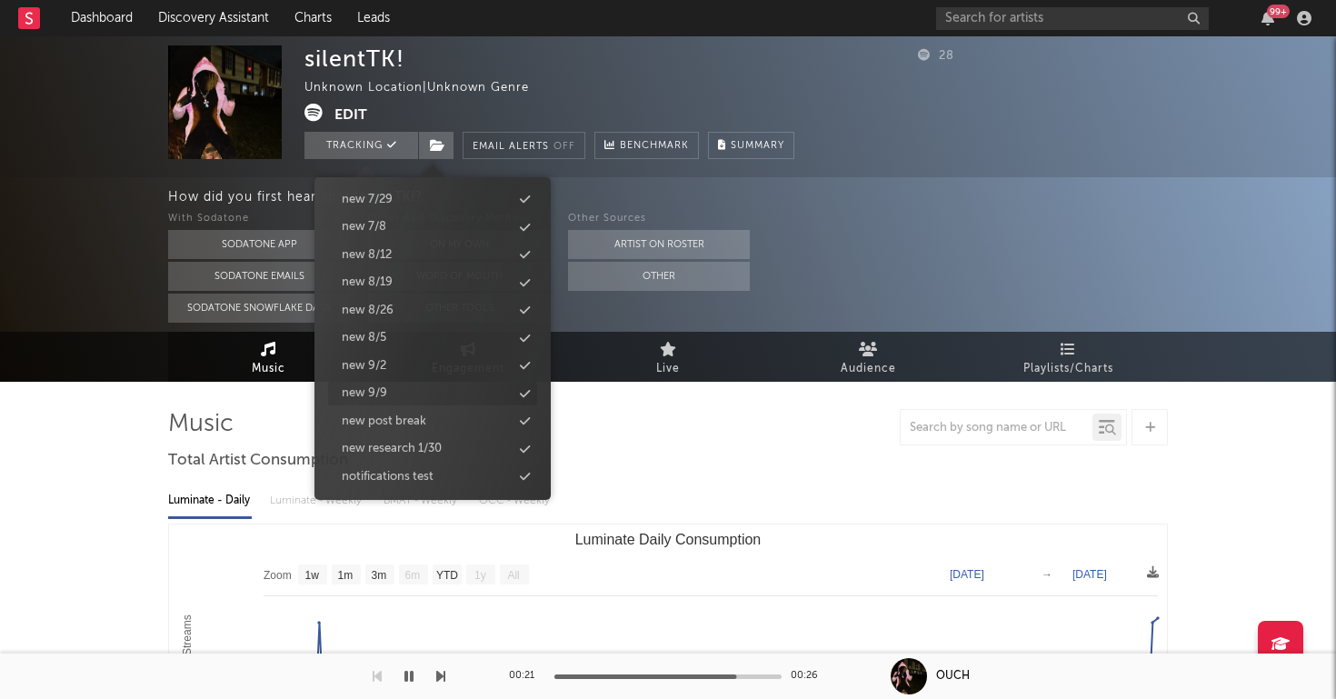
scroll to position [1803, 0]
click at [409, 386] on div "new 9/9" at bounding box center [432, 398] width 209 height 24
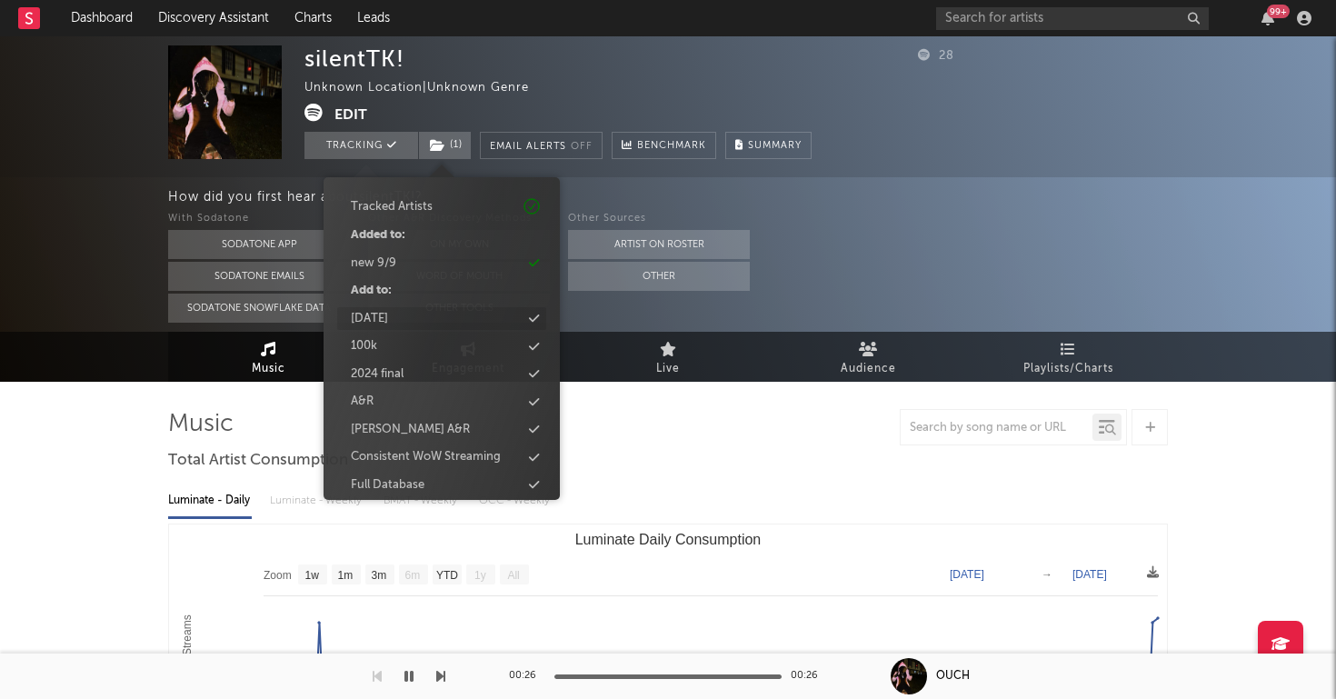
scroll to position [155, 0]
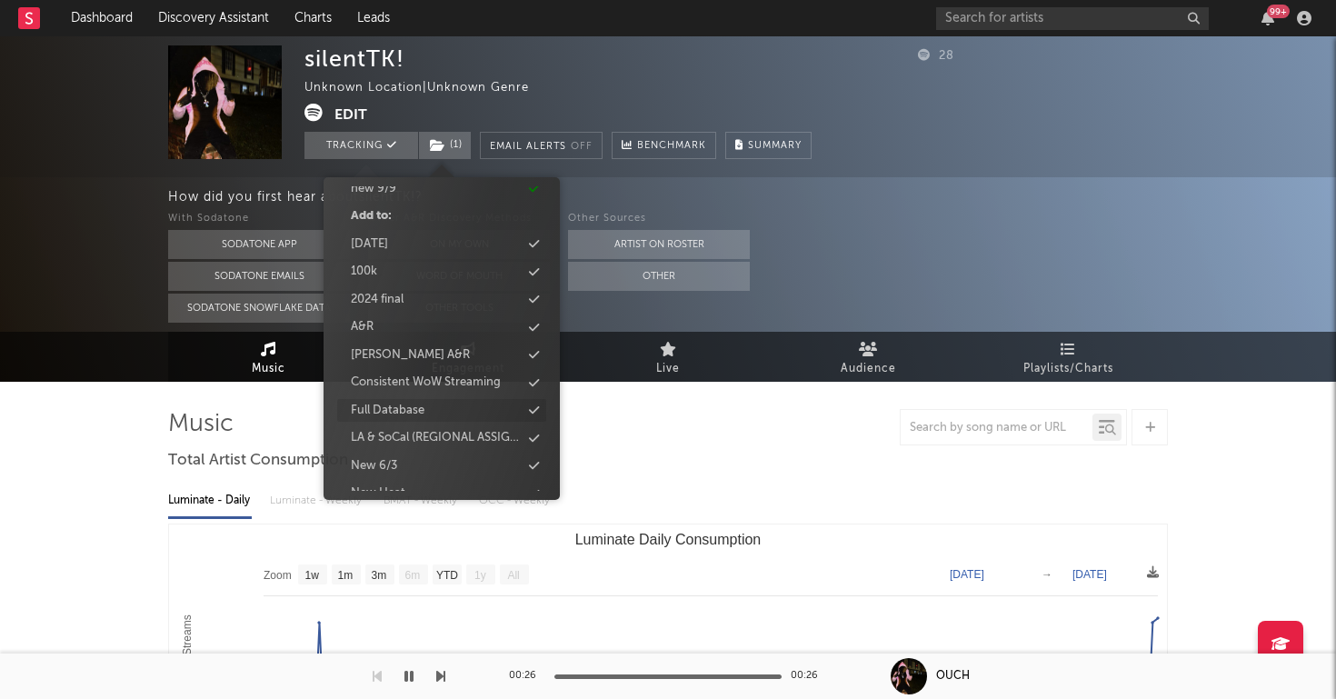
click at [410, 405] on div "Full Database" at bounding box center [388, 411] width 74 height 18
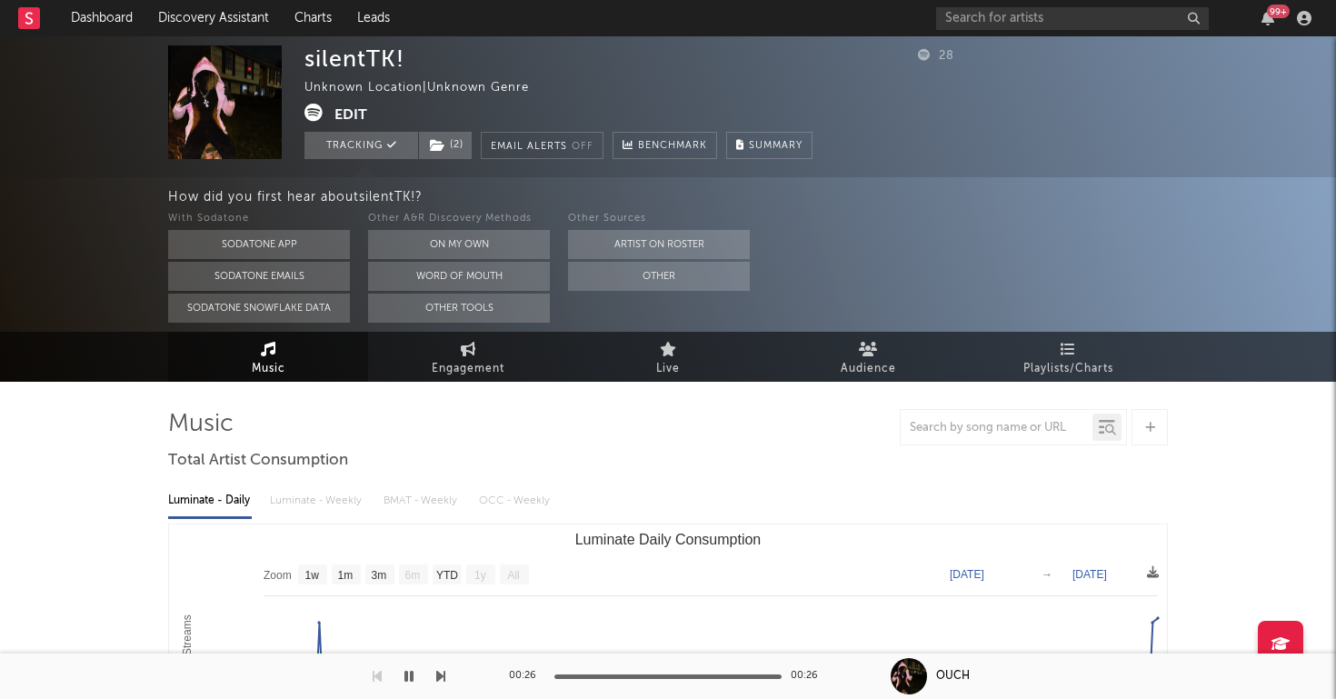
click at [149, 344] on div "Music Engagement Live Audience Playlists/Charts" at bounding box center [668, 357] width 1336 height 50
